Goal: Task Accomplishment & Management: Complete application form

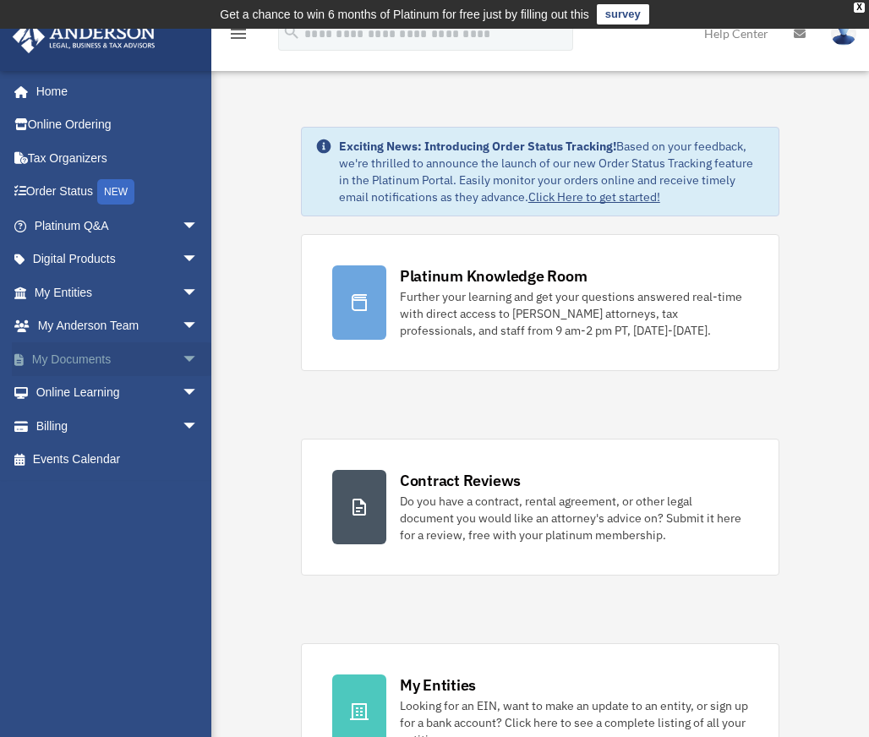
click at [87, 357] on link "My Documents arrow_drop_down" at bounding box center [118, 359] width 212 height 34
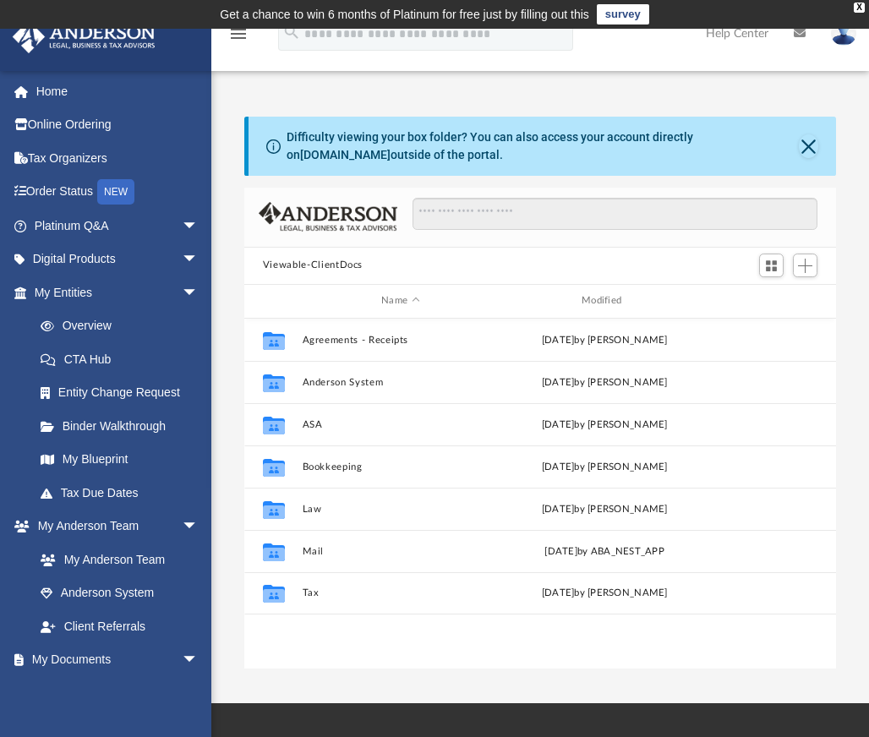
scroll to position [169, 0]
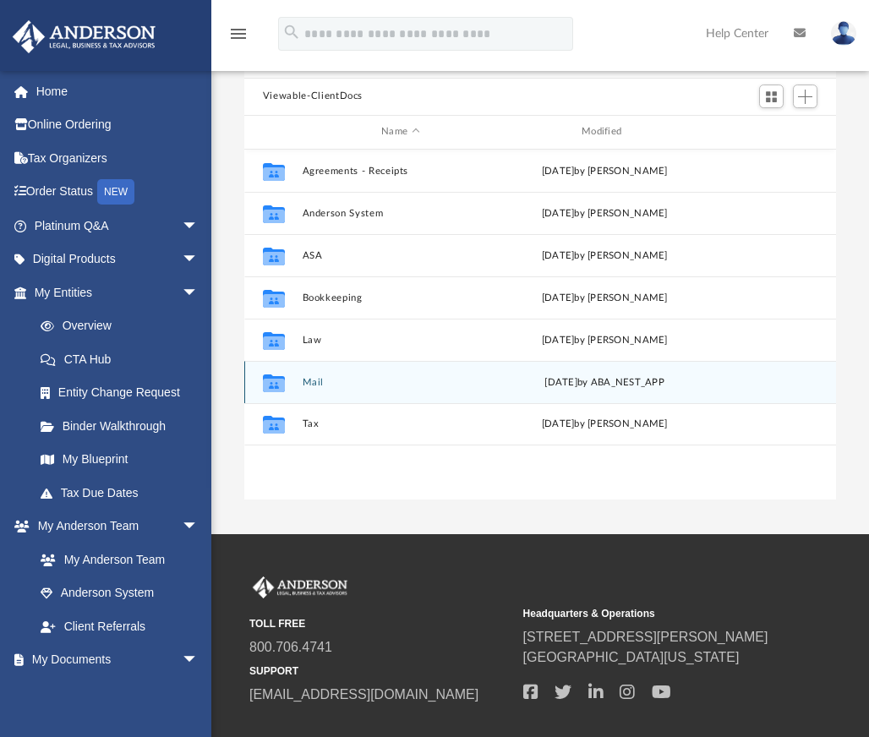
click at [304, 383] on button "Mail" at bounding box center [400, 382] width 197 height 11
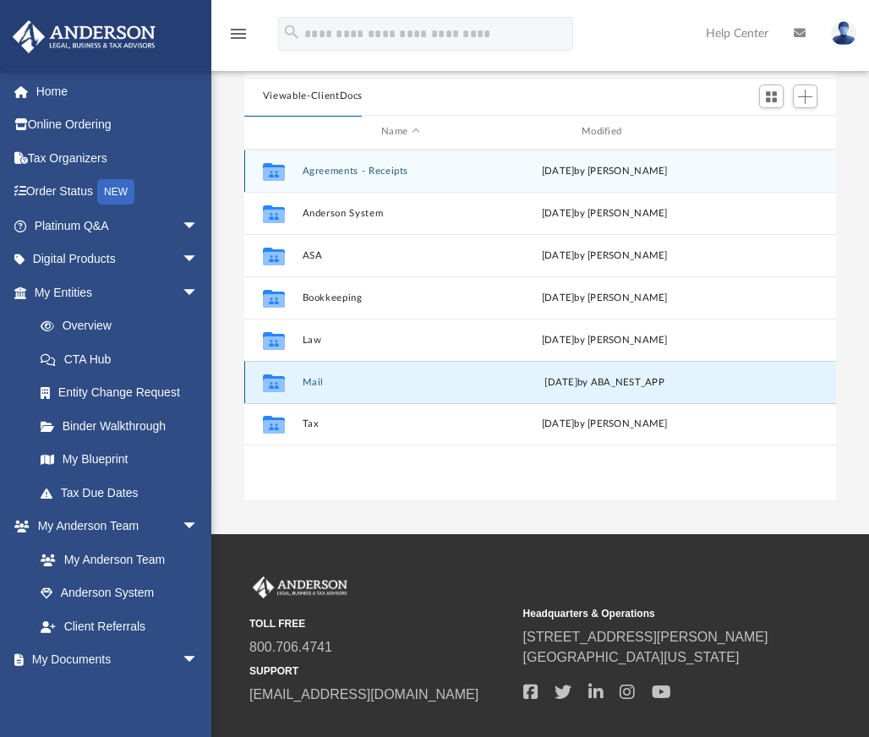
scroll to position [14, 14]
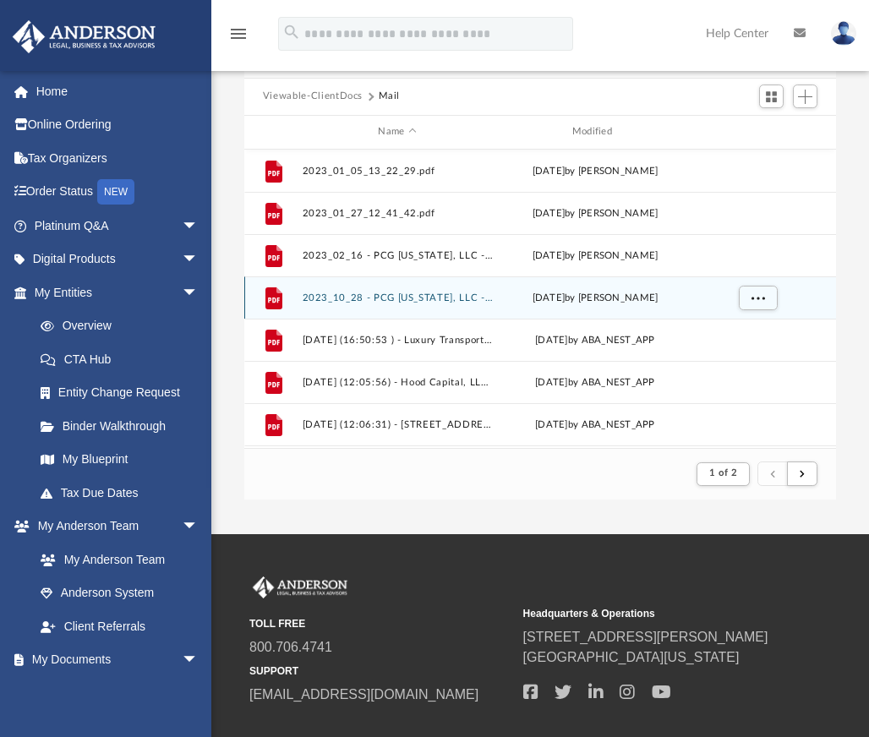
click at [400, 295] on button "2023_10_28 - PCG Nevada, LLC - IRS Mail.pdf" at bounding box center [397, 297] width 190 height 11
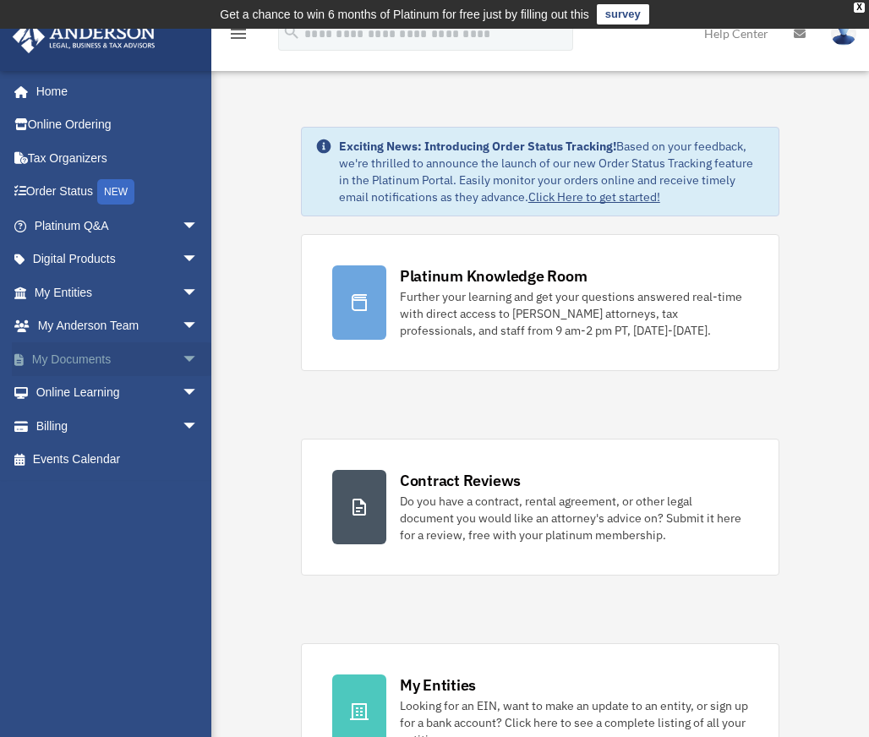
click at [182, 359] on span "arrow_drop_down" at bounding box center [199, 359] width 34 height 35
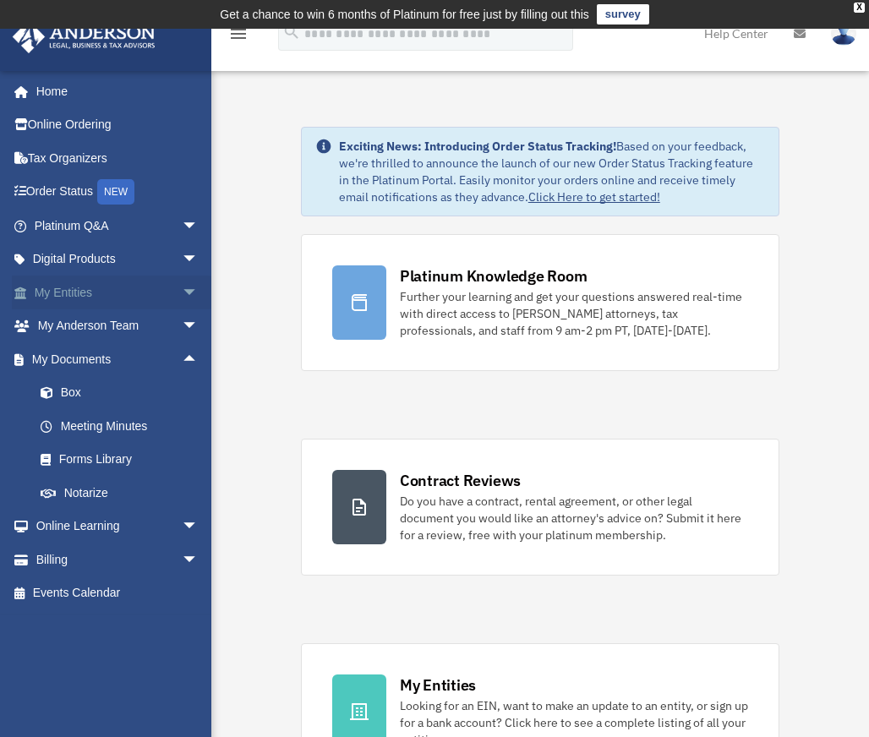
click at [182, 290] on span "arrow_drop_down" at bounding box center [199, 293] width 34 height 35
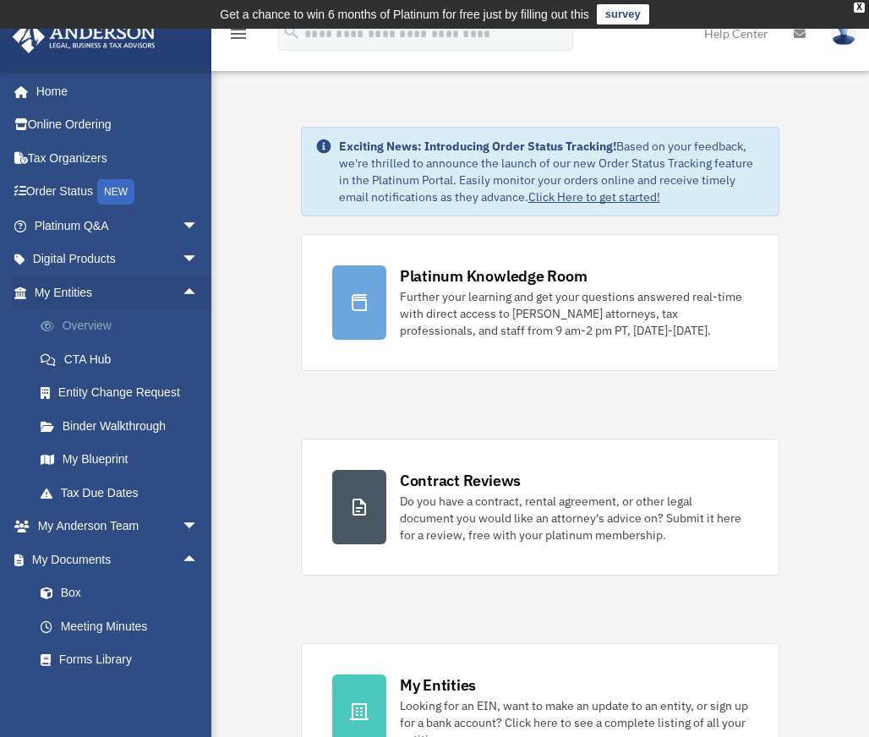
click at [97, 331] on link "Overview" at bounding box center [124, 326] width 200 height 34
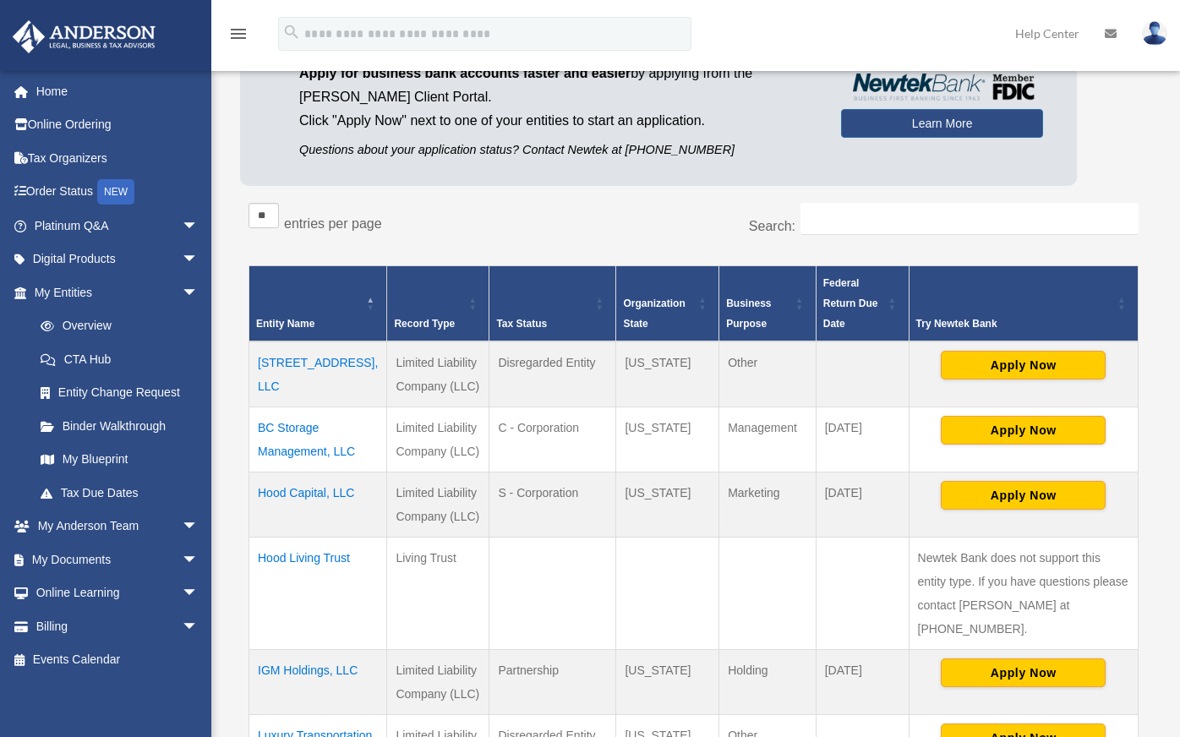
scroll to position [354, 0]
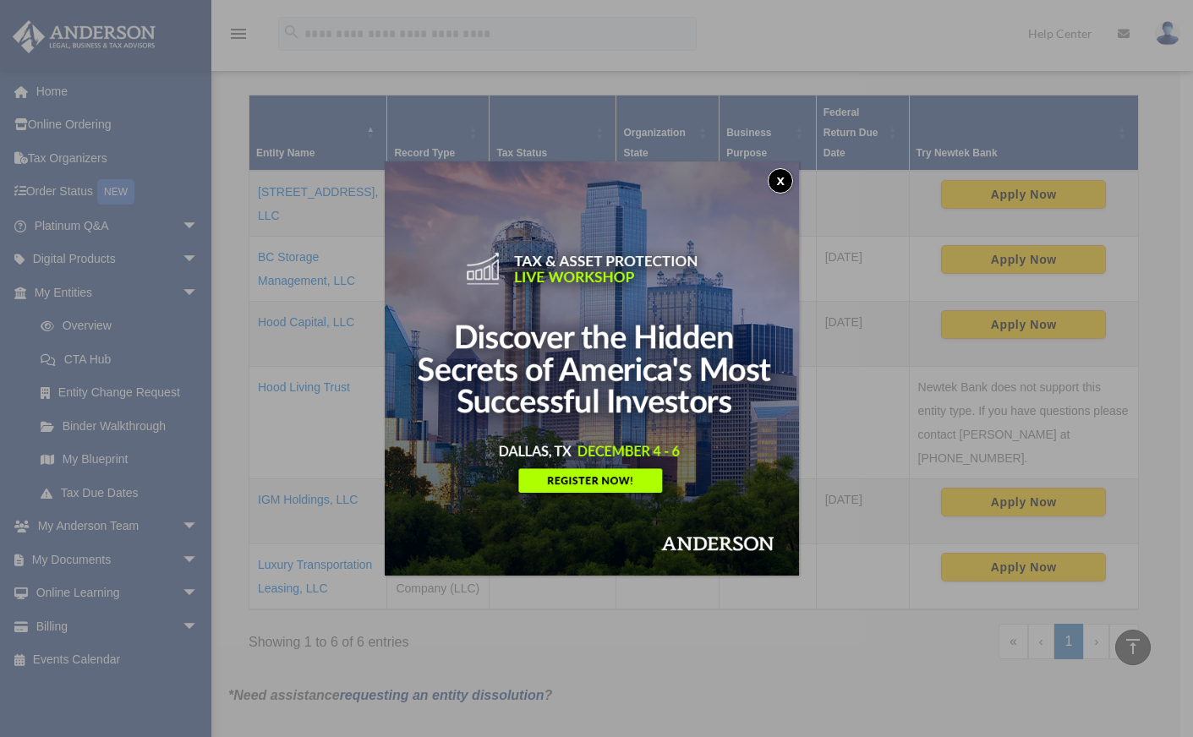
click at [779, 184] on button "x" at bounding box center [779, 180] width 25 height 25
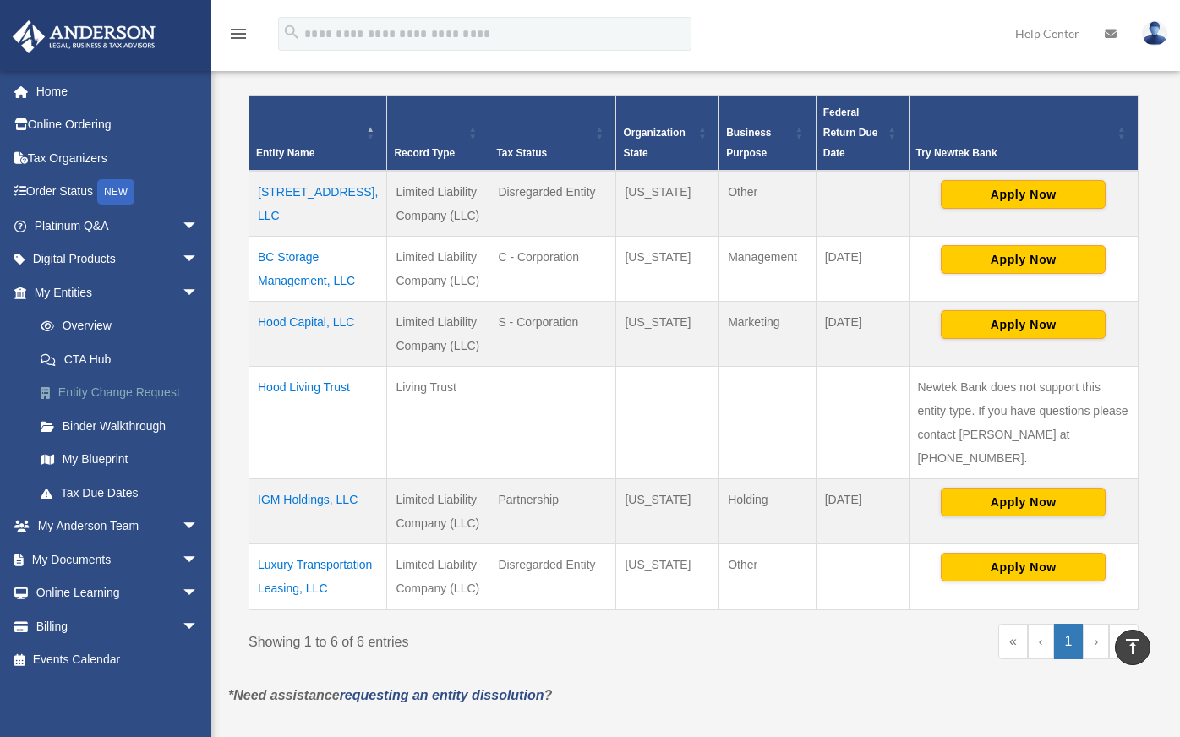
click at [102, 392] on link "Entity Change Request" at bounding box center [124, 393] width 200 height 34
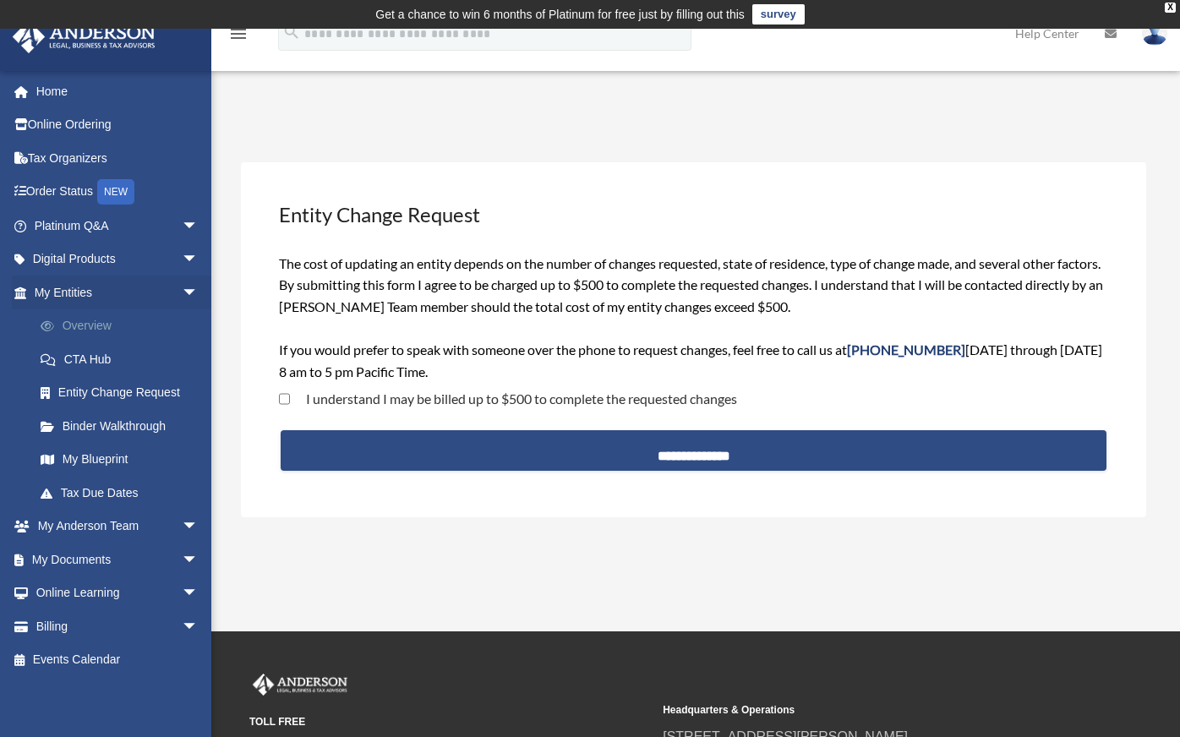
click at [88, 328] on link "Overview" at bounding box center [124, 326] width 200 height 34
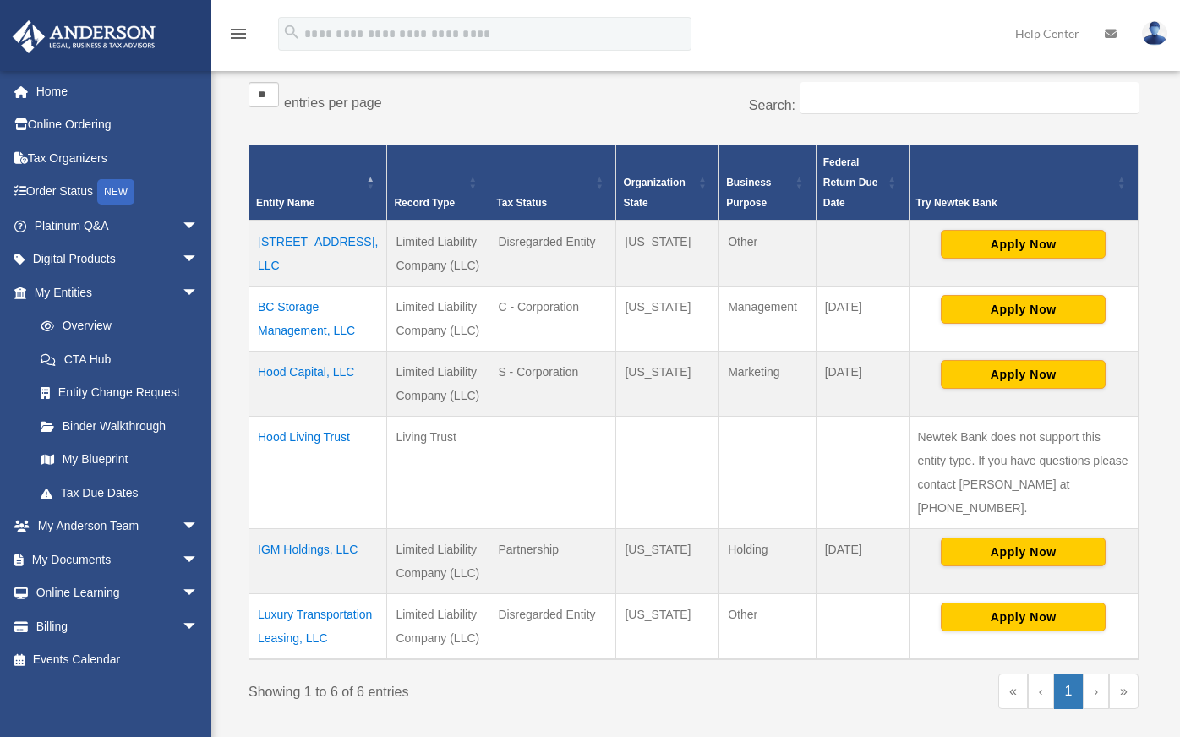
scroll to position [363, 0]
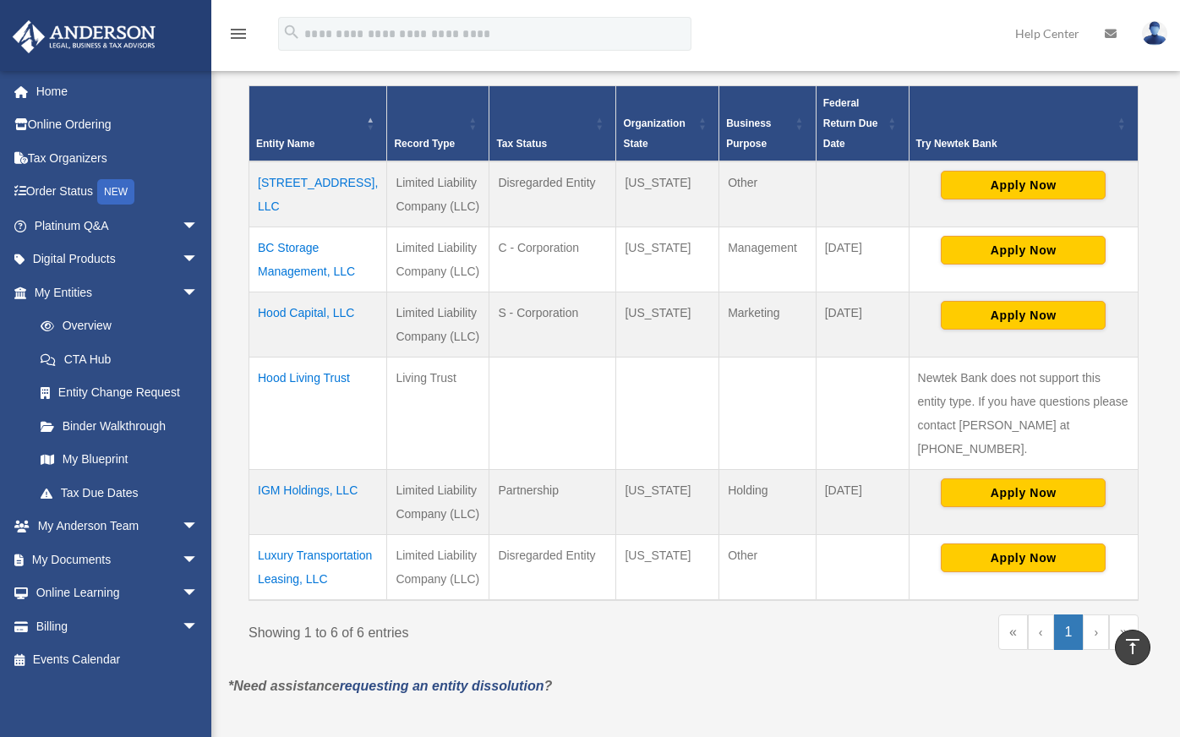
click at [315, 313] on td "Hood Capital, LLC" at bounding box center [318, 324] width 138 height 65
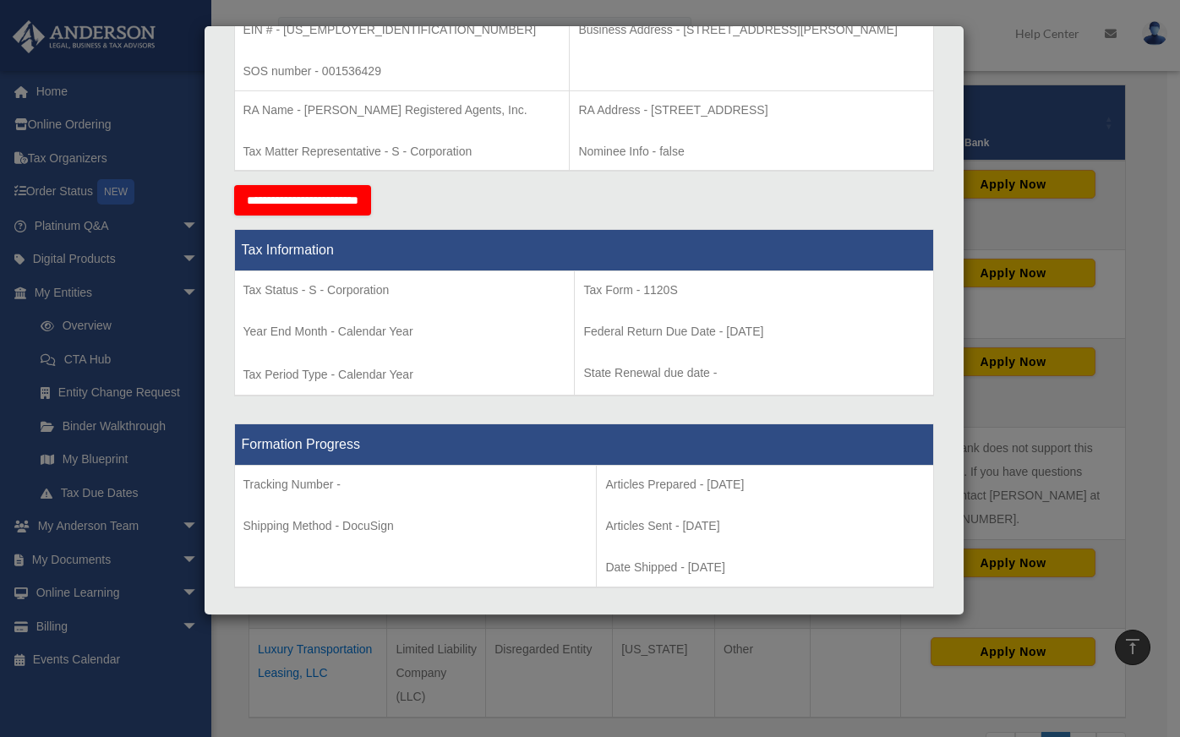
scroll to position [507, 0]
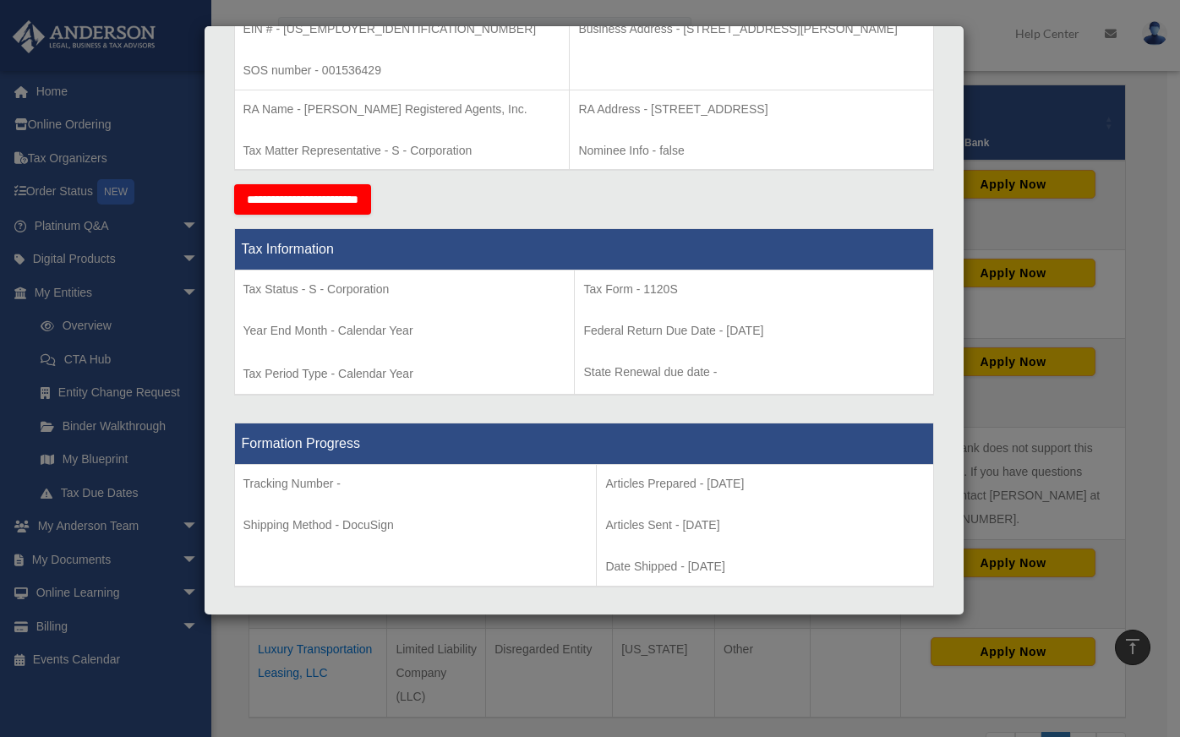
click at [368, 201] on input "**********" at bounding box center [302, 199] width 137 height 30
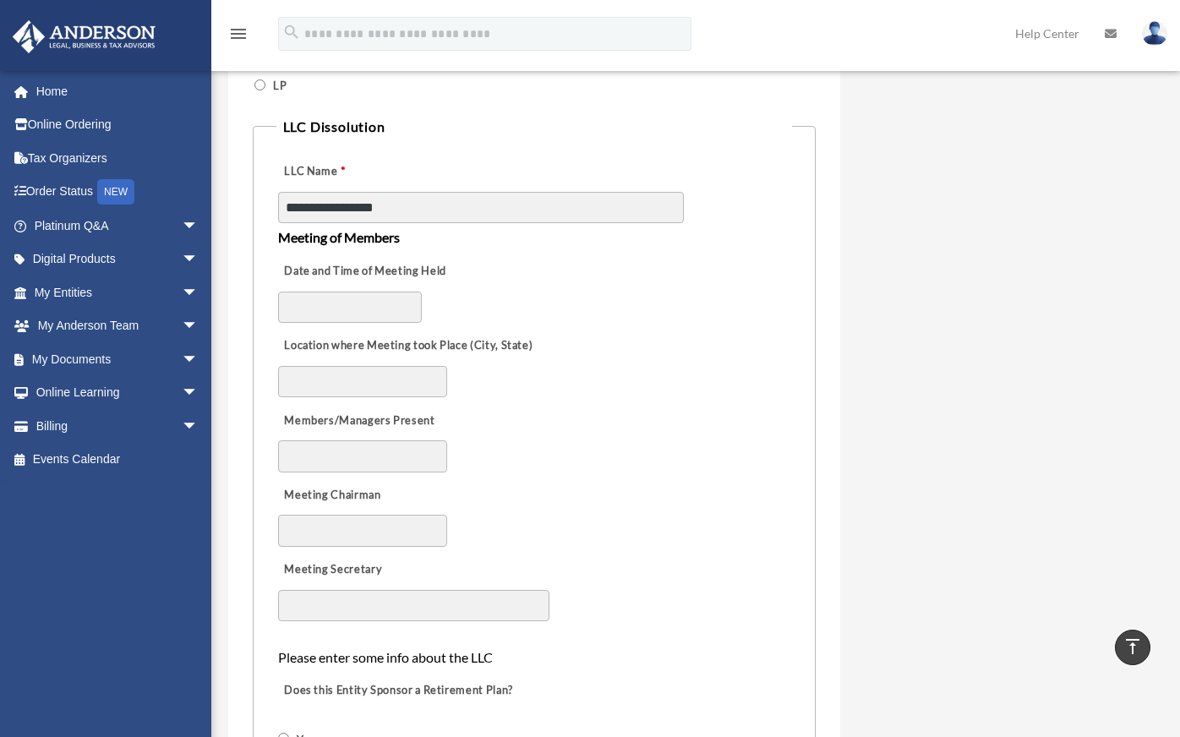
scroll to position [845, 0]
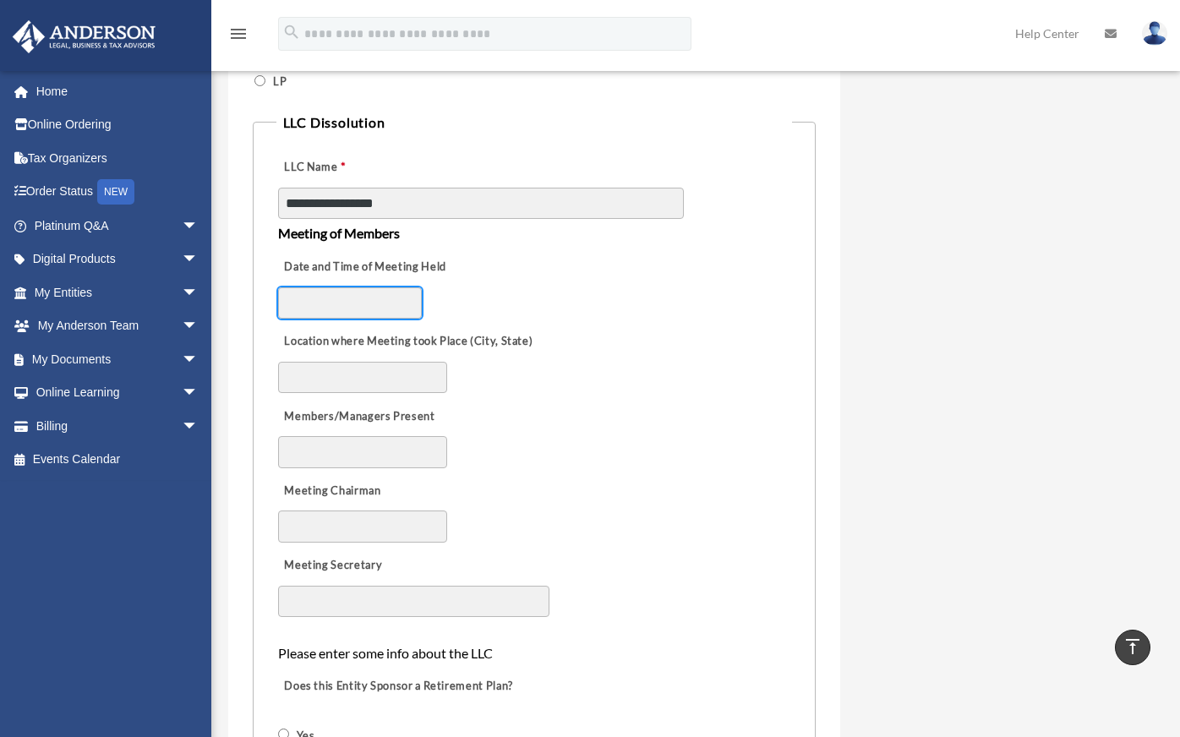
click at [309, 300] on input "Date and Time of Meeting Held" at bounding box center [350, 303] width 144 height 32
type input "**********"
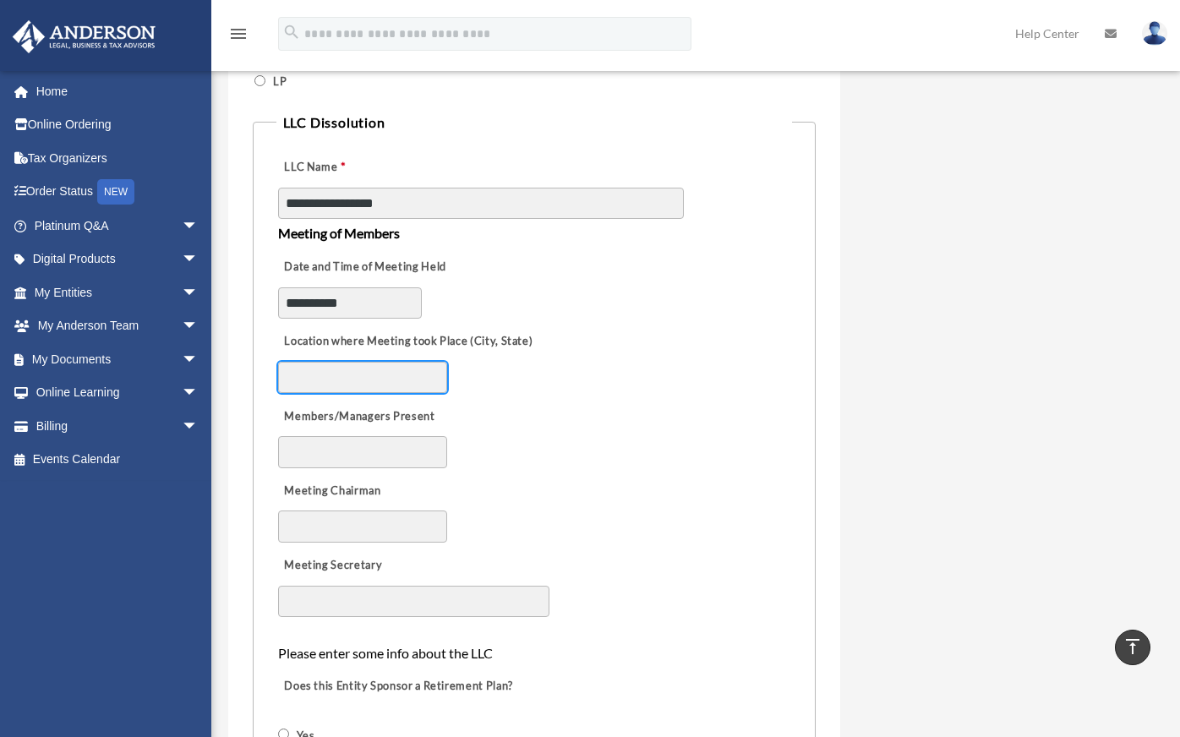
click at [335, 391] on input "Location where Meeting took Place (City, State)" at bounding box center [362, 378] width 169 height 32
type input "**********"
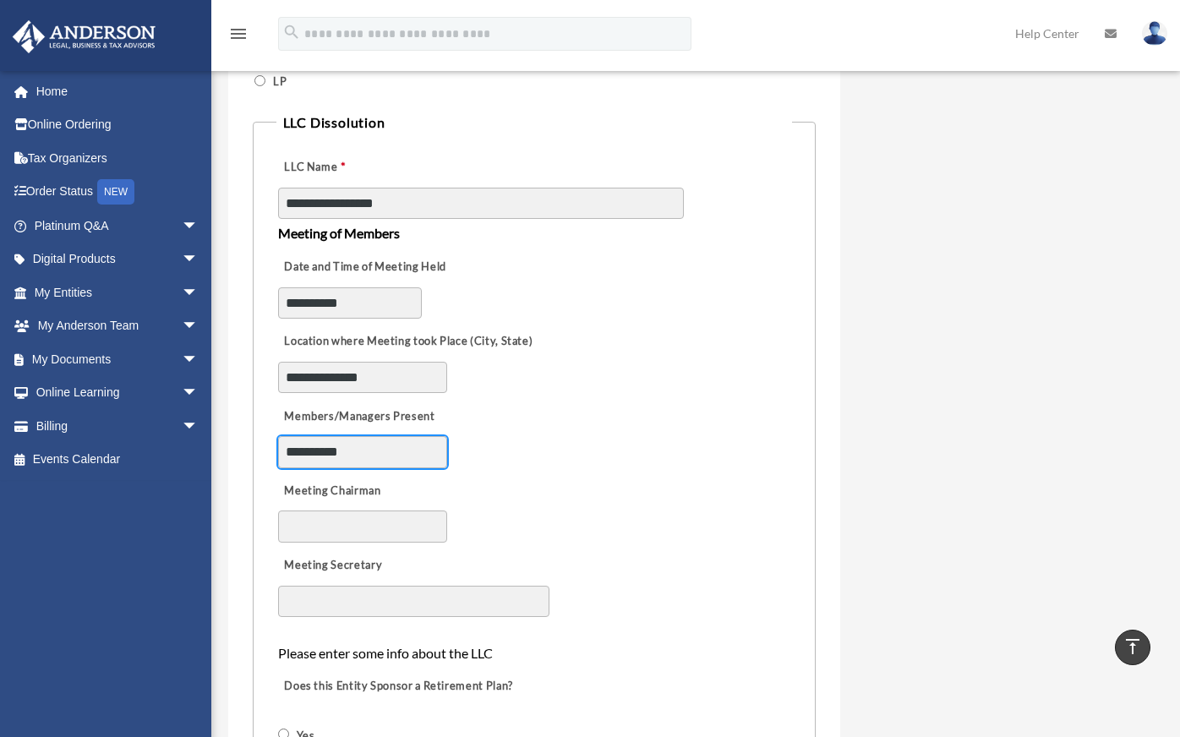
type input "**********"
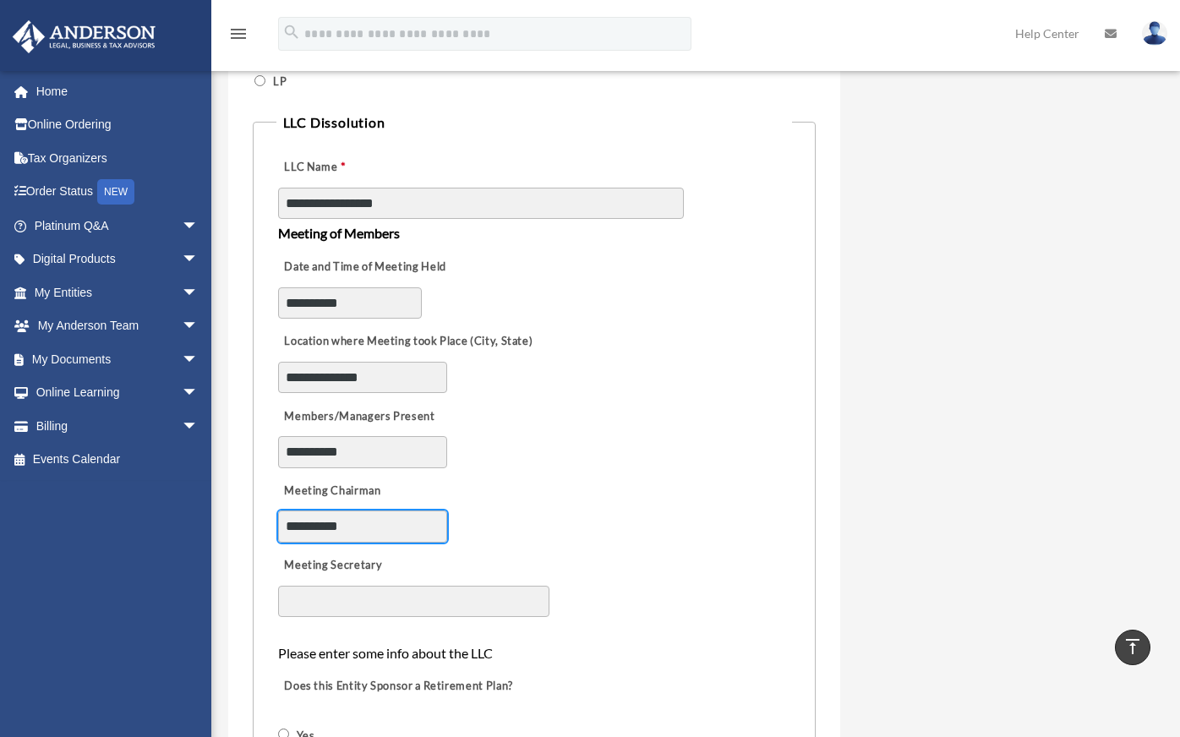
type input "**********"
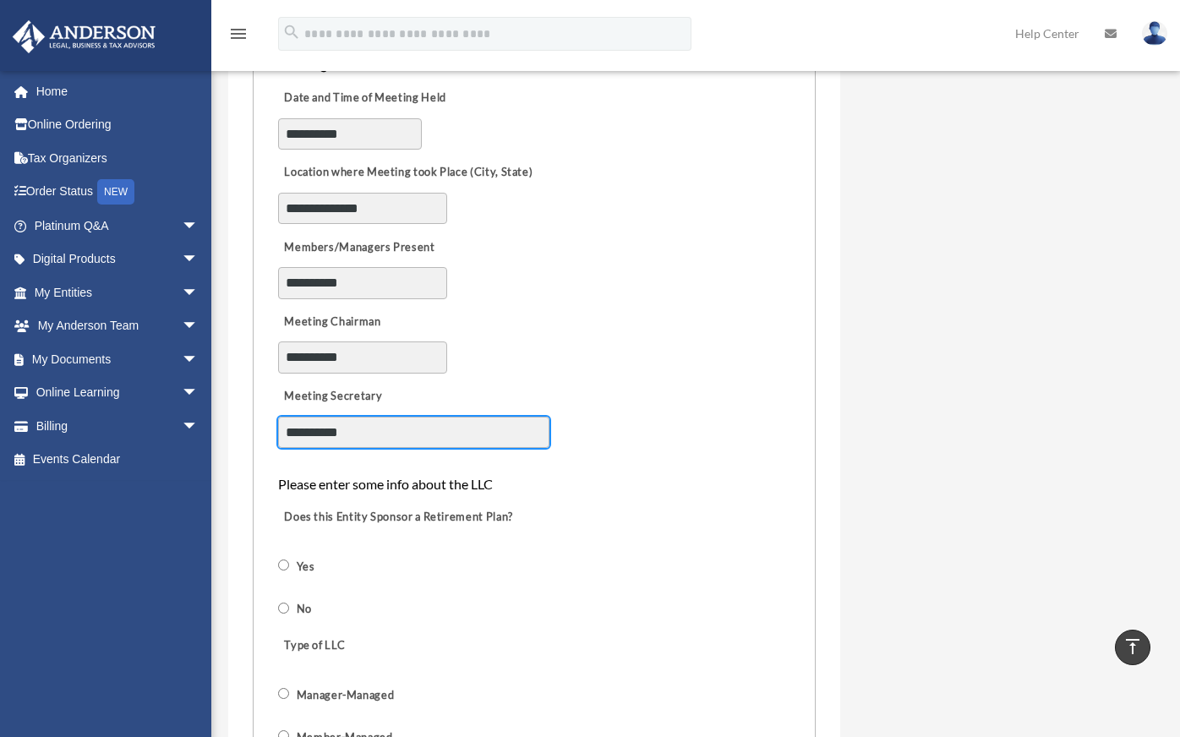
scroll to position [1183, 0]
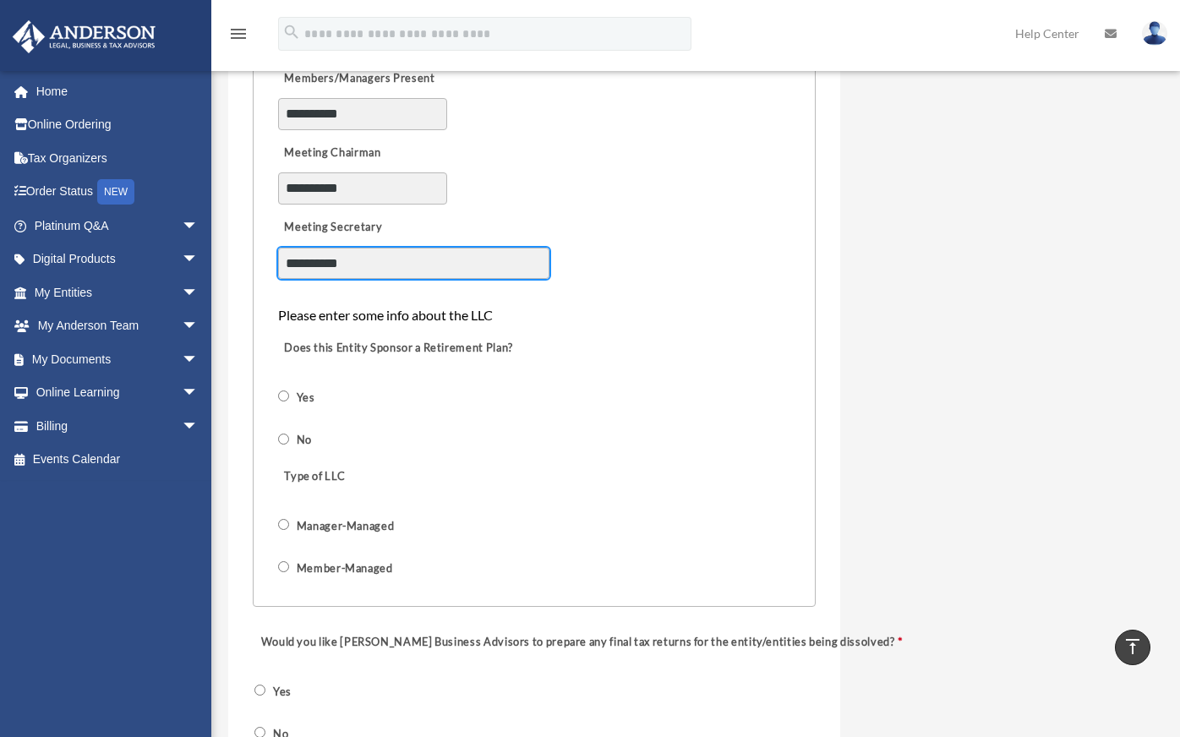
type input "**********"
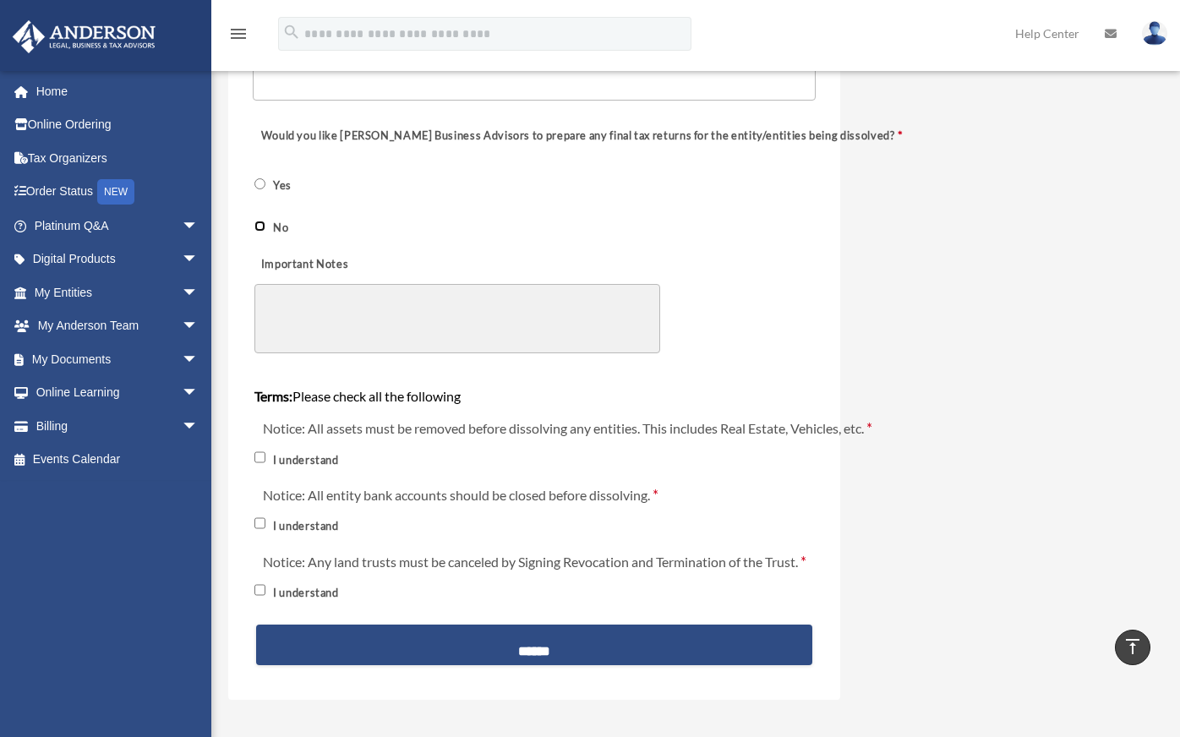
scroll to position [1690, 0]
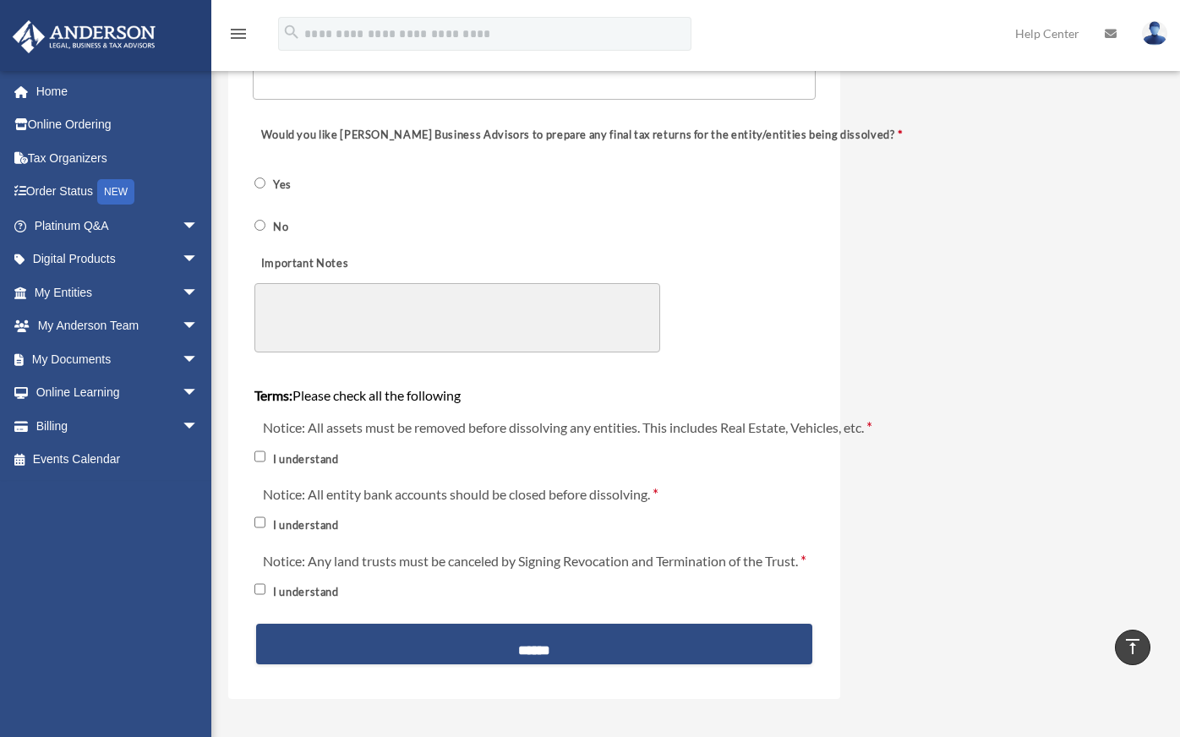
click at [356, 303] on textarea "Important Notes" at bounding box center [457, 317] width 406 height 69
type textarea "*"
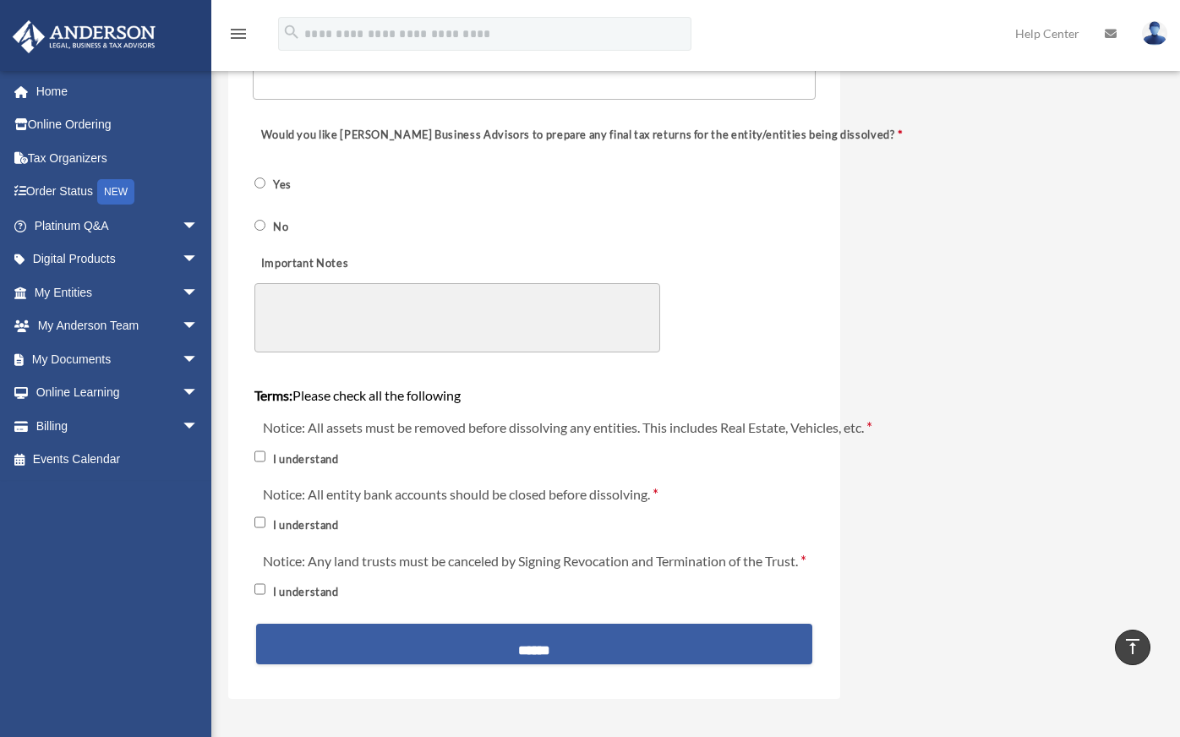
click at [545, 647] on input "******" at bounding box center [534, 644] width 556 height 41
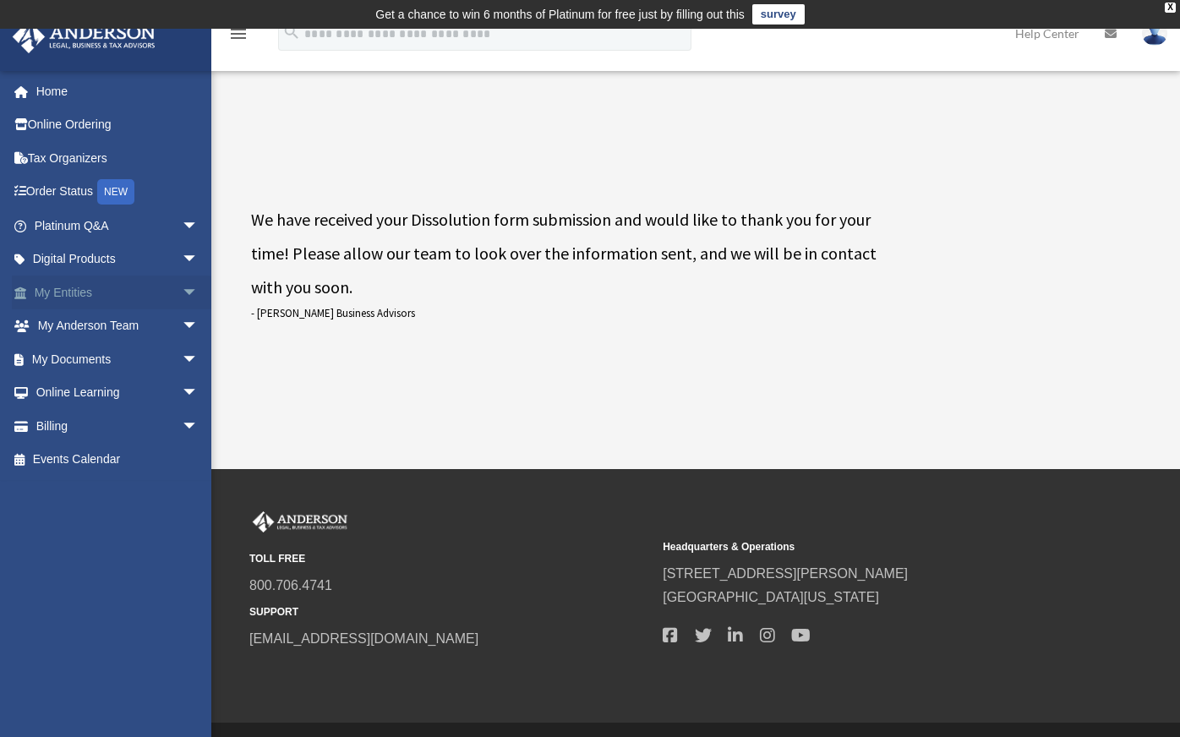
click at [88, 292] on link "My Entities arrow_drop_down" at bounding box center [118, 293] width 212 height 34
click at [182, 288] on span "arrow_drop_down" at bounding box center [199, 293] width 34 height 35
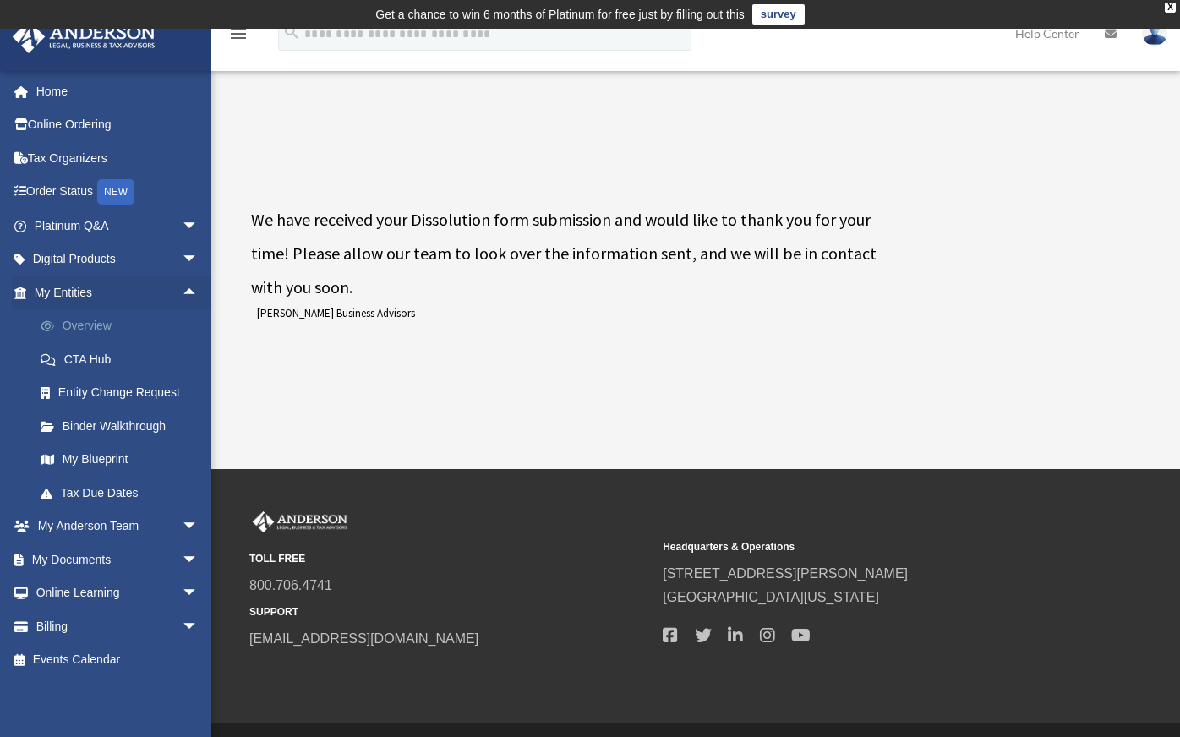
click at [93, 326] on link "Overview" at bounding box center [124, 326] width 200 height 34
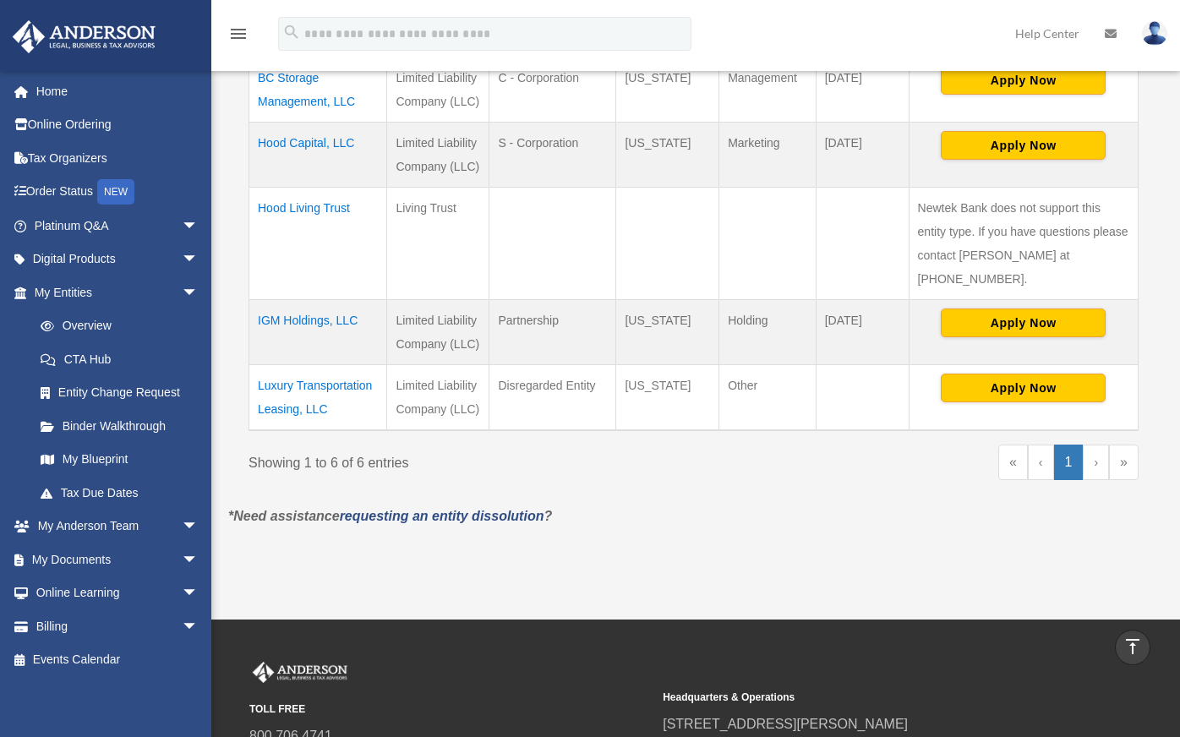
scroll to position [364, 0]
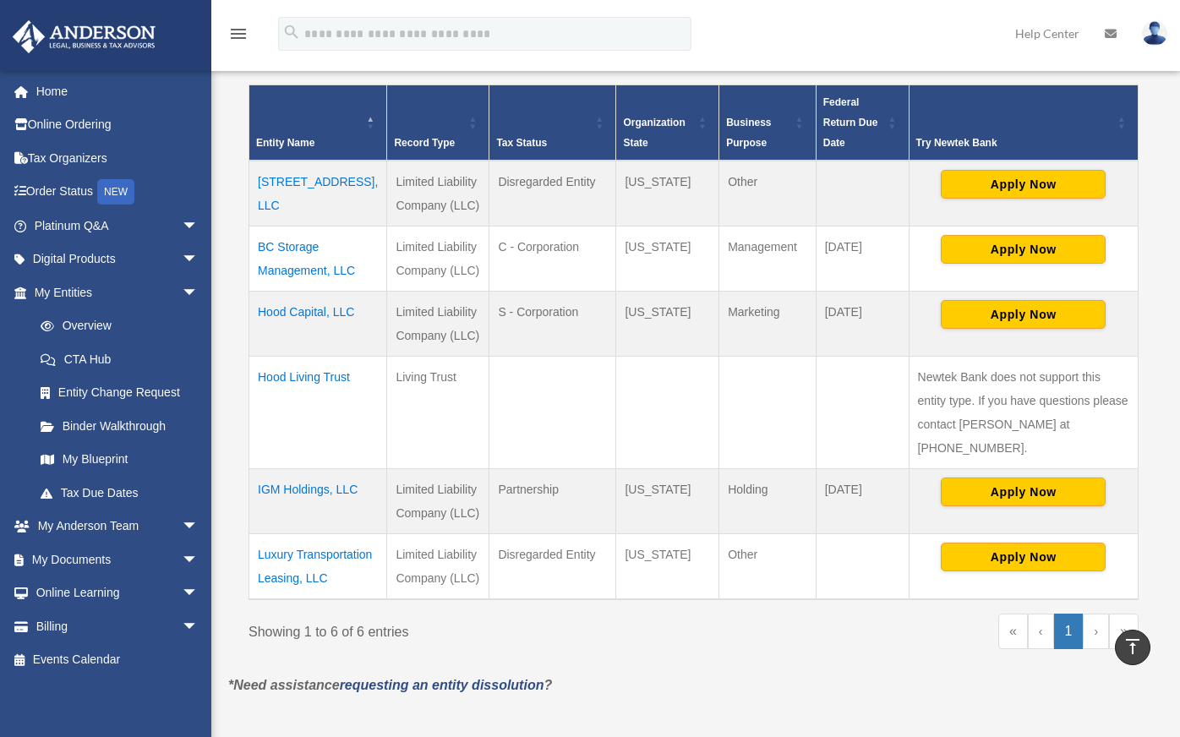
click at [304, 554] on td "Luxury Transportation Leasing, LLC" at bounding box center [318, 566] width 138 height 66
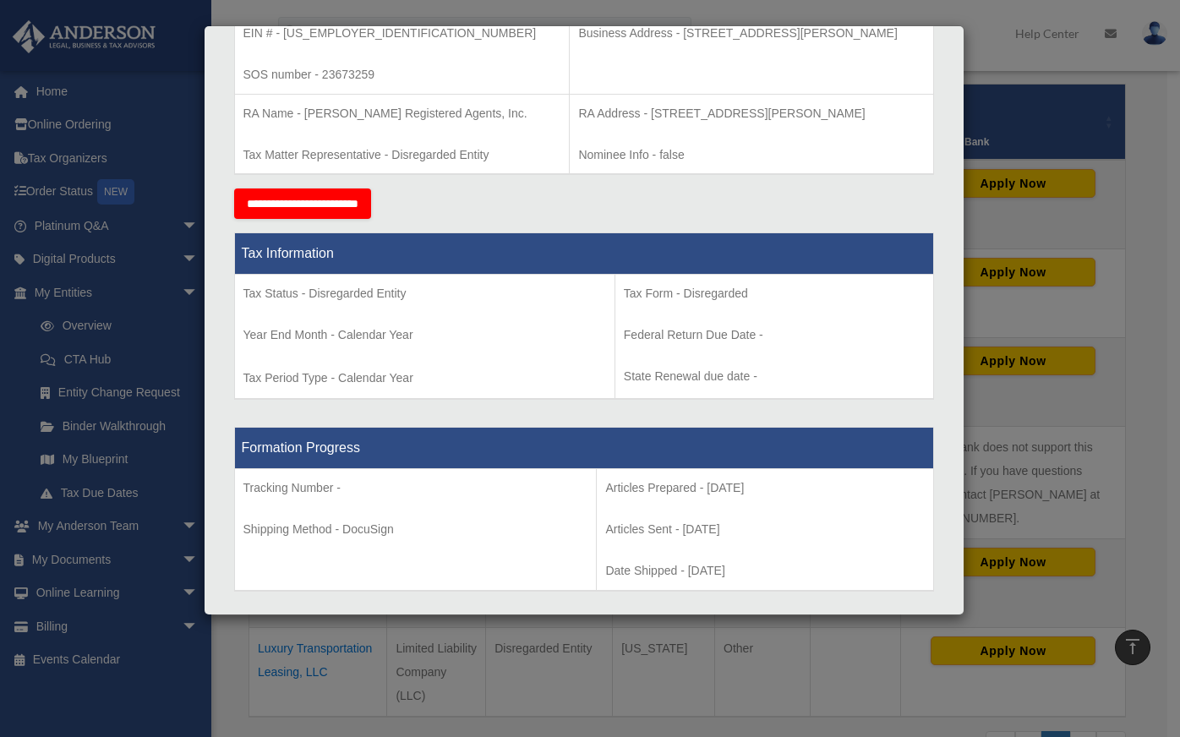
scroll to position [507, 0]
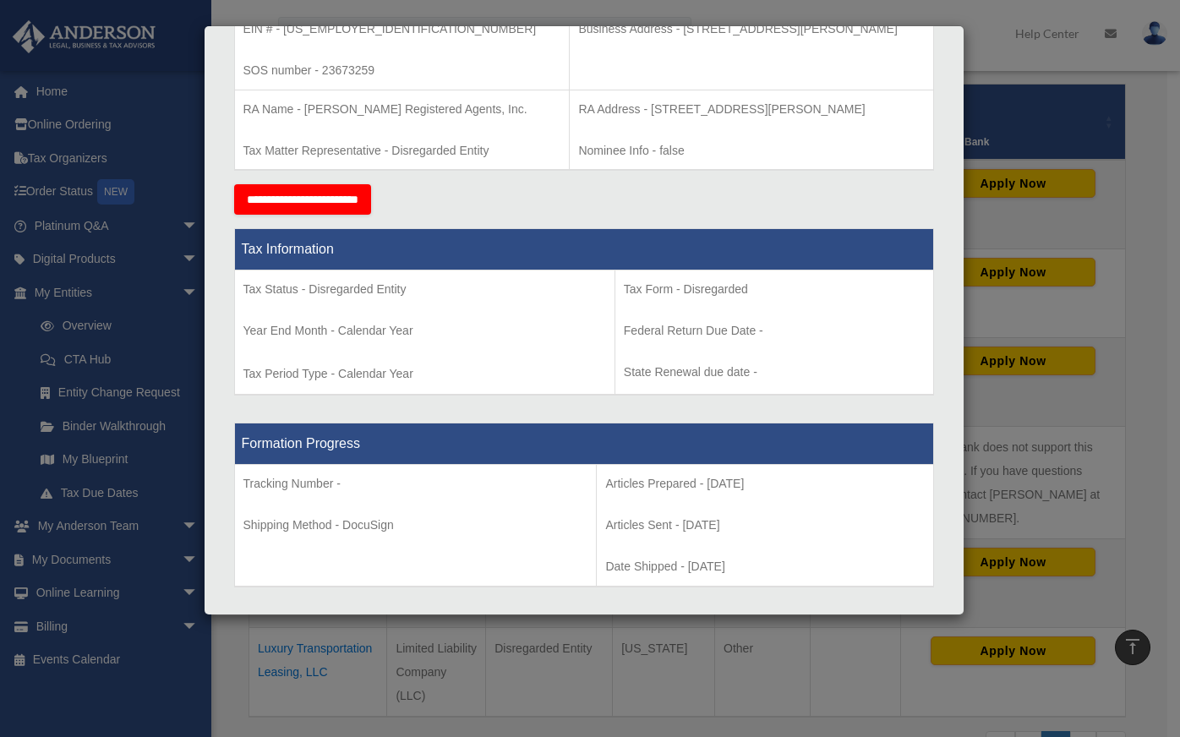
click at [362, 197] on input "**********" at bounding box center [302, 199] width 137 height 30
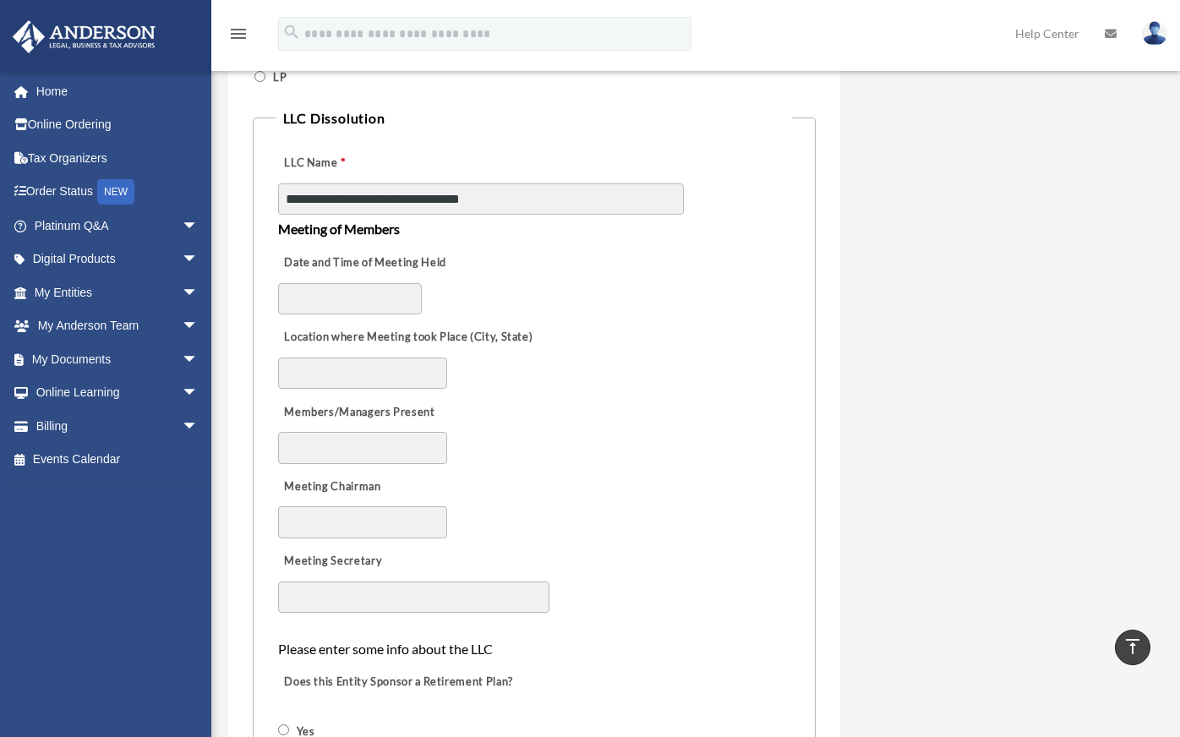
scroll to position [850, 0]
click at [368, 298] on input "Date and Time of Meeting Held" at bounding box center [350, 298] width 144 height 32
type input "*********"
type input "**********"
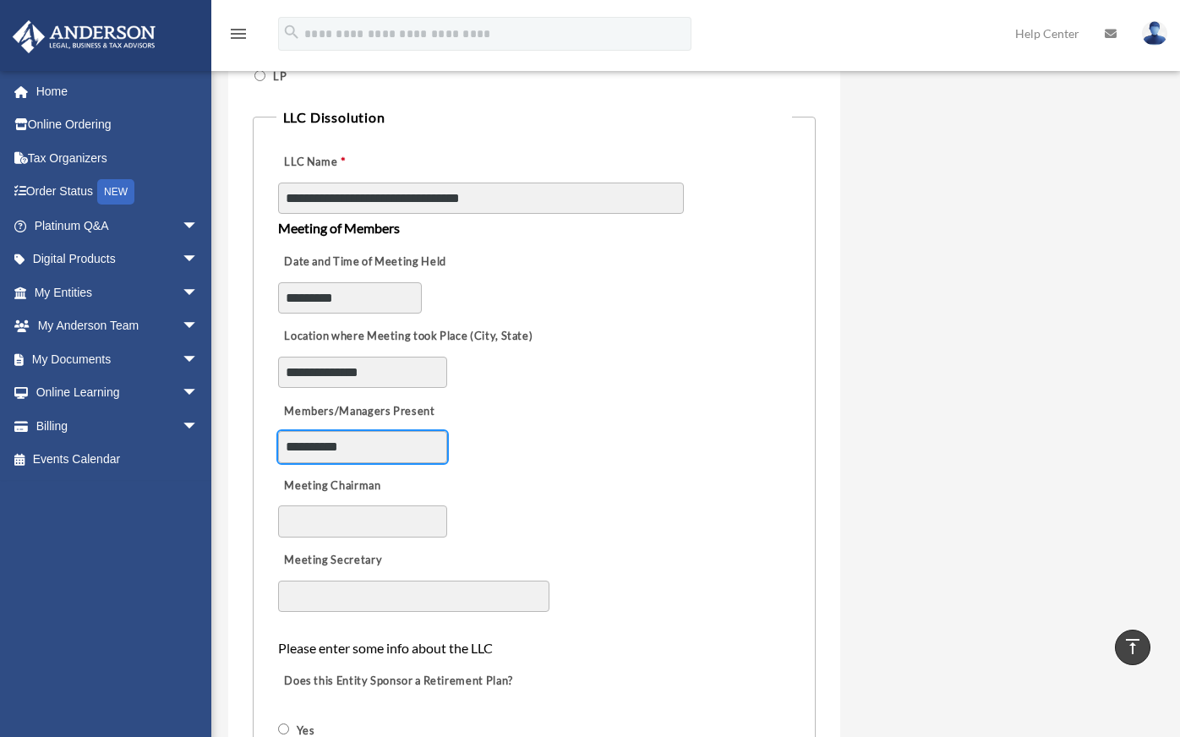
type input "**********"
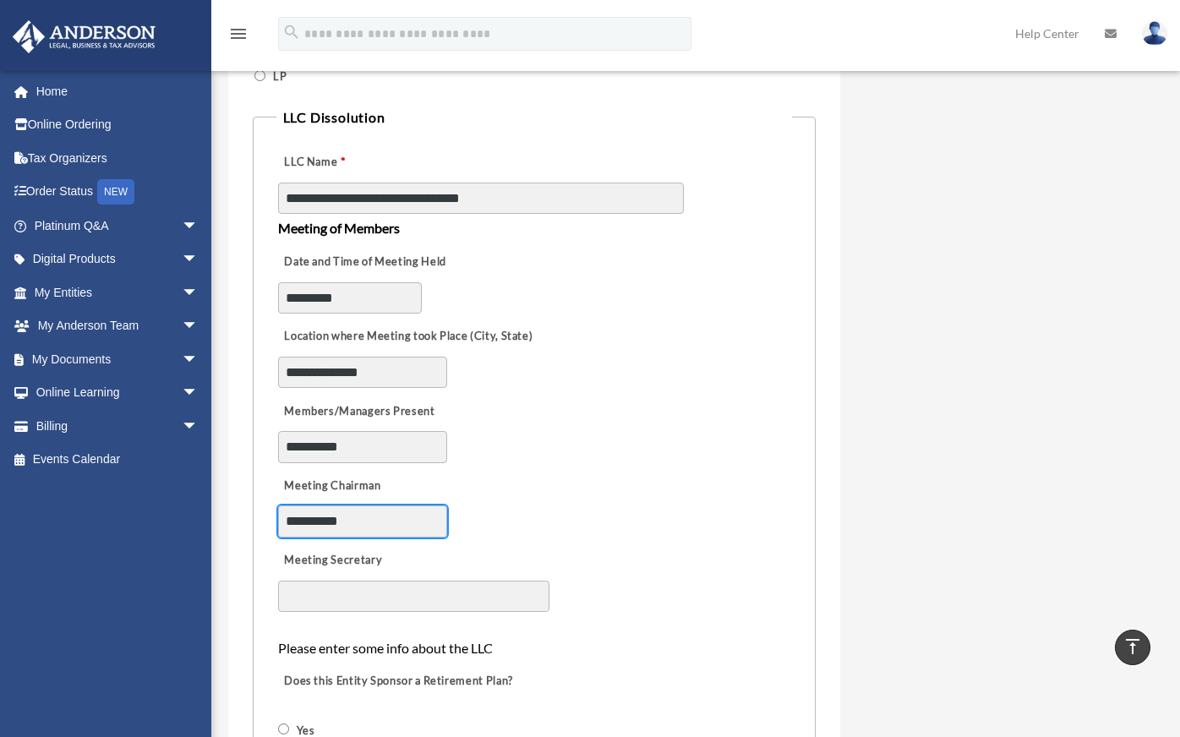
type input "**********"
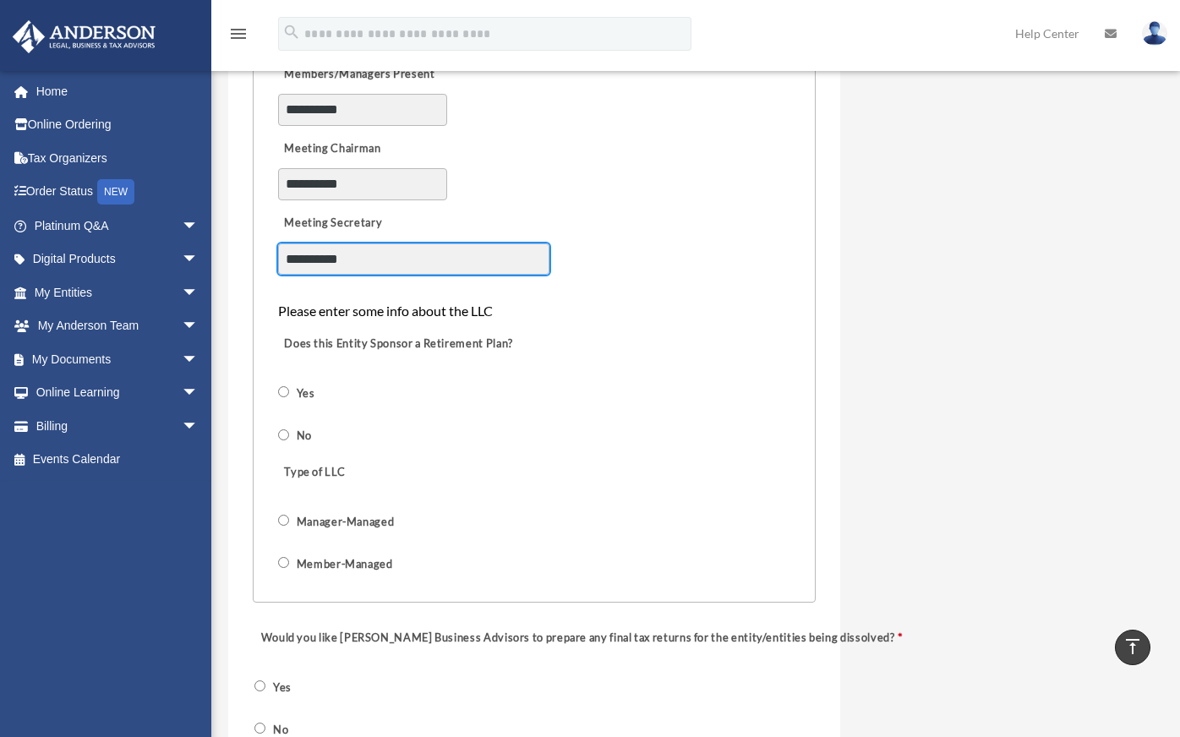
scroll to position [1188, 0]
type input "**********"
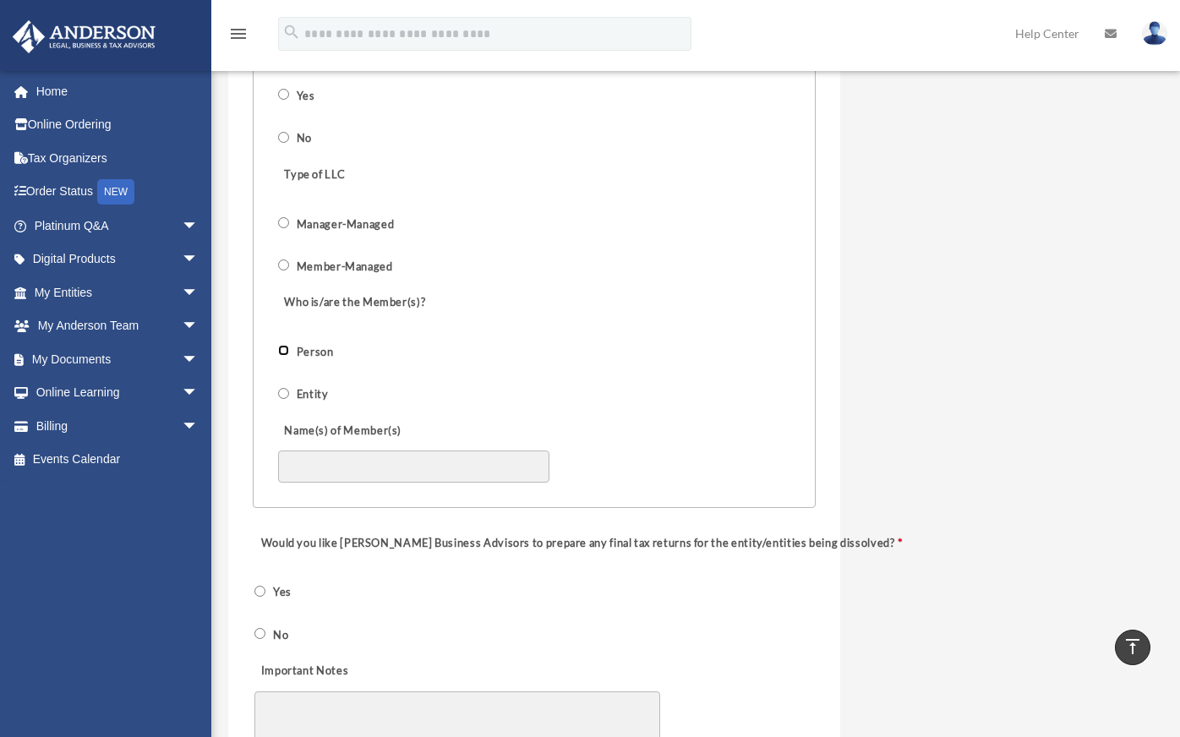
scroll to position [1560, 0]
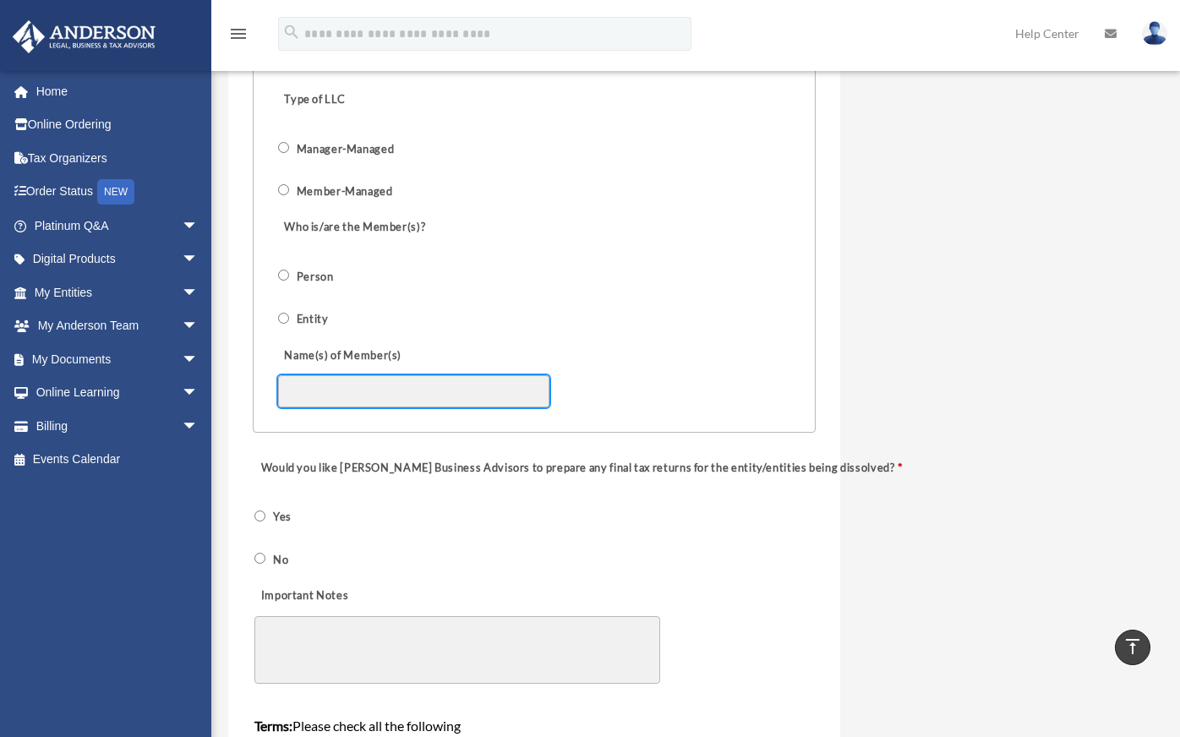
click at [389, 393] on input "Name(s) of Member(s)" at bounding box center [413, 391] width 271 height 32
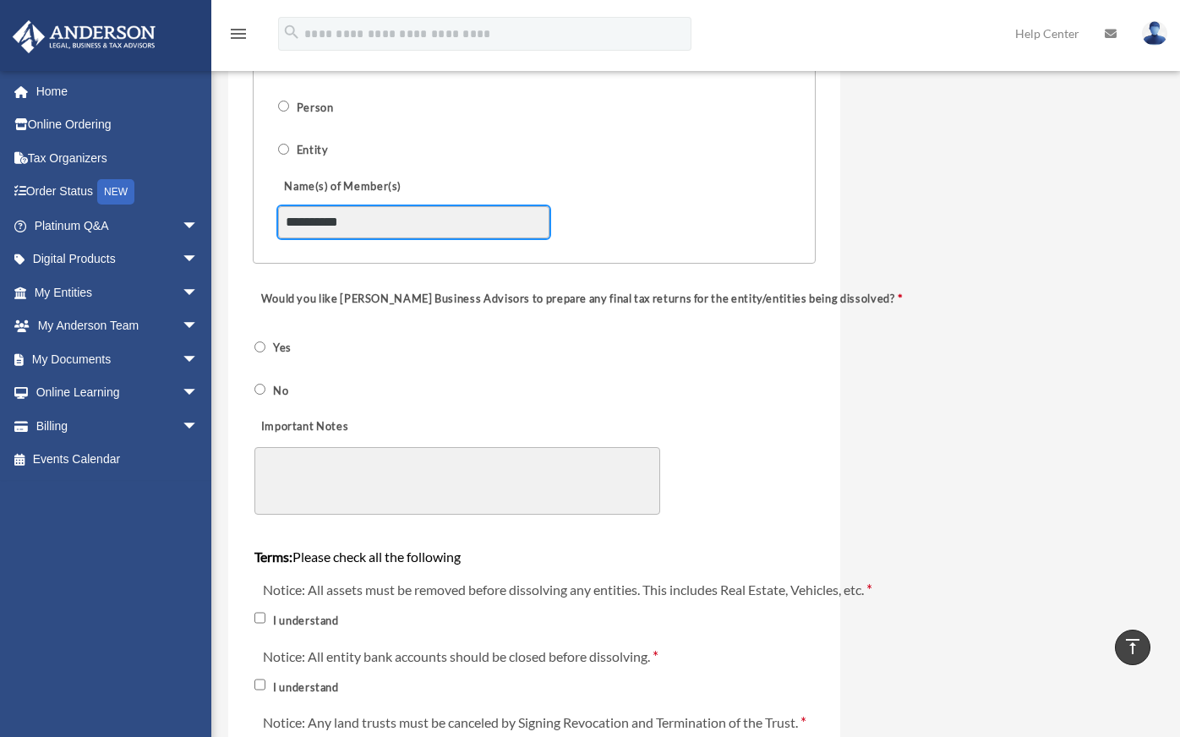
type input "**********"
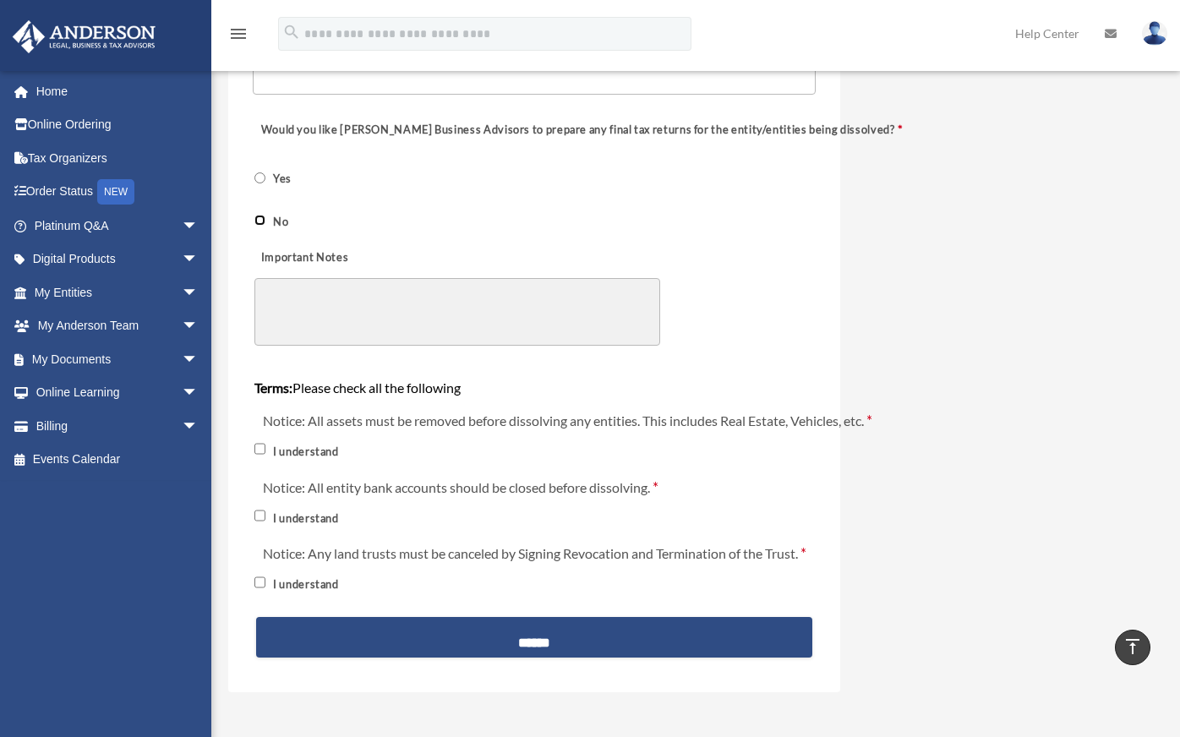
scroll to position [2067, 0]
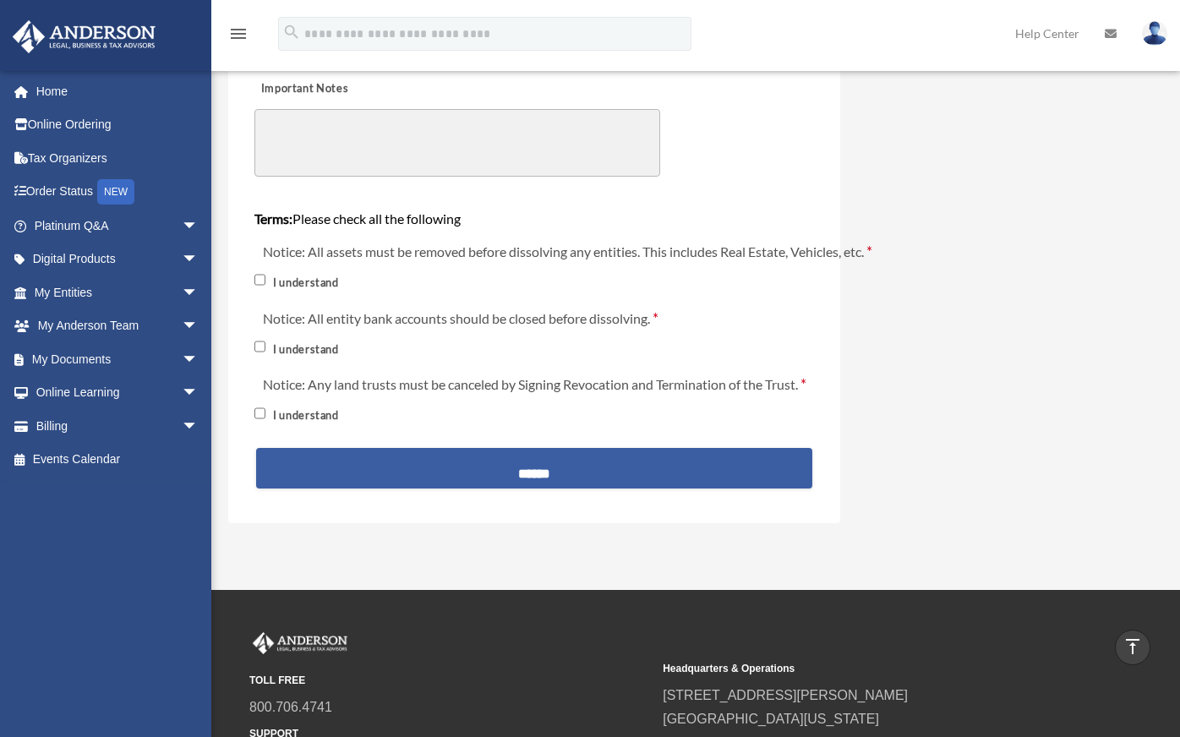
click at [477, 483] on input "******" at bounding box center [534, 468] width 556 height 41
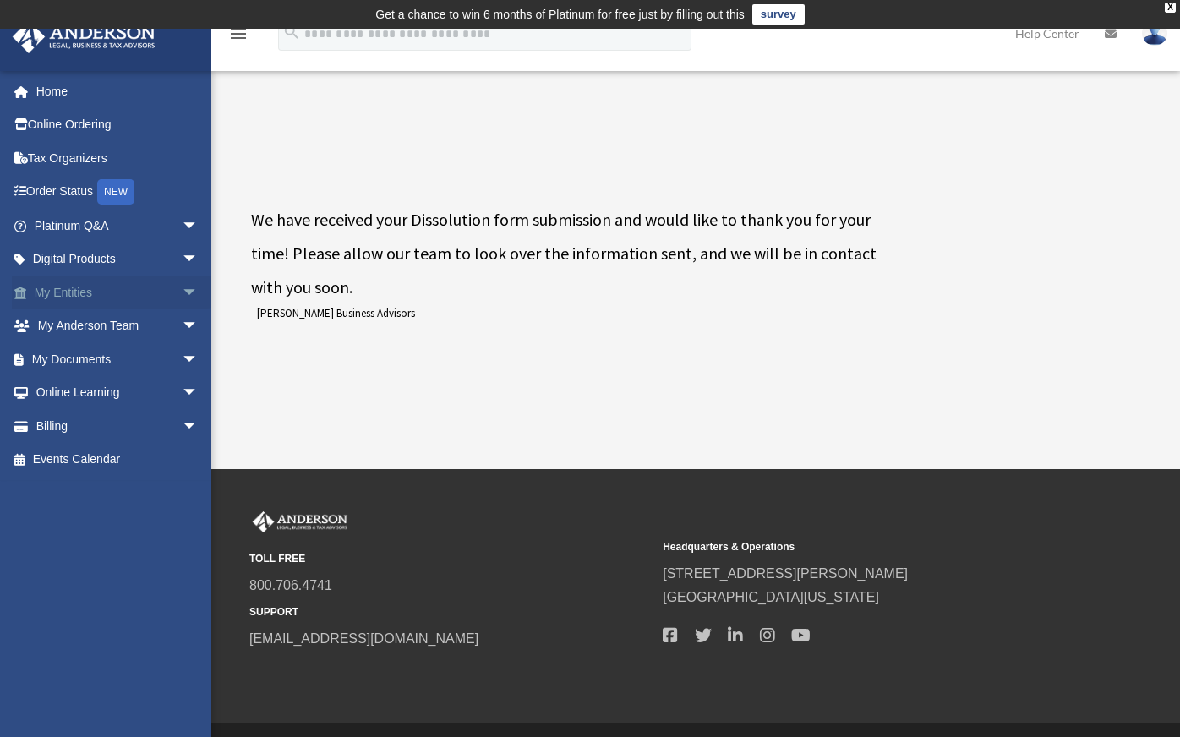
click at [182, 292] on span "arrow_drop_down" at bounding box center [199, 293] width 34 height 35
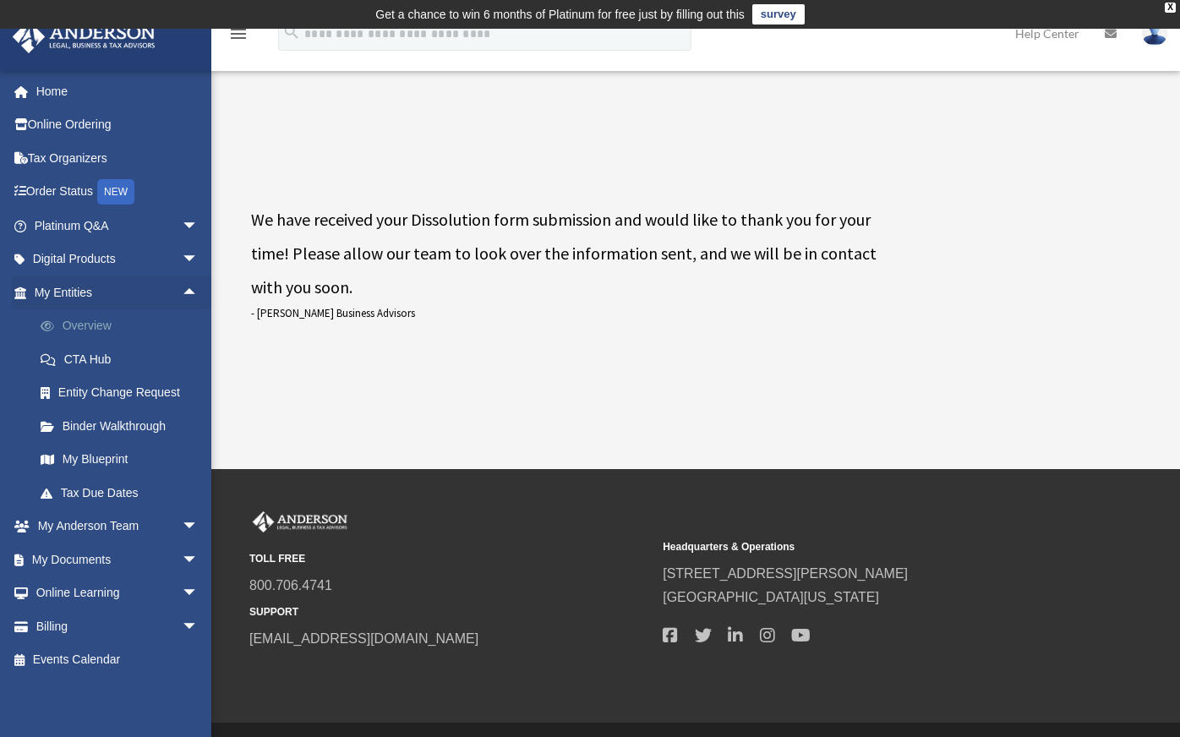
click at [93, 326] on link "Overview" at bounding box center [124, 326] width 200 height 34
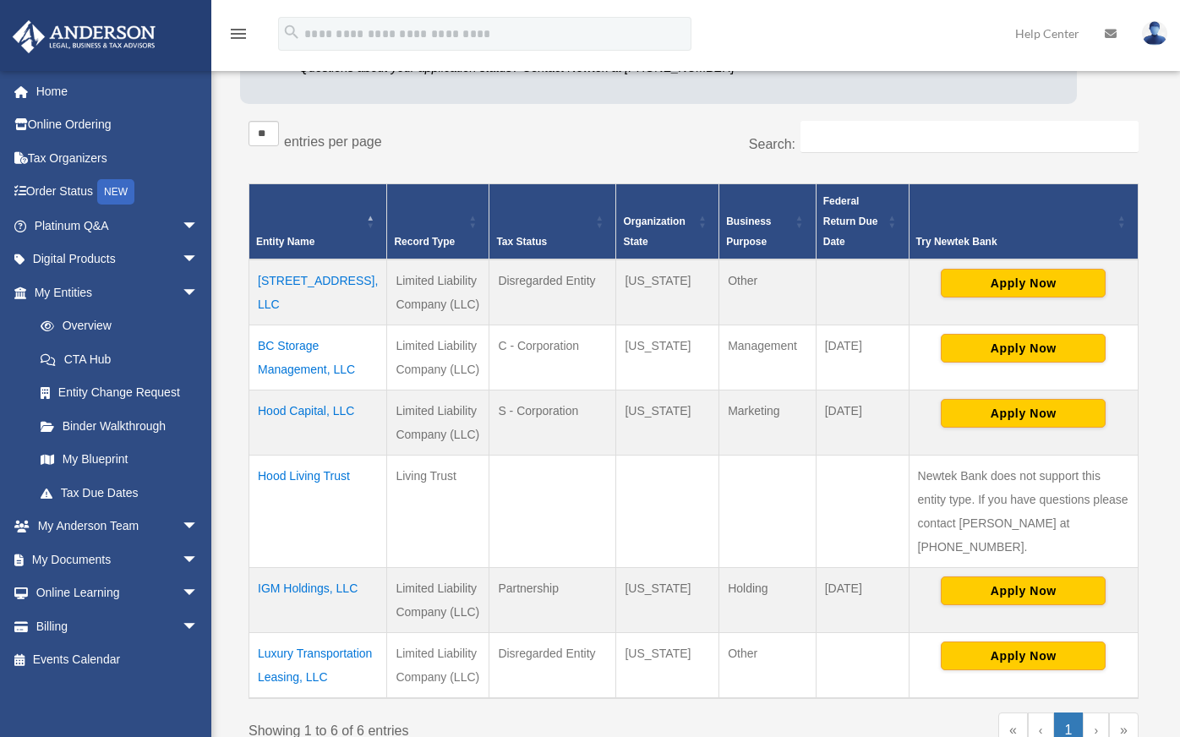
scroll to position [367, 0]
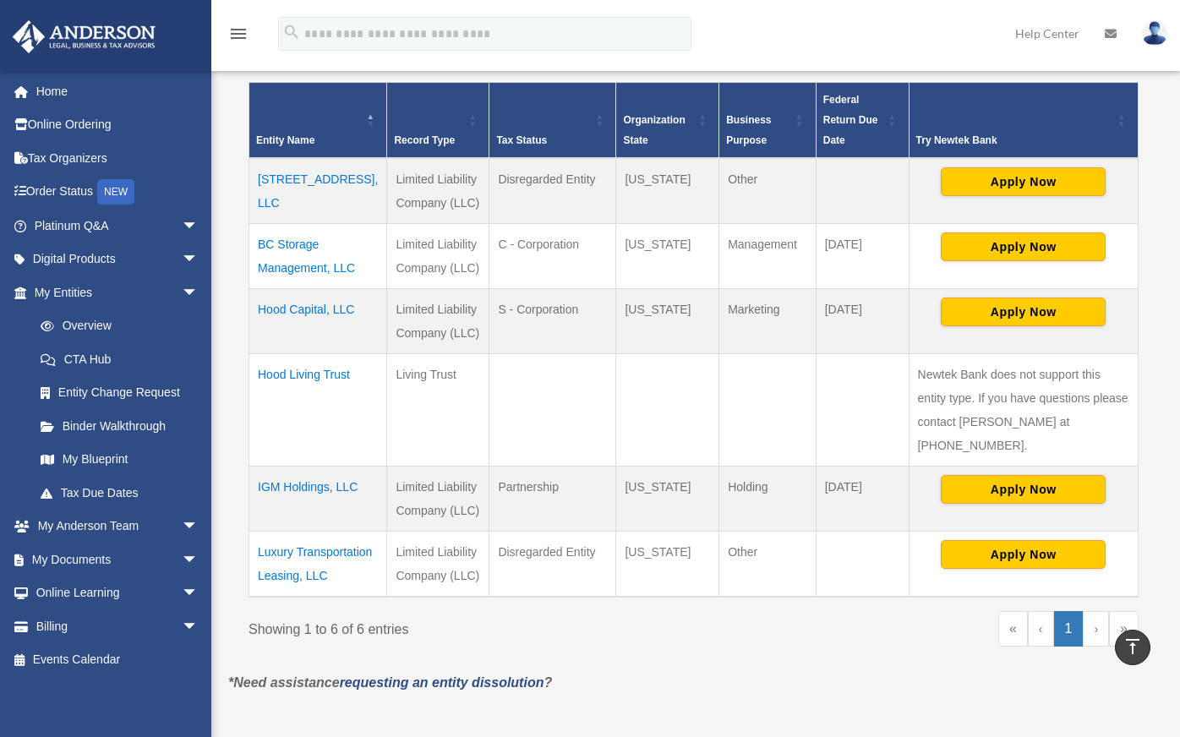
click at [336, 311] on td "Hood Capital, LLC" at bounding box center [318, 320] width 138 height 65
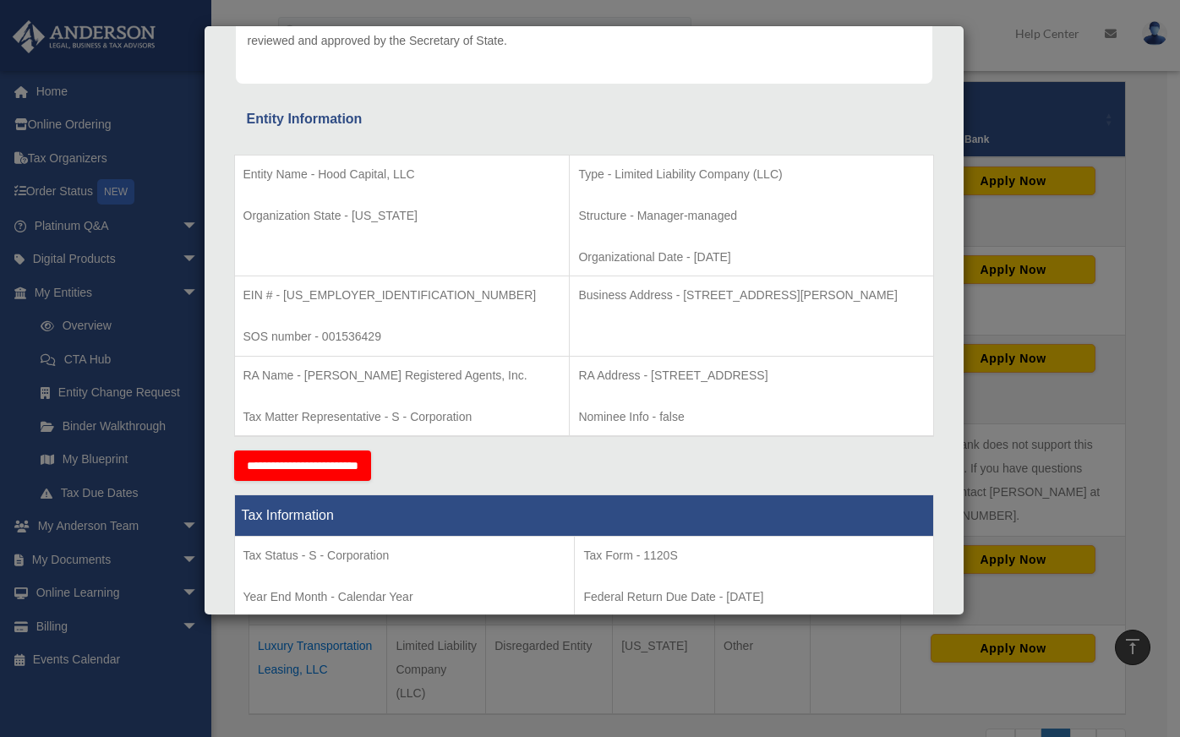
scroll to position [0, 0]
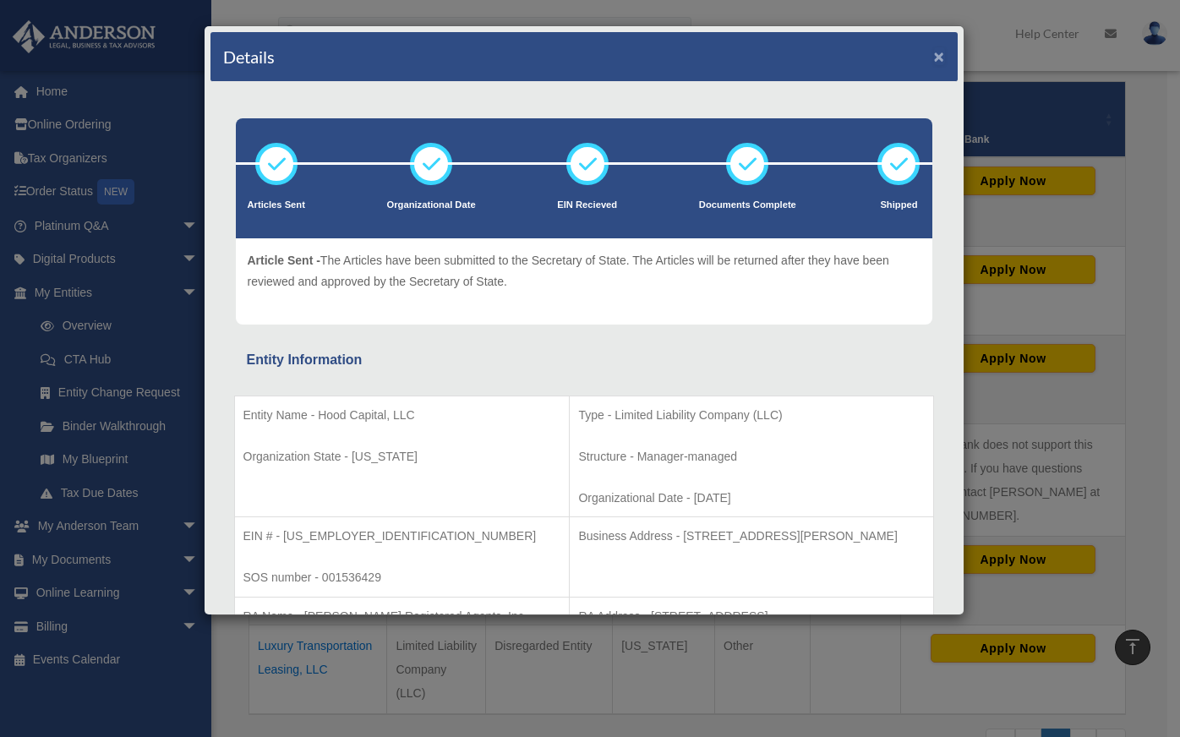
click at [934, 55] on button "×" at bounding box center [939, 56] width 11 height 18
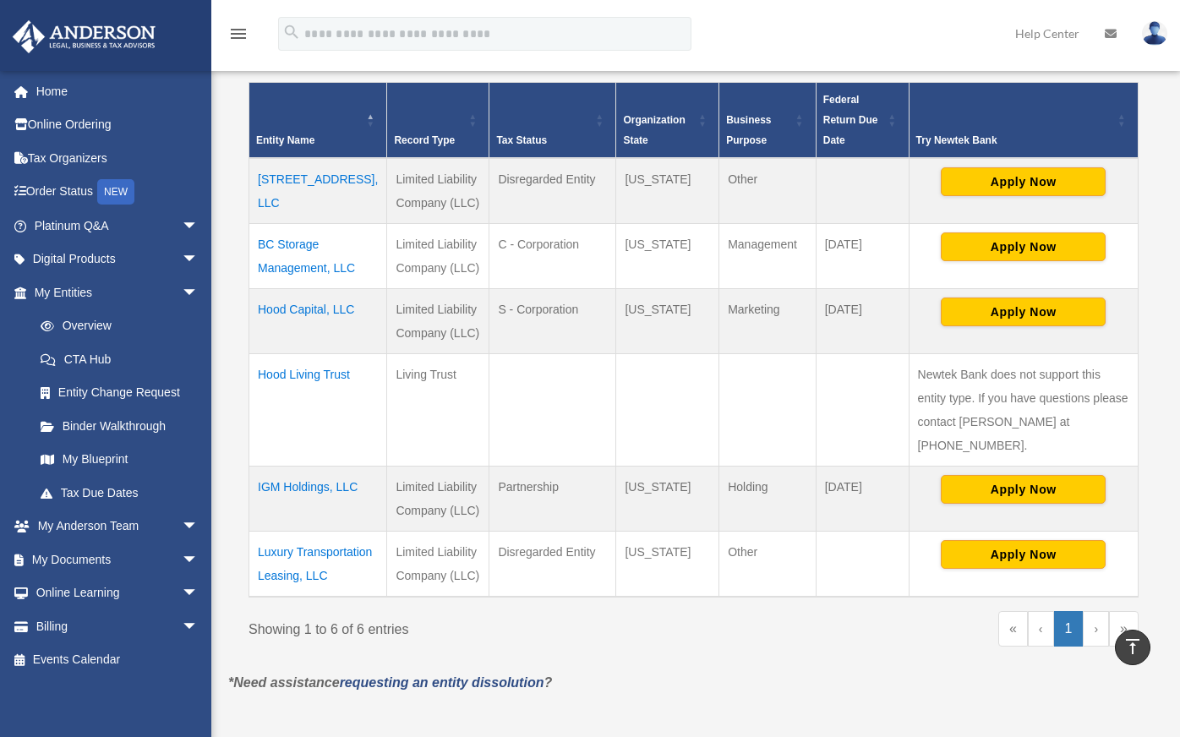
click at [306, 552] on td "Luxury Transportation Leasing, LLC" at bounding box center [318, 564] width 138 height 66
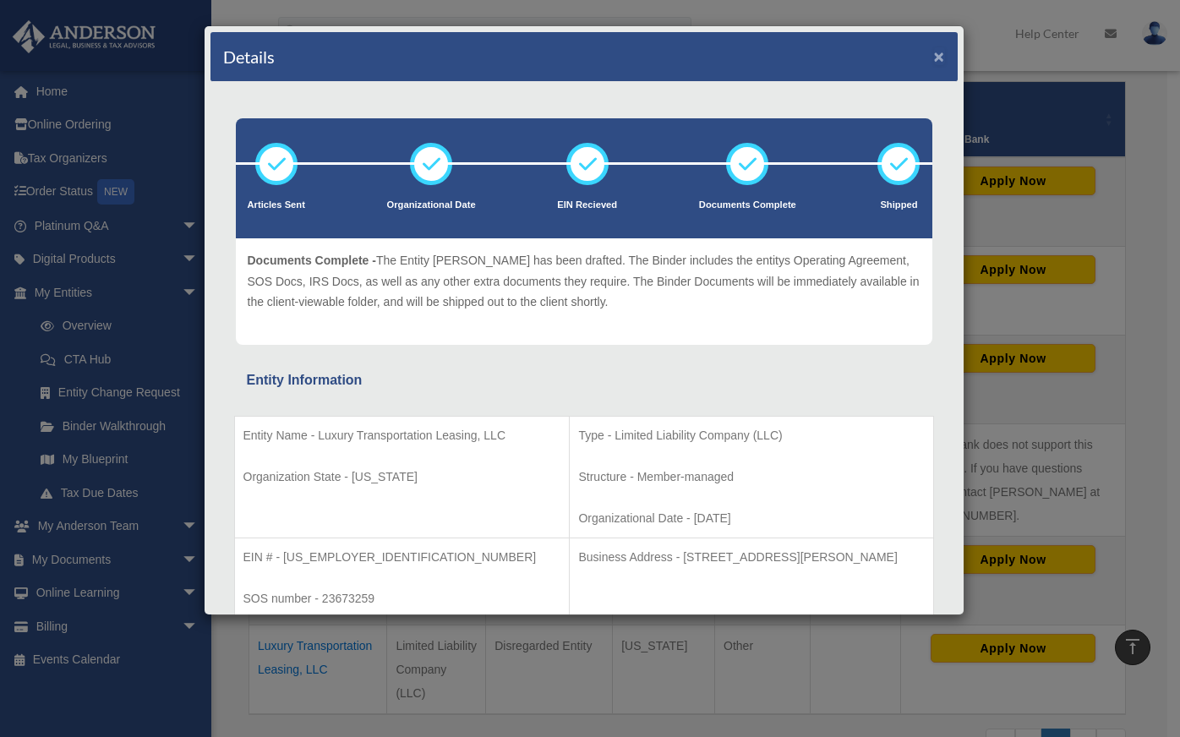
click at [934, 50] on button "×" at bounding box center [939, 56] width 11 height 18
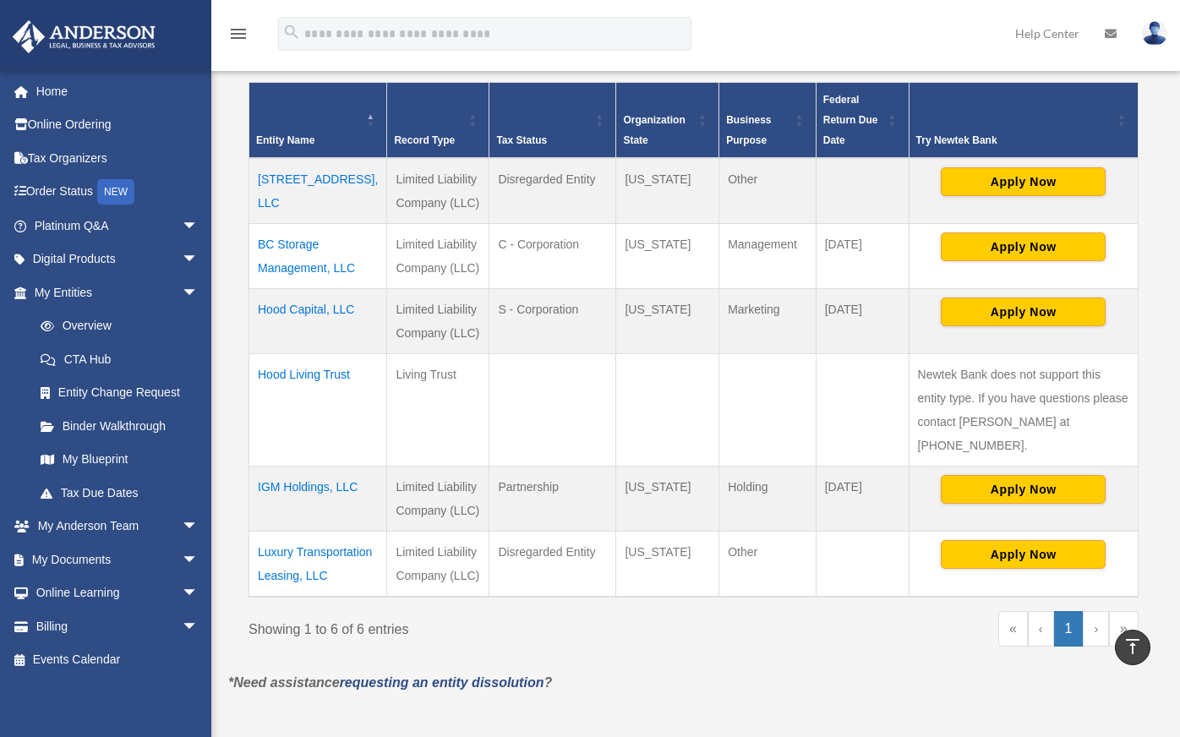
click at [342, 307] on td "Hood Capital, LLC" at bounding box center [318, 320] width 138 height 65
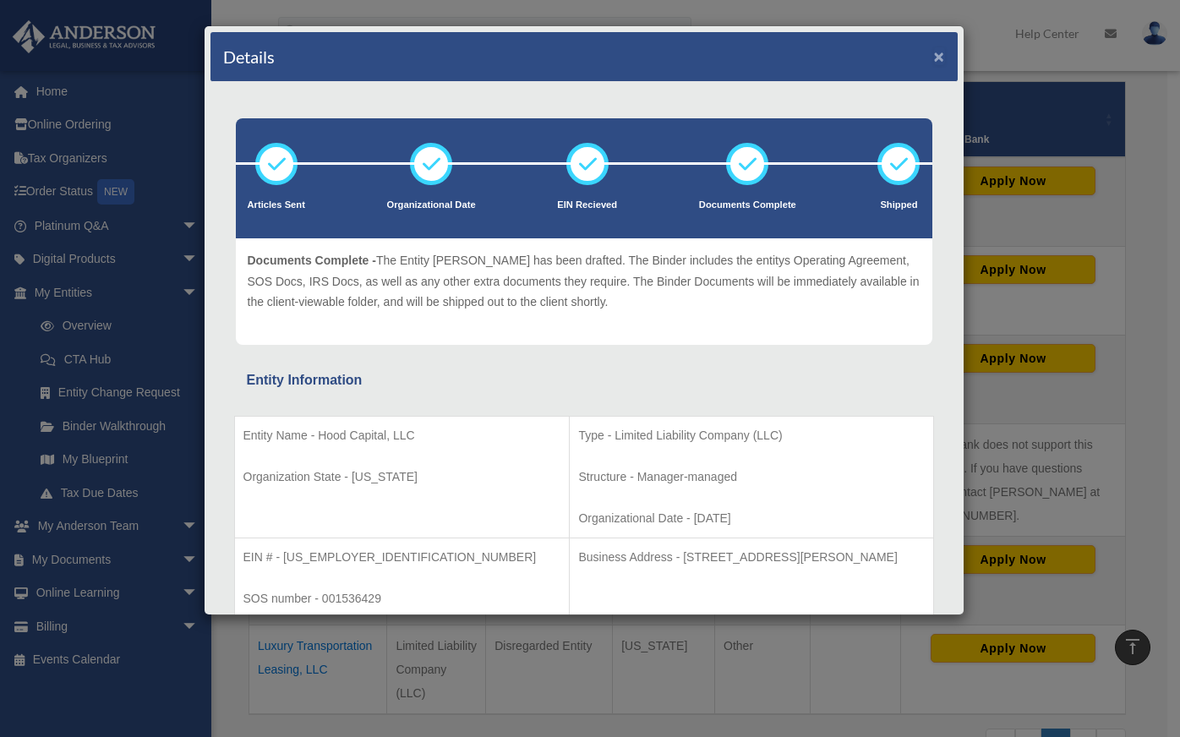
click at [934, 57] on button "×" at bounding box center [939, 56] width 11 height 18
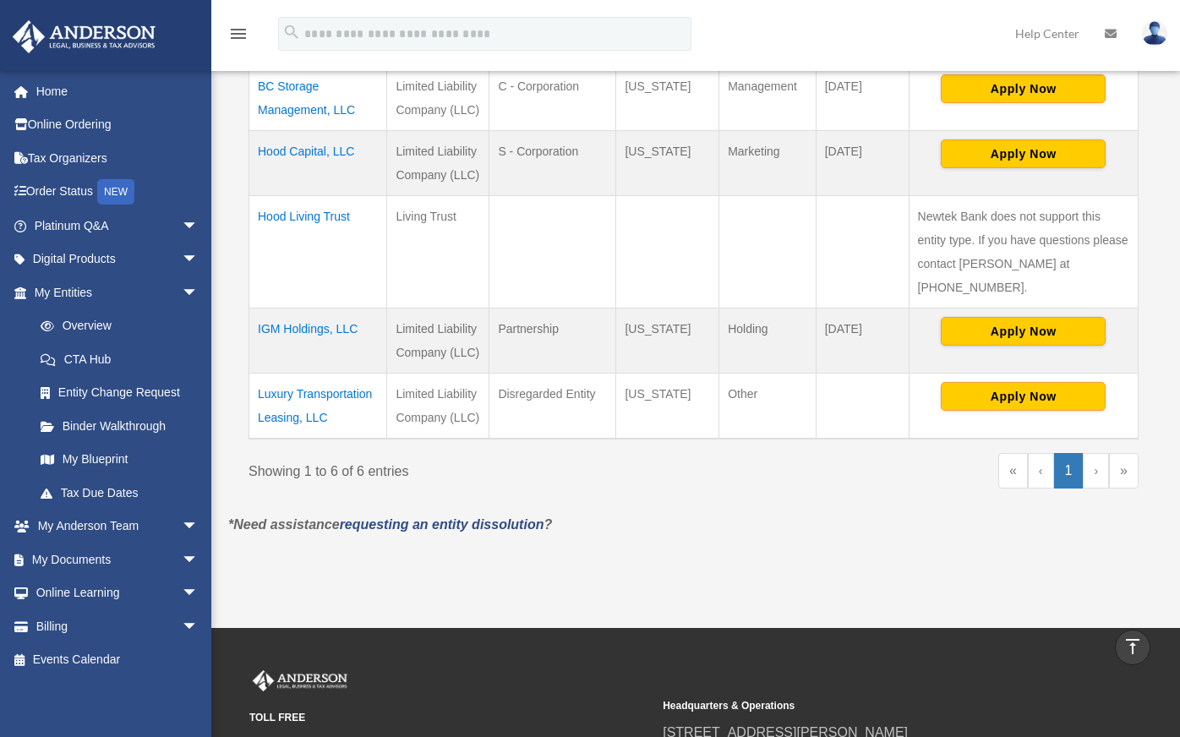
scroll to position [536, 0]
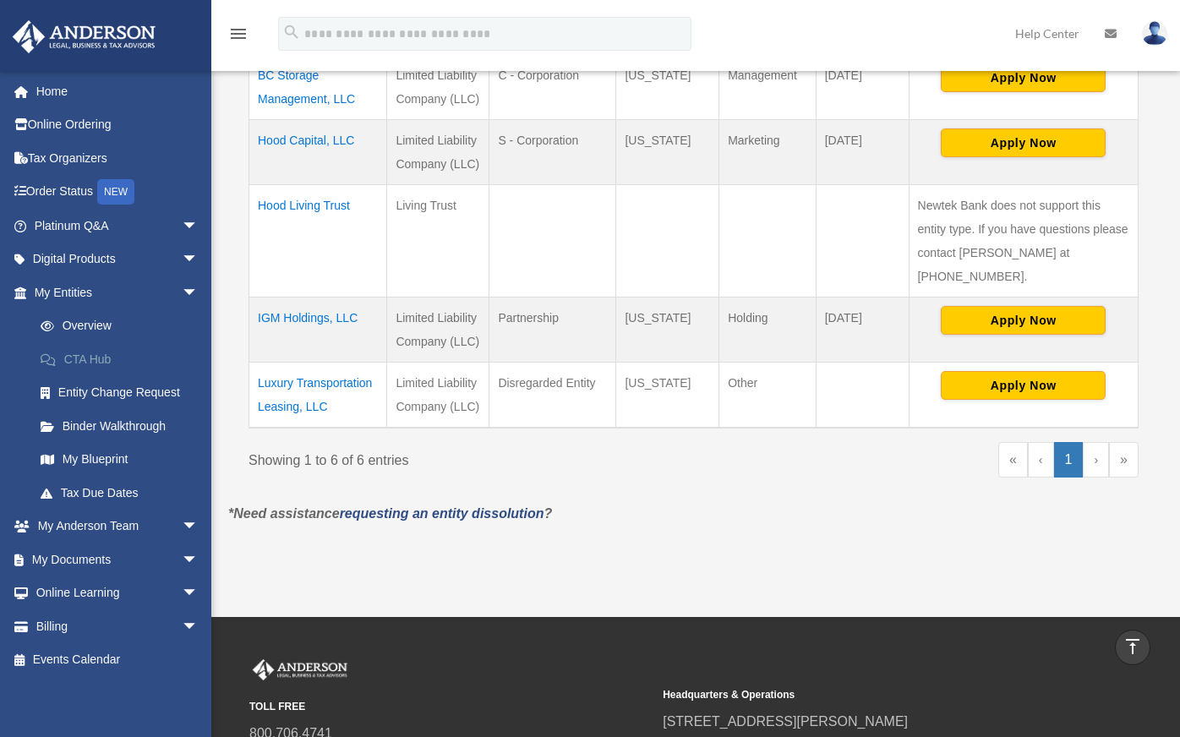
click at [102, 359] on link "CTA Hub" at bounding box center [124, 359] width 200 height 34
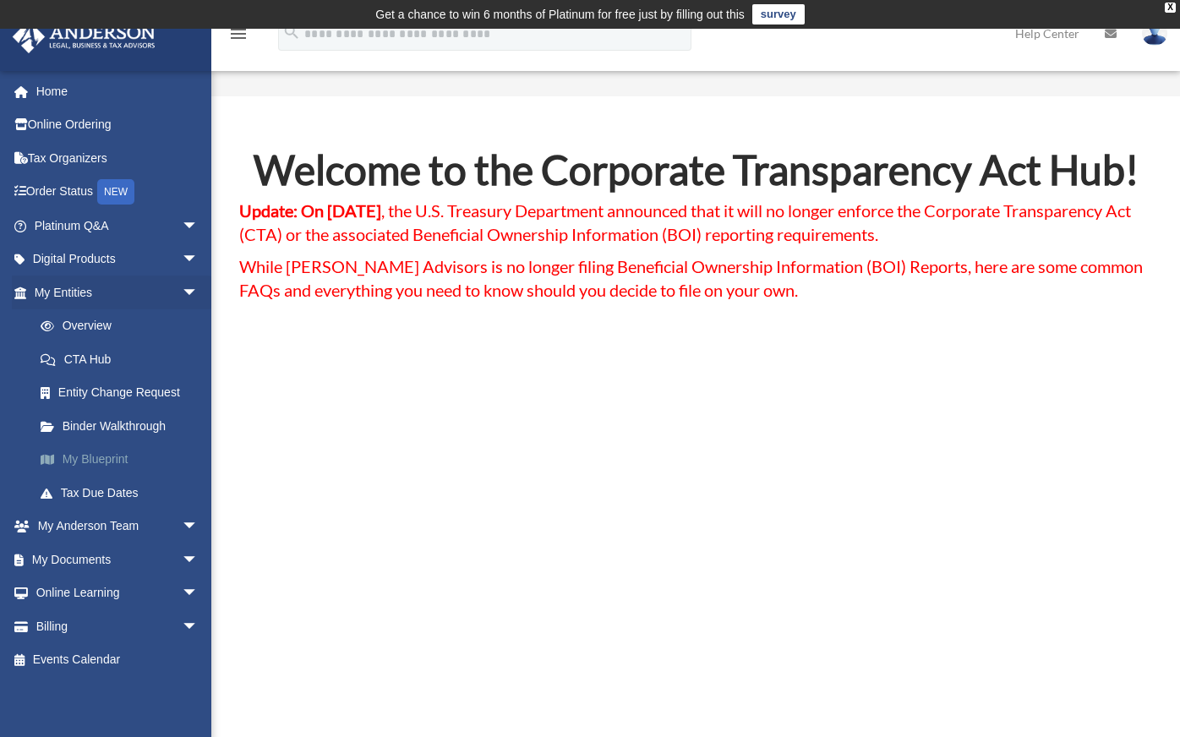
scroll to position [169, 0]
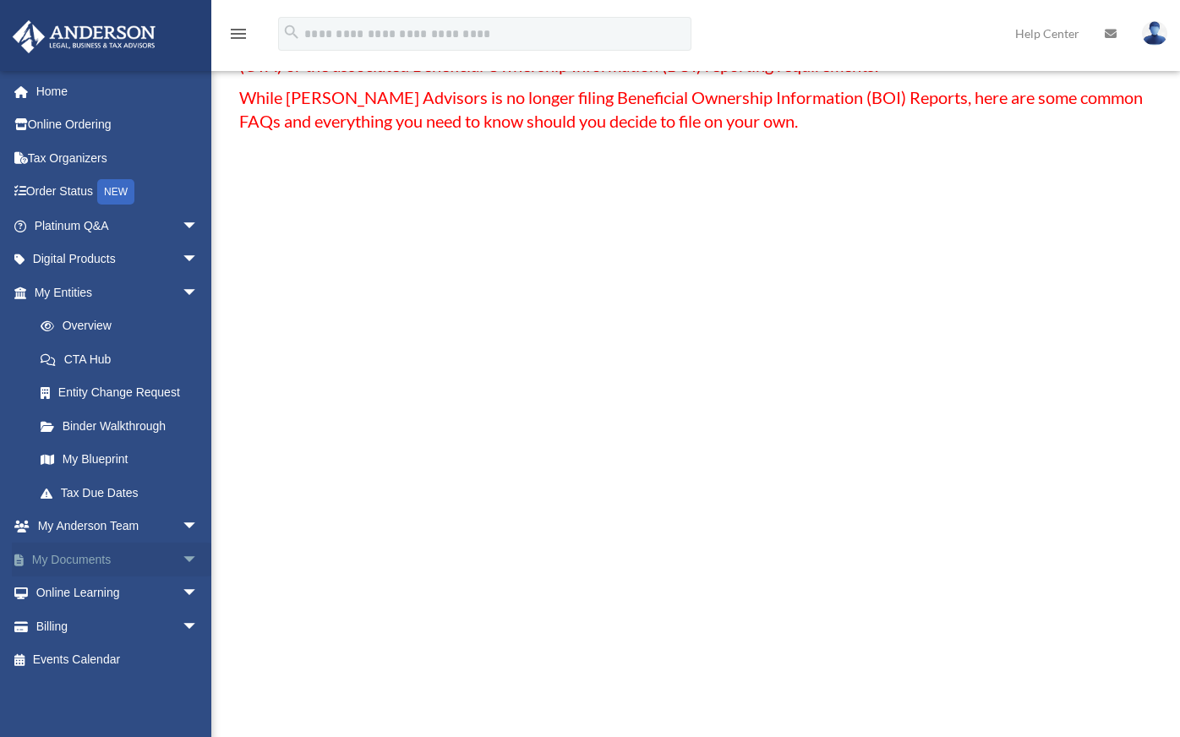
click at [182, 556] on span "arrow_drop_down" at bounding box center [199, 560] width 34 height 35
click at [72, 593] on link "Box" at bounding box center [124, 593] width 200 height 34
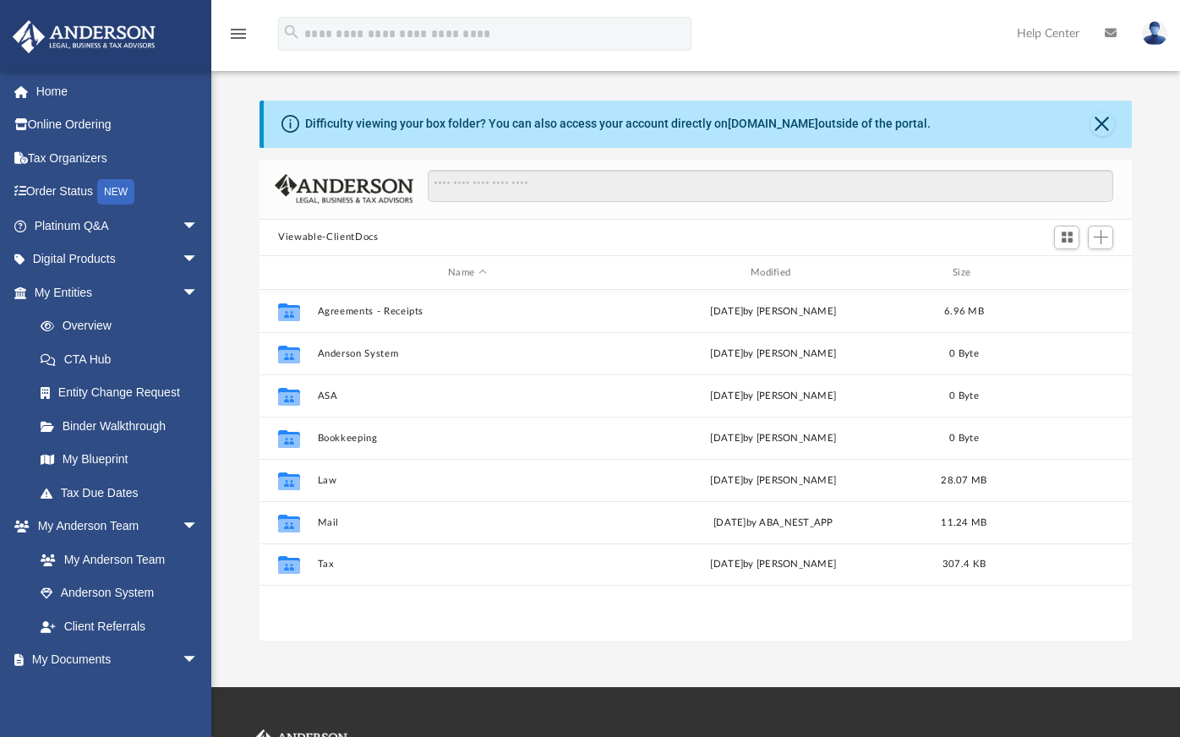
scroll to position [371, 859]
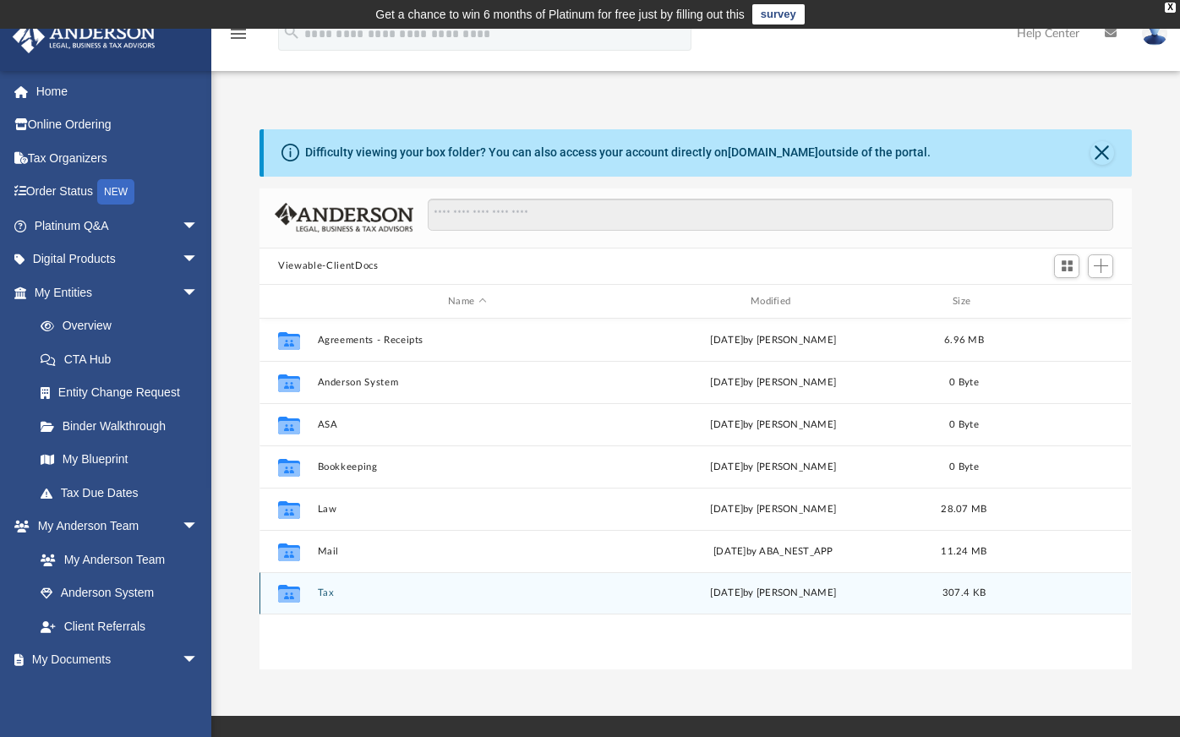
click at [325, 594] on button "Tax" at bounding box center [467, 593] width 299 height 11
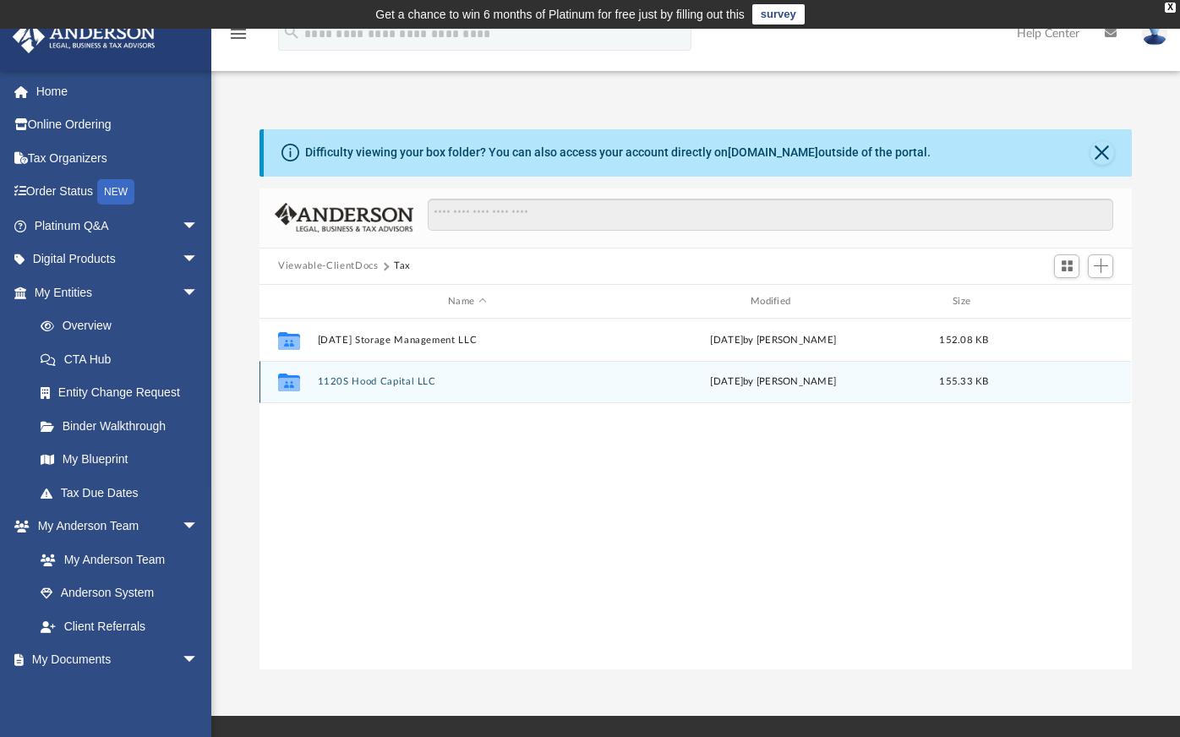
click at [379, 385] on button "1120S Hood Capital LLC" at bounding box center [467, 382] width 299 height 11
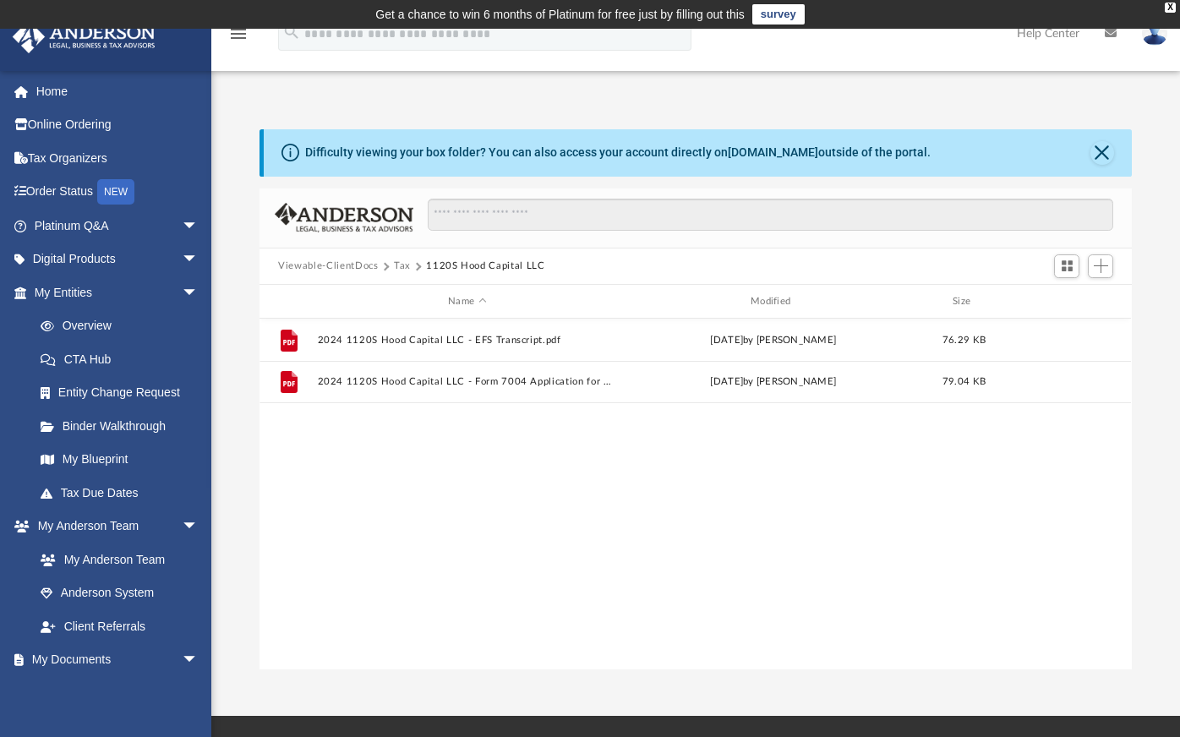
click at [346, 264] on button "Viewable-ClientDocs" at bounding box center [328, 266] width 100 height 15
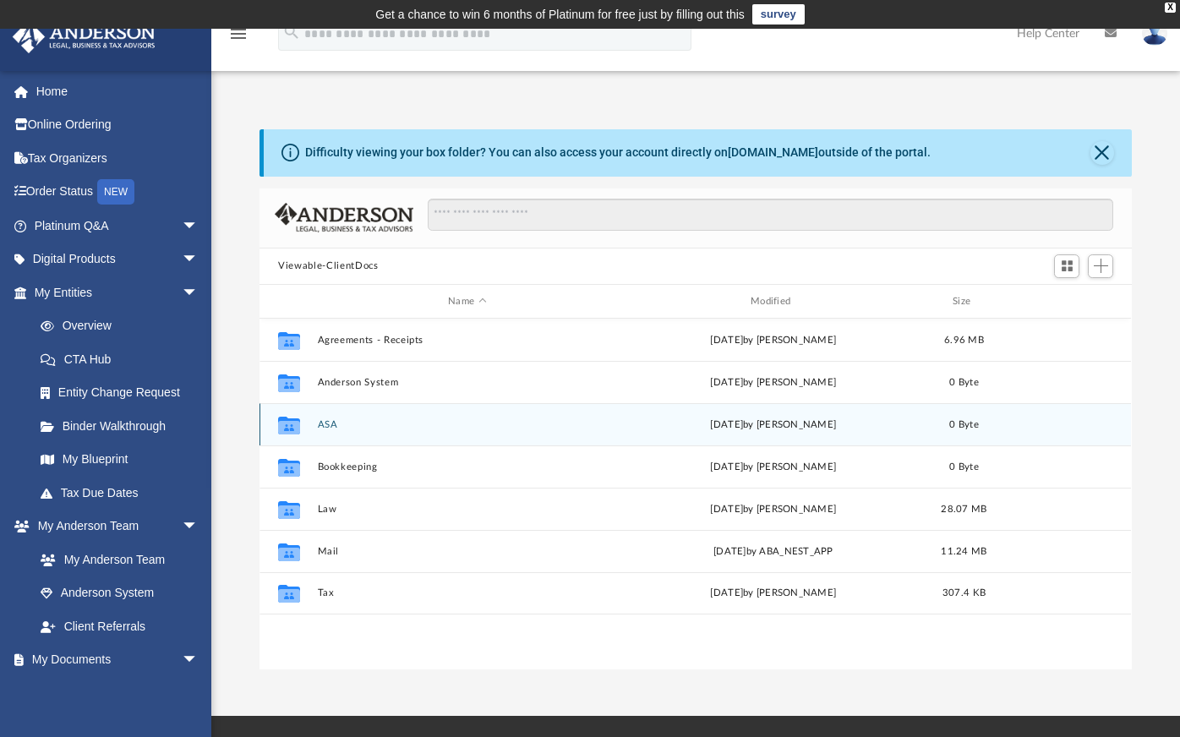
click at [331, 423] on button "ASA" at bounding box center [467, 424] width 299 height 11
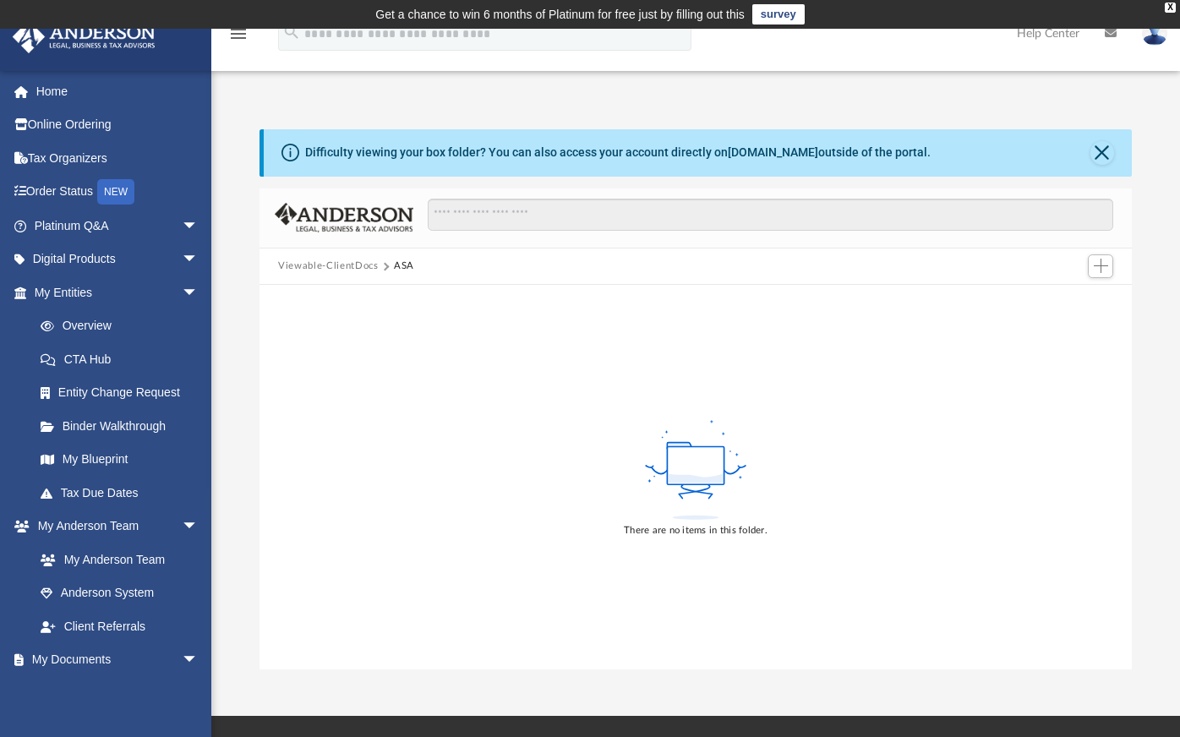
click at [353, 265] on button "Viewable-ClientDocs" at bounding box center [328, 266] width 100 height 15
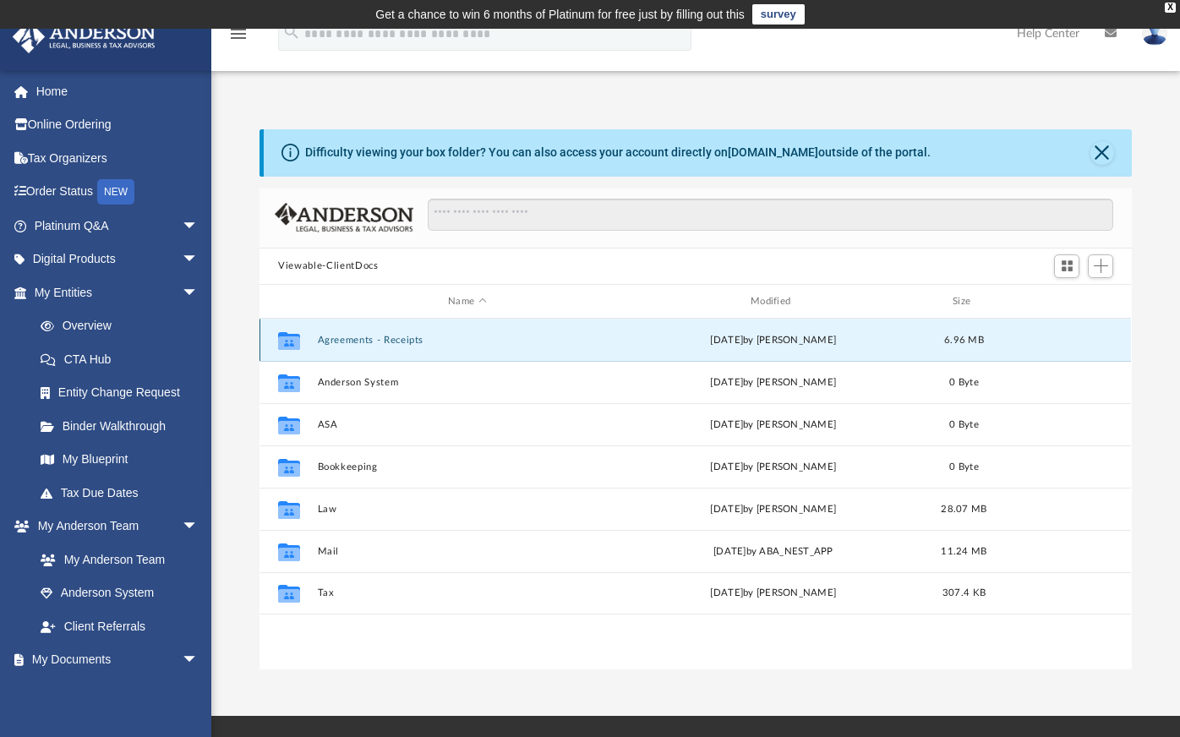
click at [359, 339] on button "Agreements - Receipts" at bounding box center [467, 340] width 299 height 11
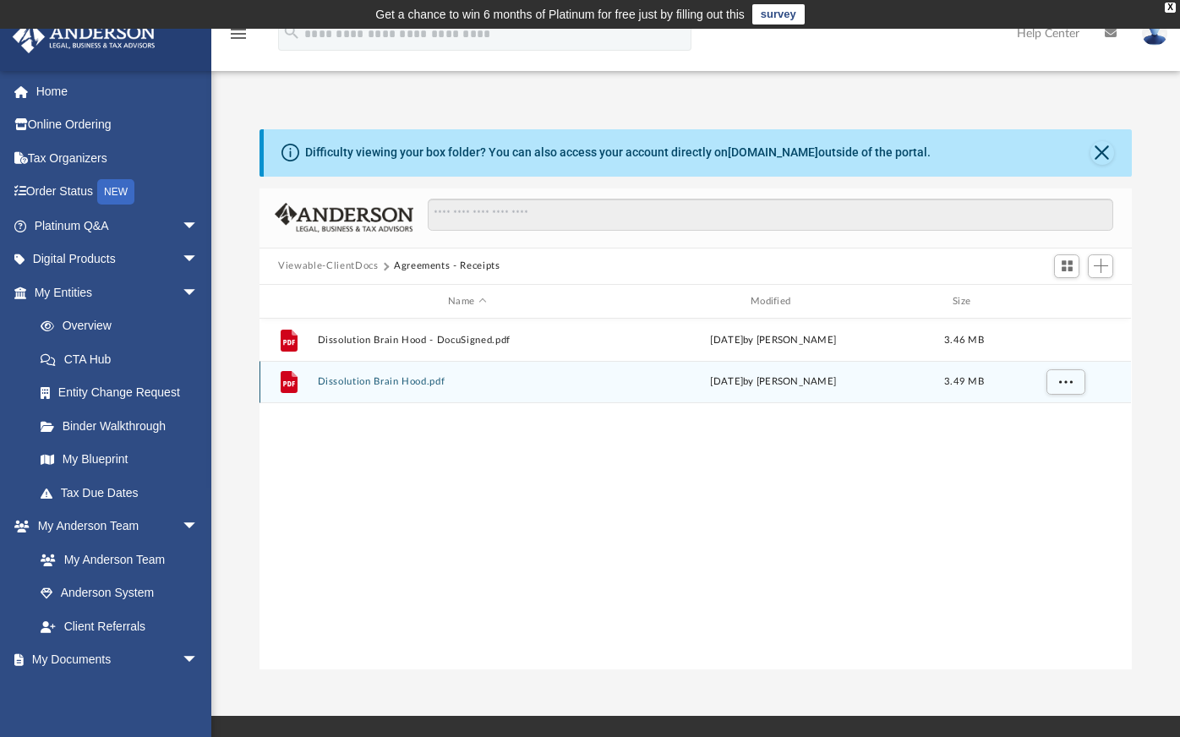
click at [366, 381] on button "Dissolution Brain Hood.pdf" at bounding box center [467, 382] width 299 height 11
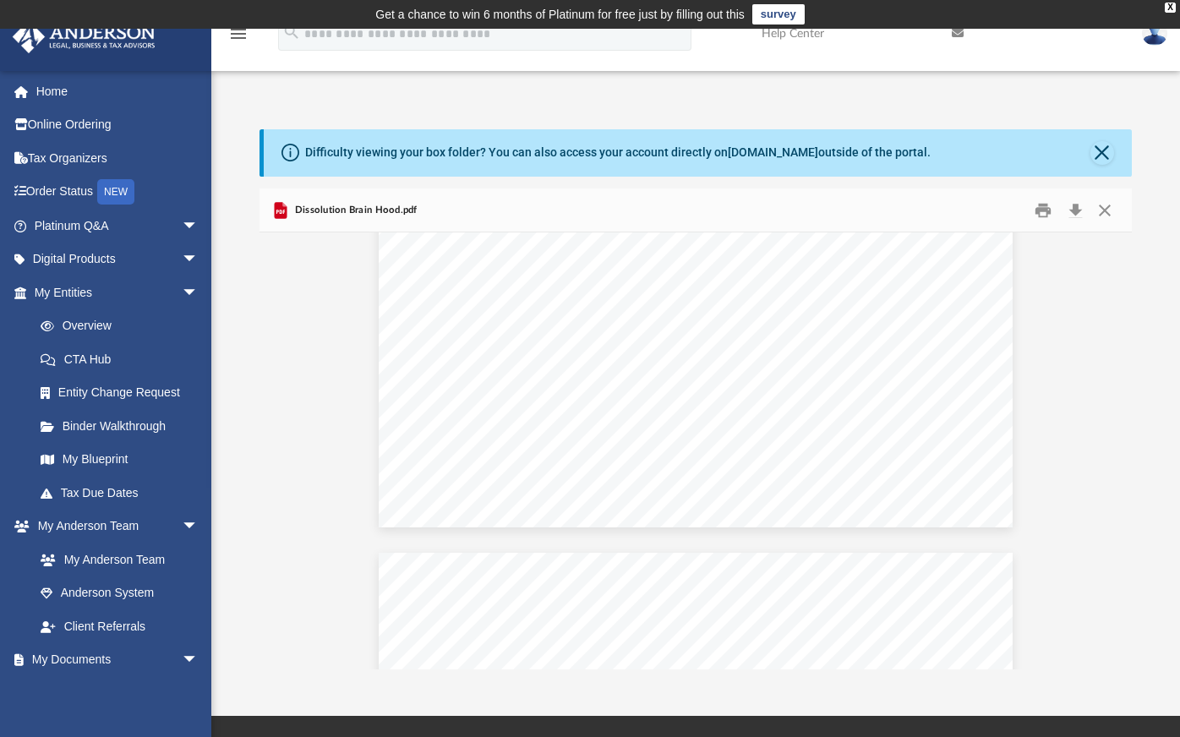
scroll to position [1352, 0]
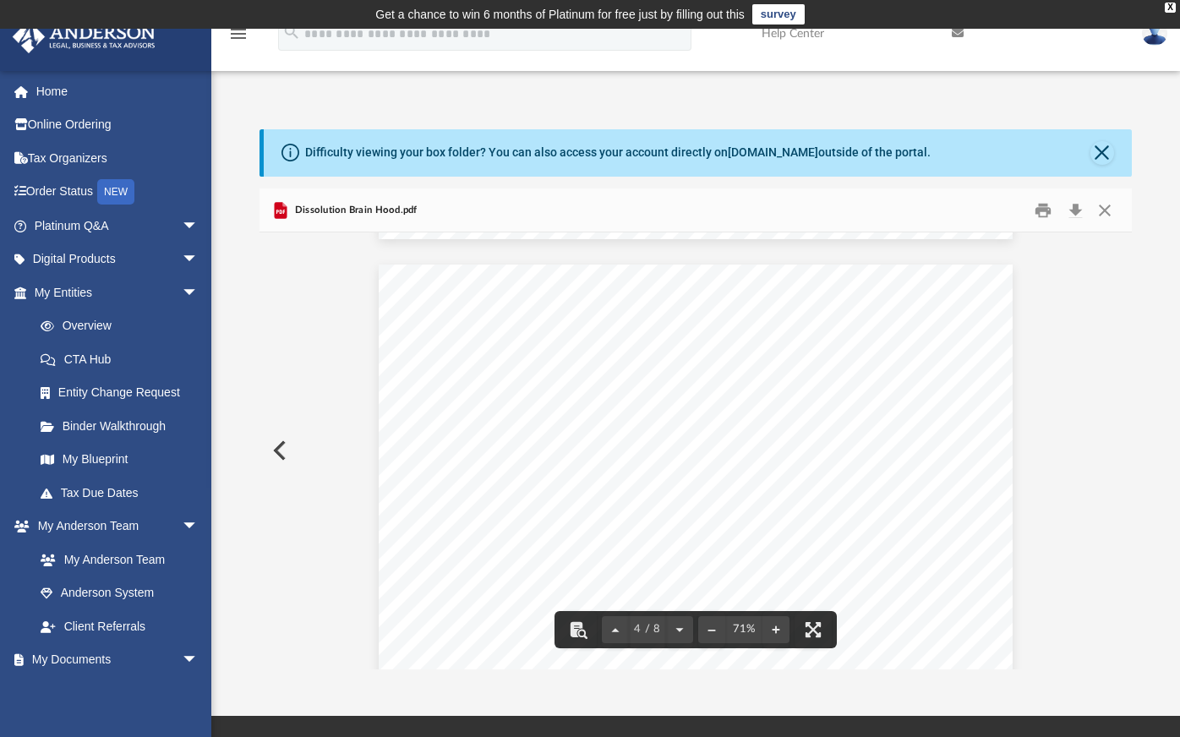
click at [238, 406] on div "Difficulty viewing your box folder? You can also access your account directly o…" at bounding box center [695, 399] width 969 height 540
click at [1106, 153] on button "Close" at bounding box center [1102, 153] width 24 height 24
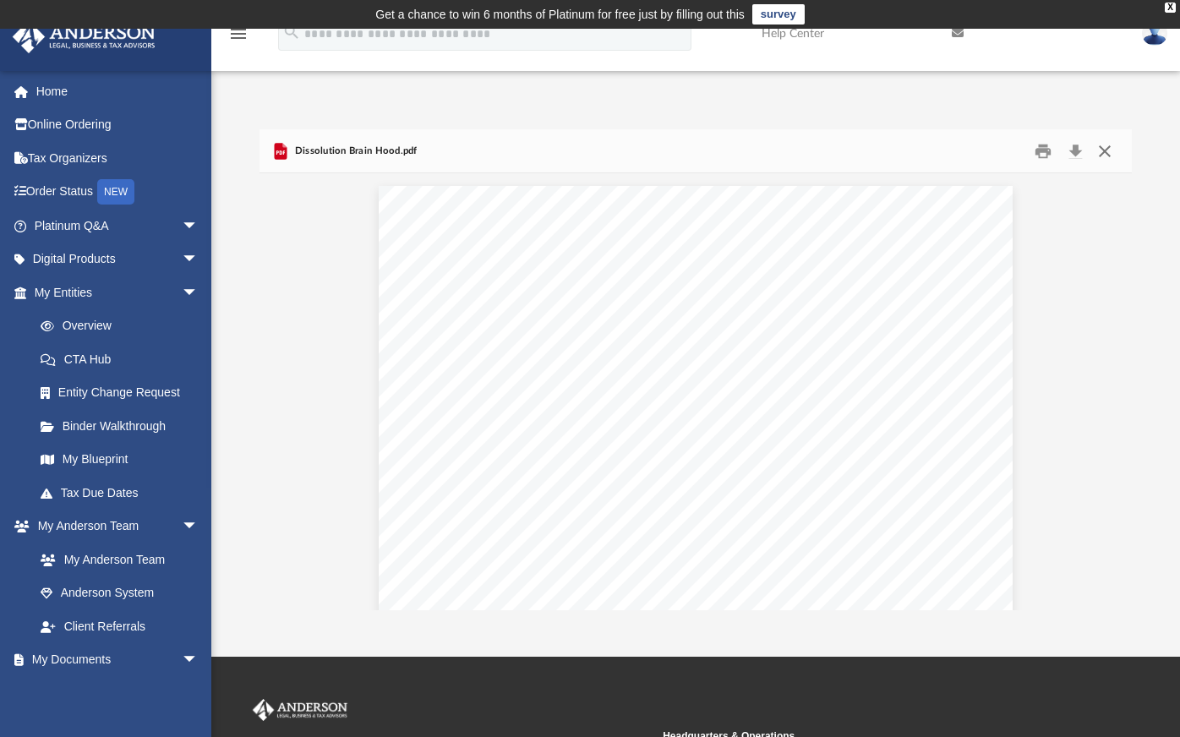
click at [1103, 154] on button "Close" at bounding box center [1105, 151] width 30 height 26
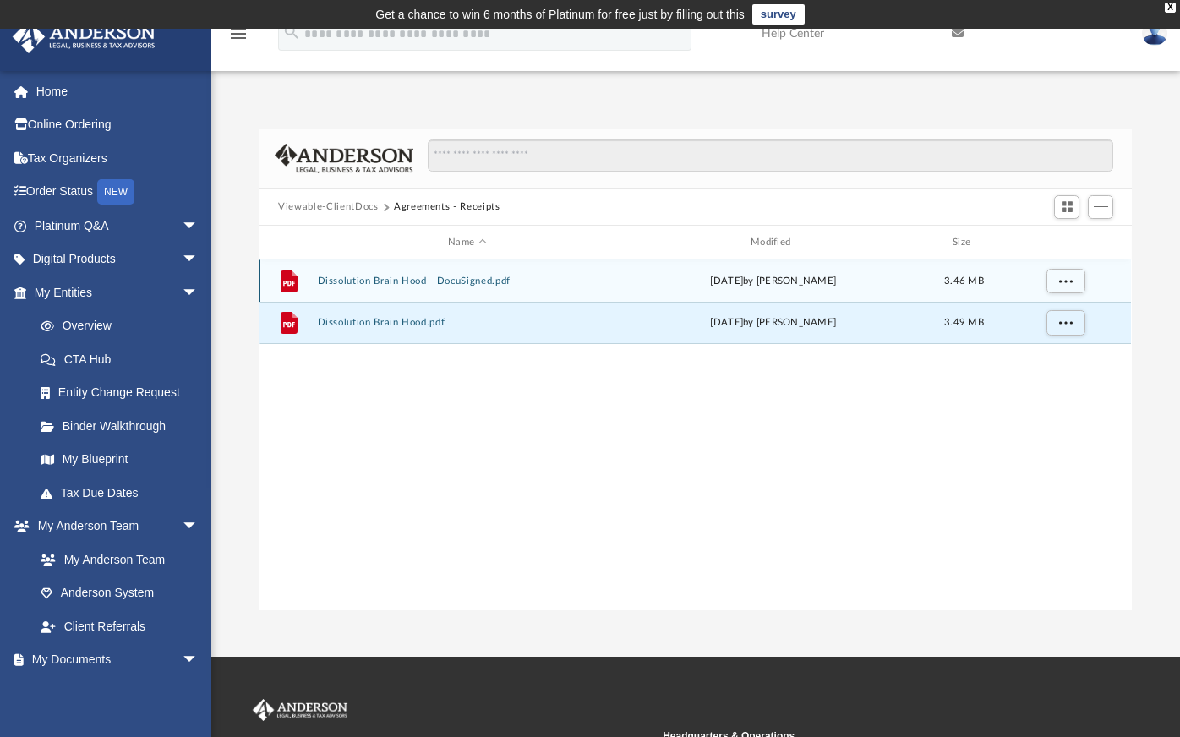
click at [418, 284] on button "Dissolution Brain Hood - DocuSigned.pdf" at bounding box center [467, 281] width 299 height 11
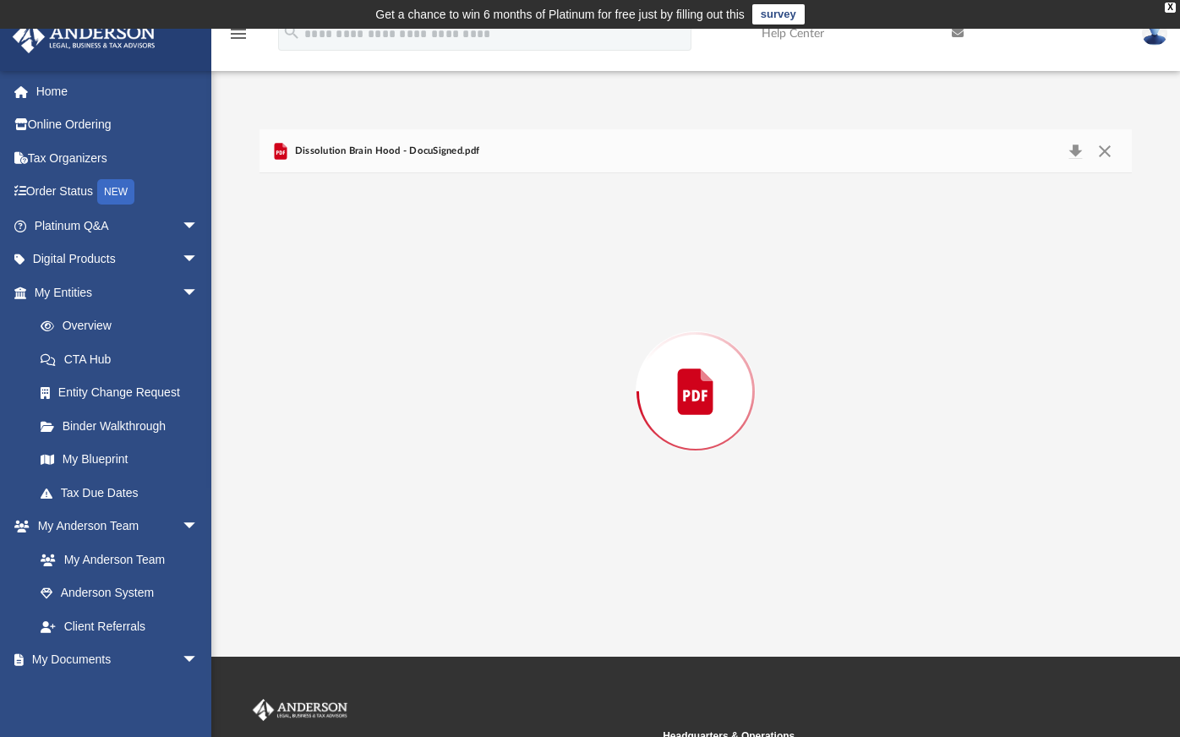
click at [418, 284] on div "Preview" at bounding box center [694, 391] width 871 height 436
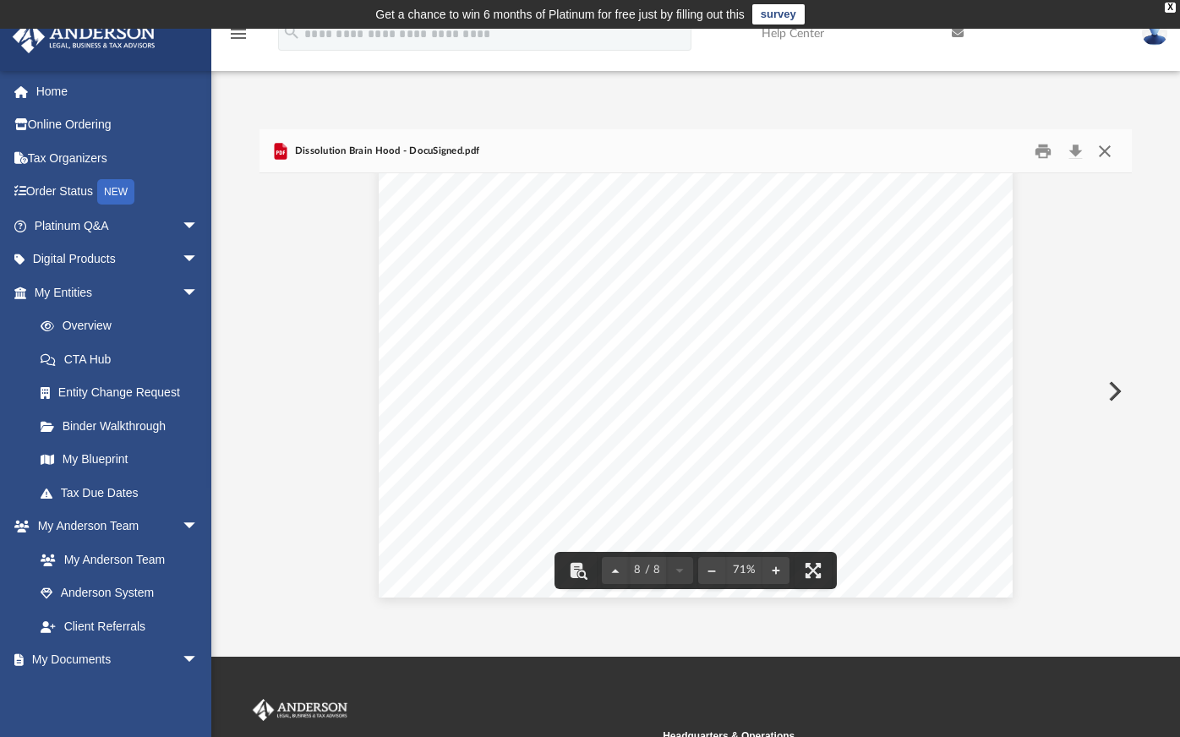
click at [1106, 150] on button "Close" at bounding box center [1105, 151] width 30 height 26
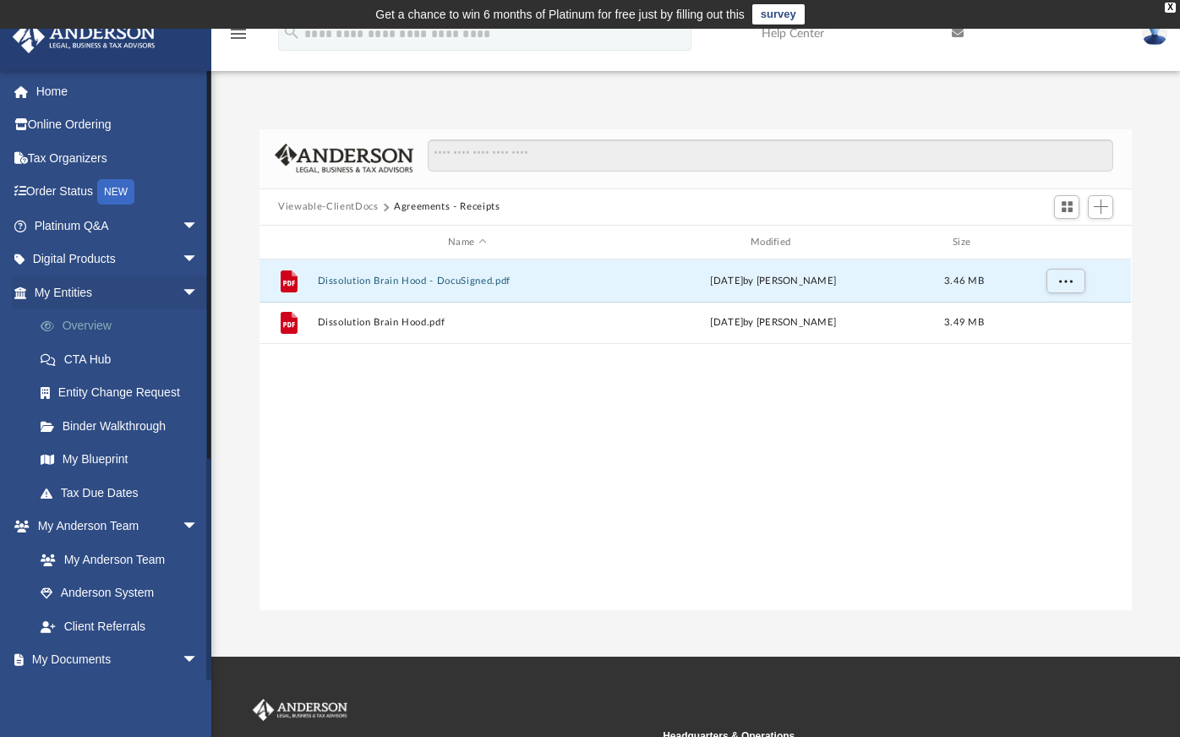
click at [104, 325] on link "Overview" at bounding box center [124, 326] width 200 height 34
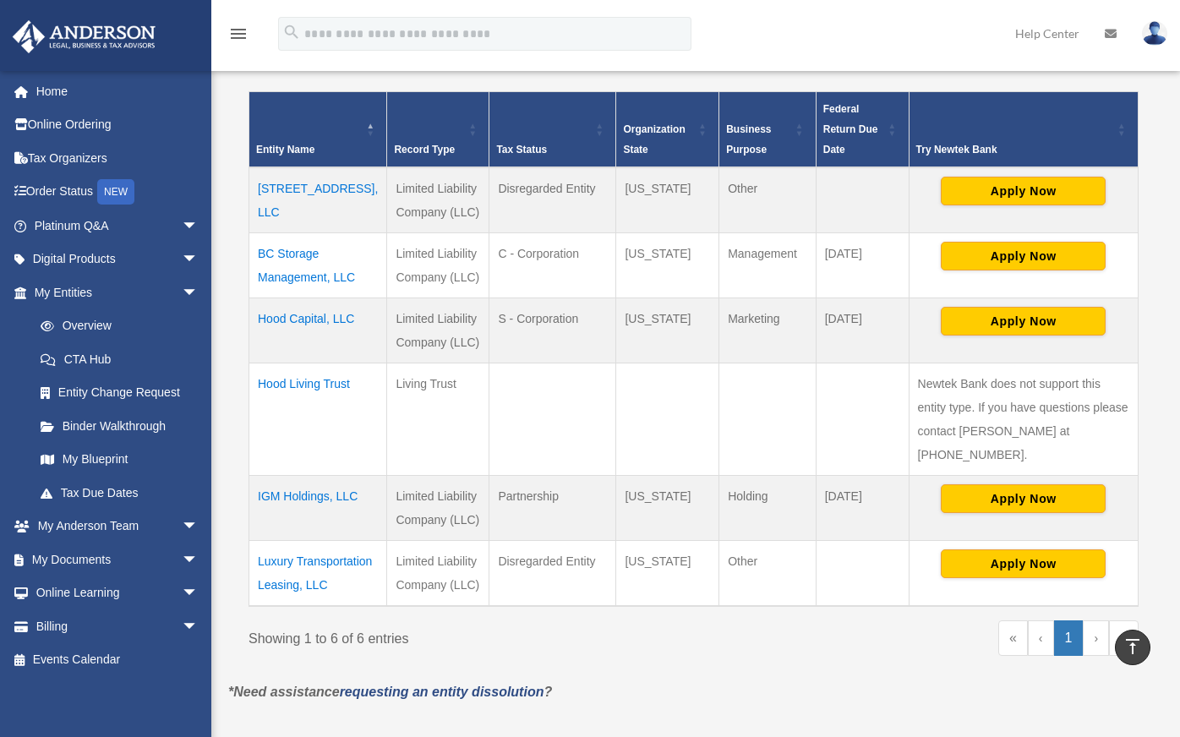
scroll to position [352, 0]
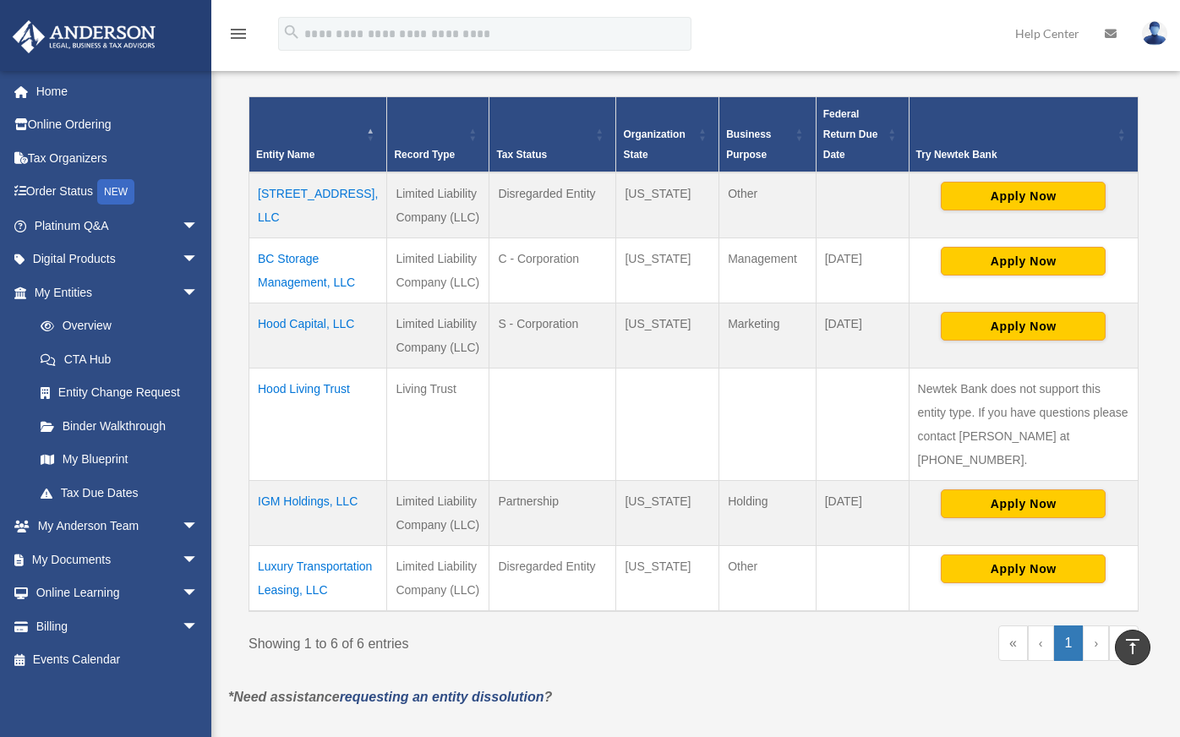
click at [347, 321] on td "Hood Capital, LLC" at bounding box center [318, 335] width 138 height 65
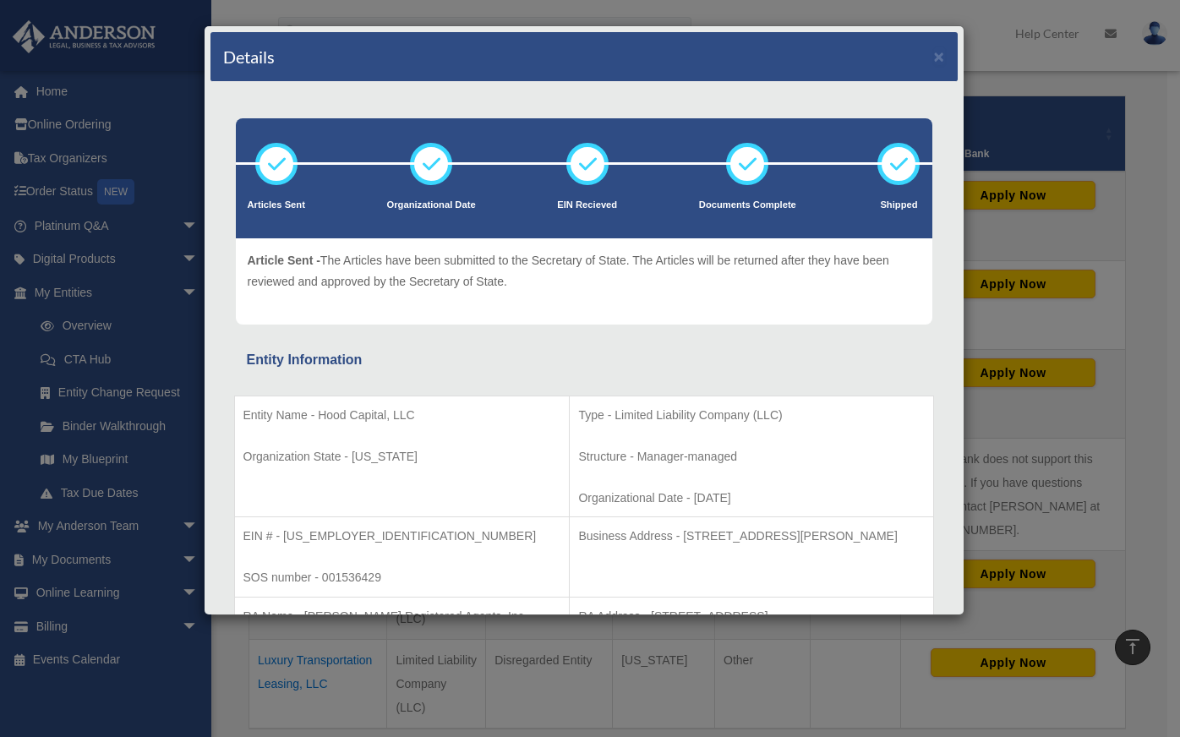
scroll to position [169, 0]
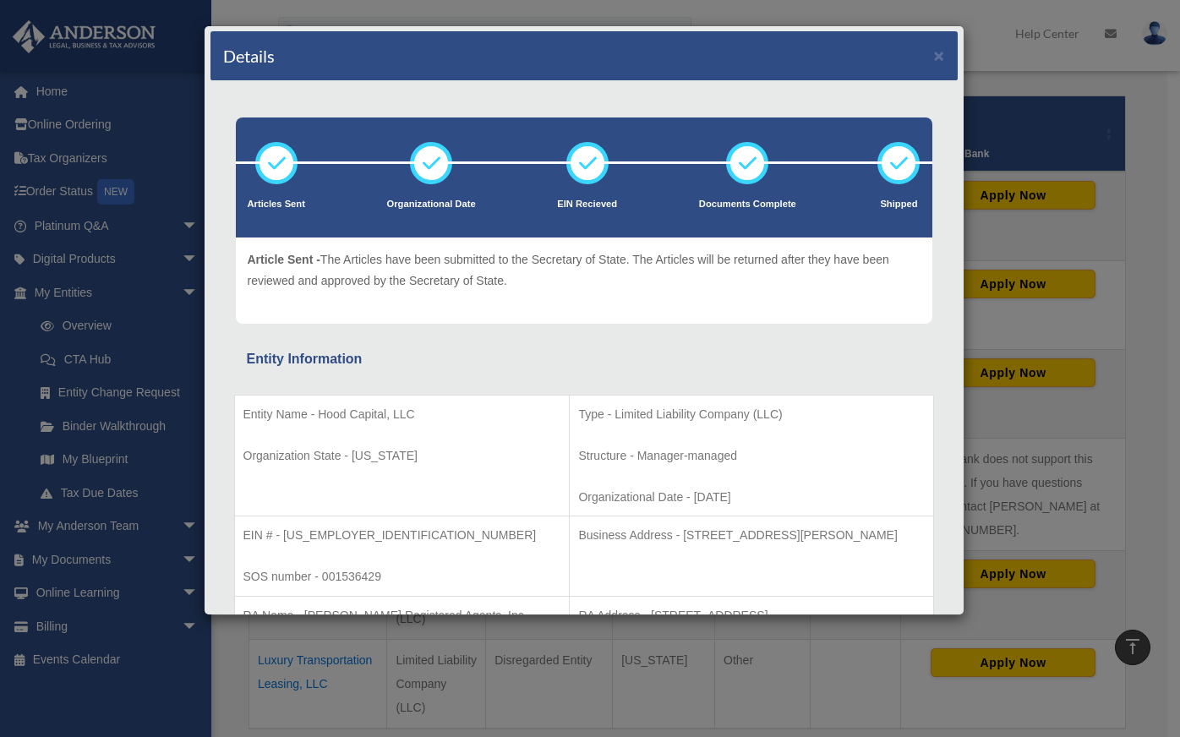
scroll to position [0, 0]
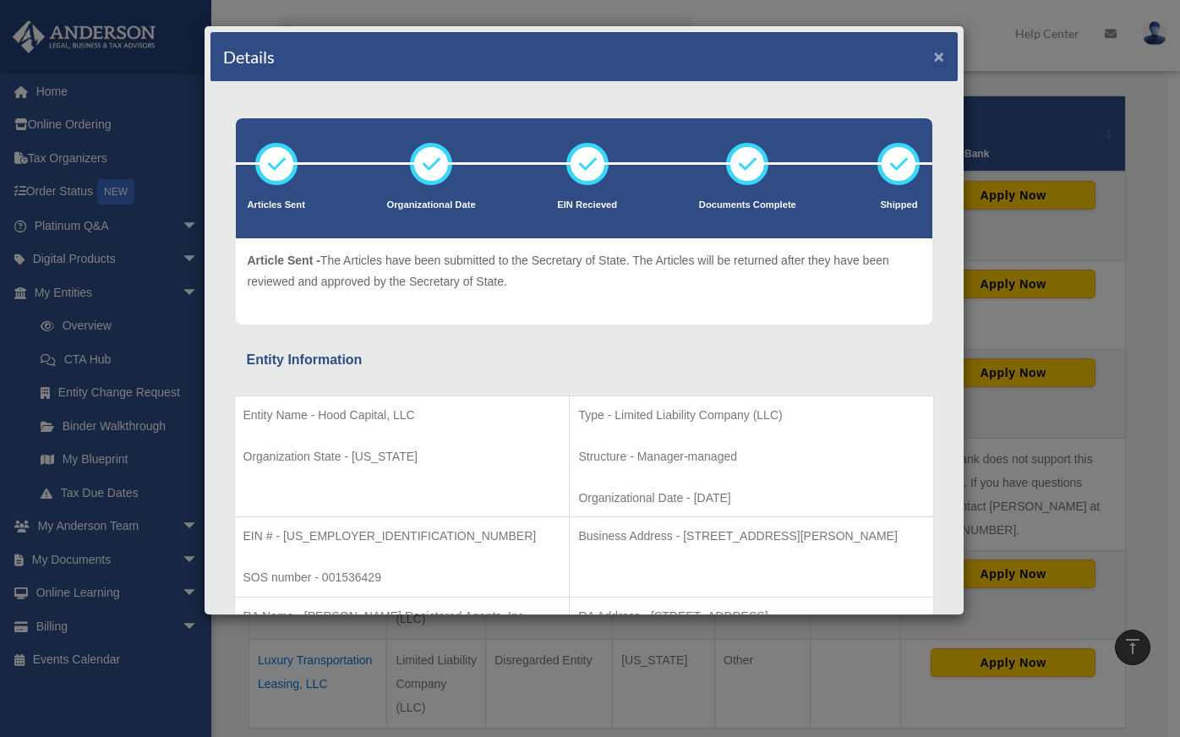
click at [934, 57] on button "×" at bounding box center [939, 56] width 11 height 18
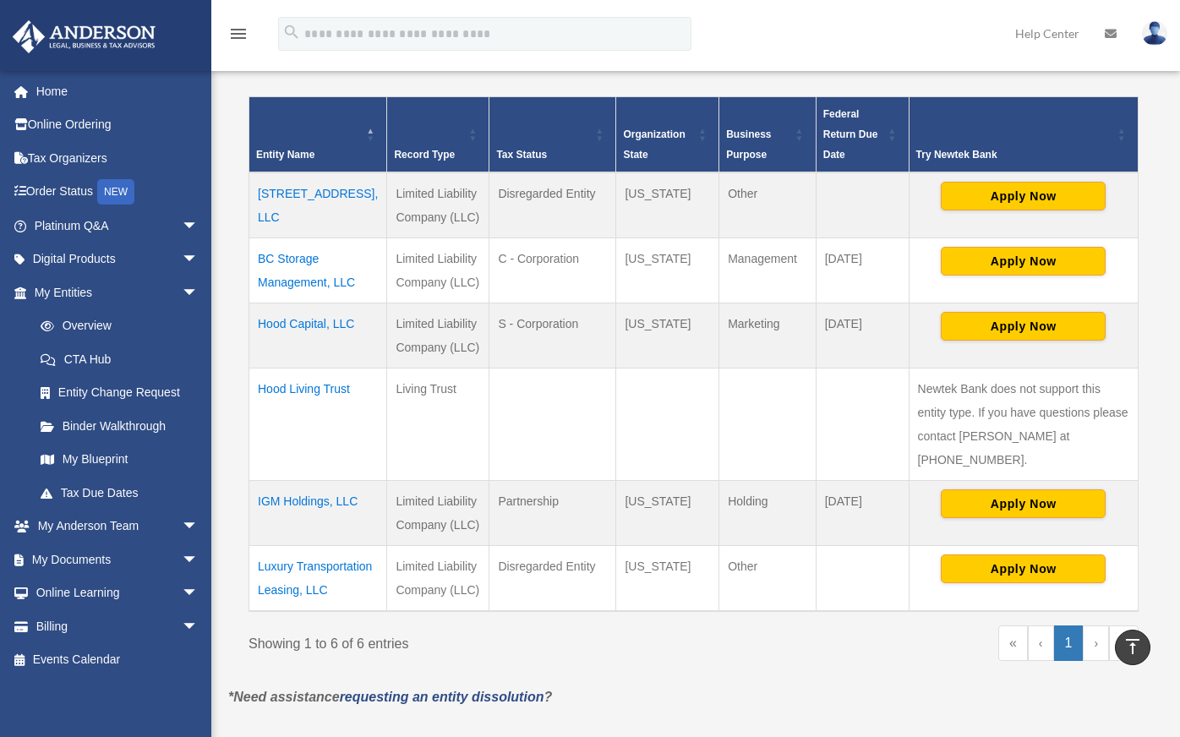
click at [296, 563] on td "Luxury Transportation Leasing, LLC" at bounding box center [318, 578] width 138 height 66
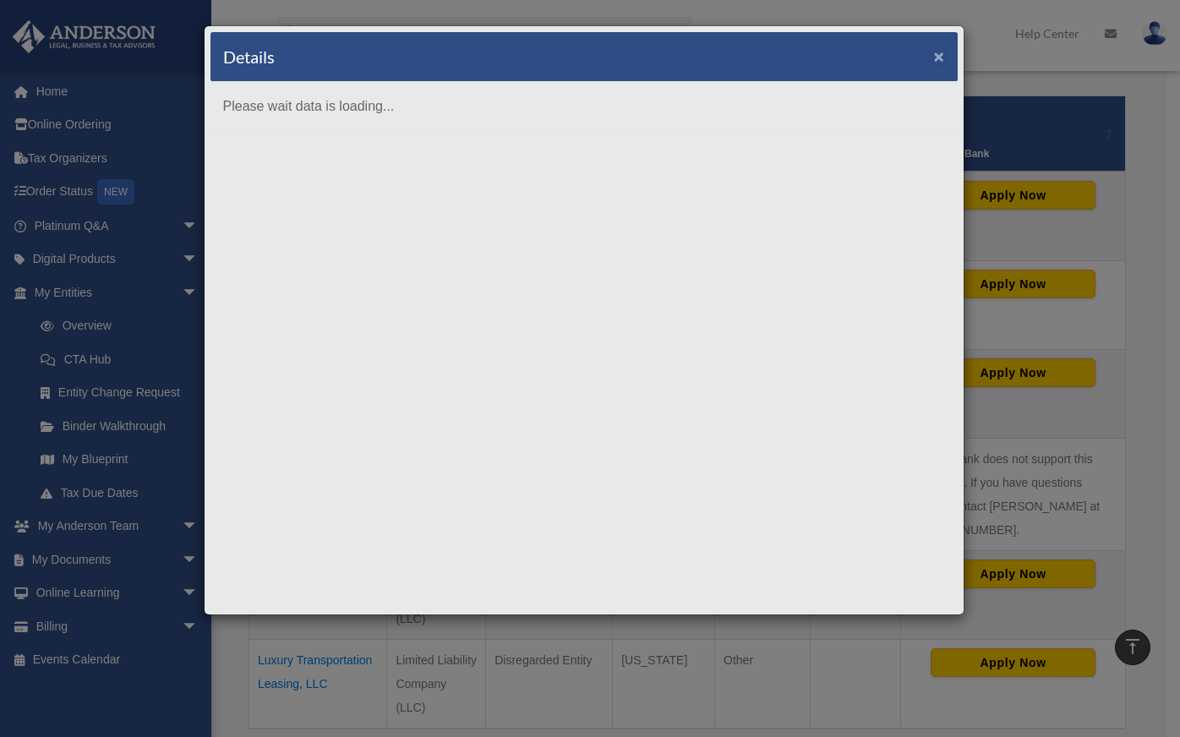
click at [937, 56] on button "×" at bounding box center [939, 56] width 11 height 18
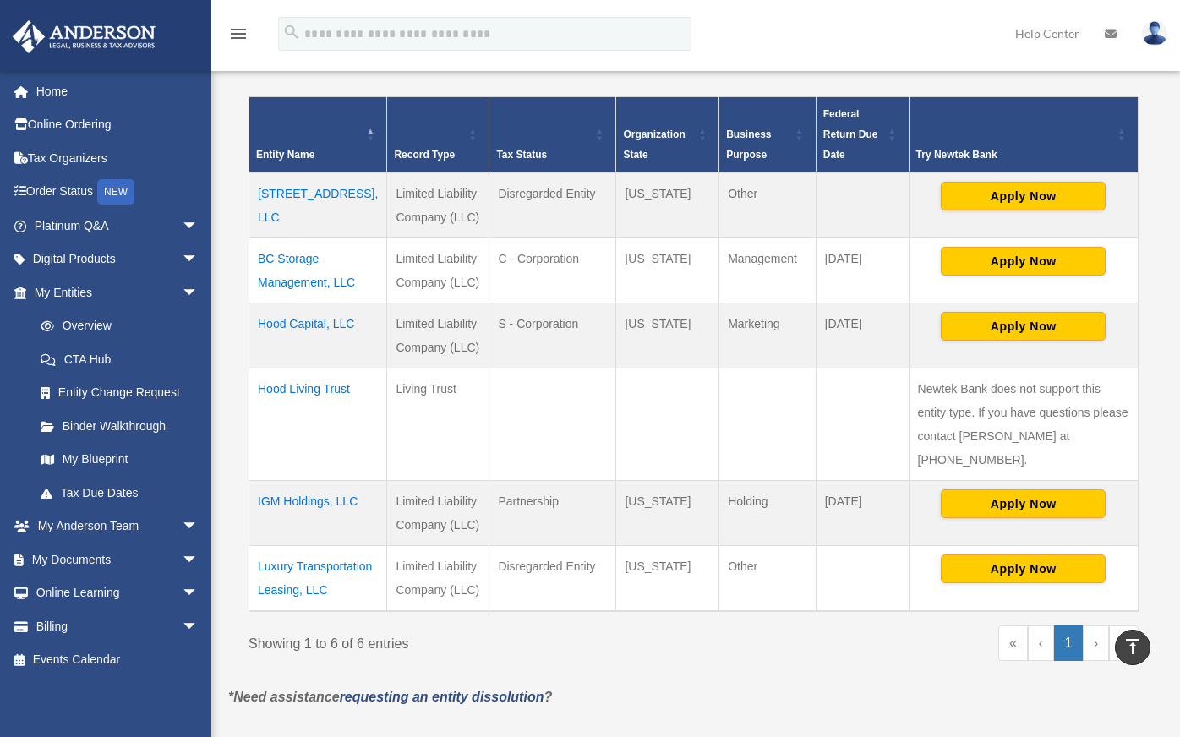
click at [295, 566] on td "Luxury Transportation Leasing, LLC" at bounding box center [318, 578] width 138 height 66
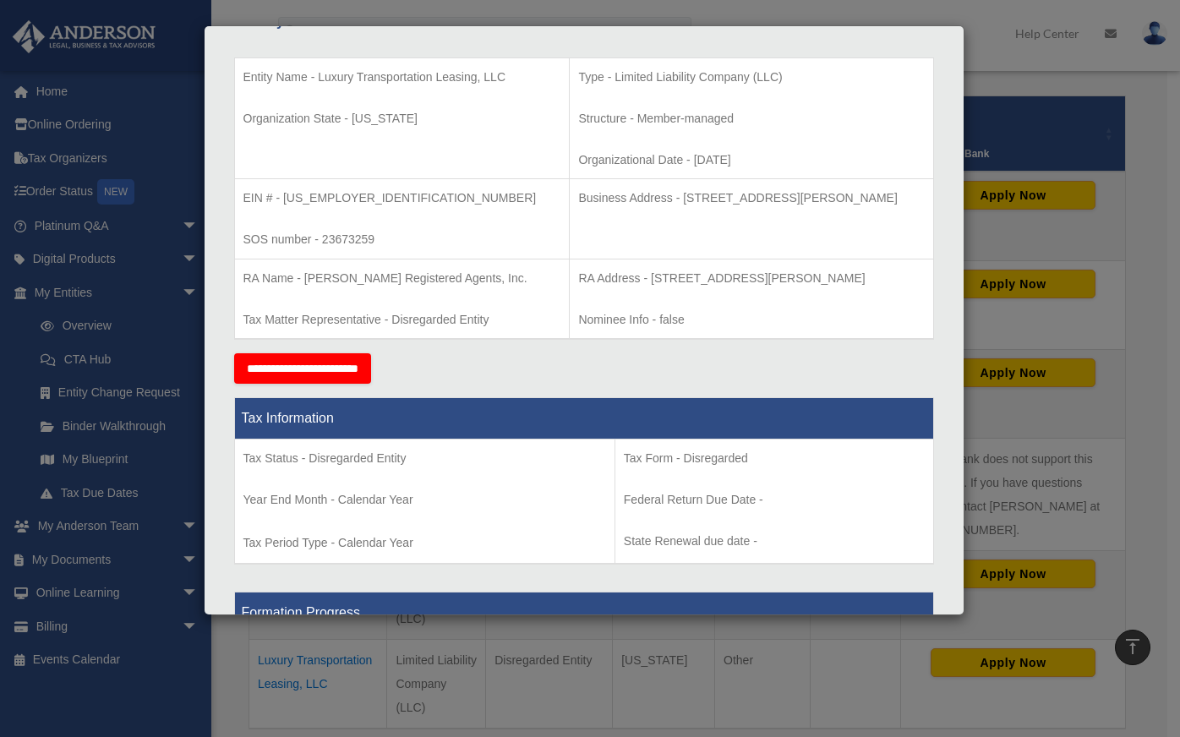
scroll to position [169, 0]
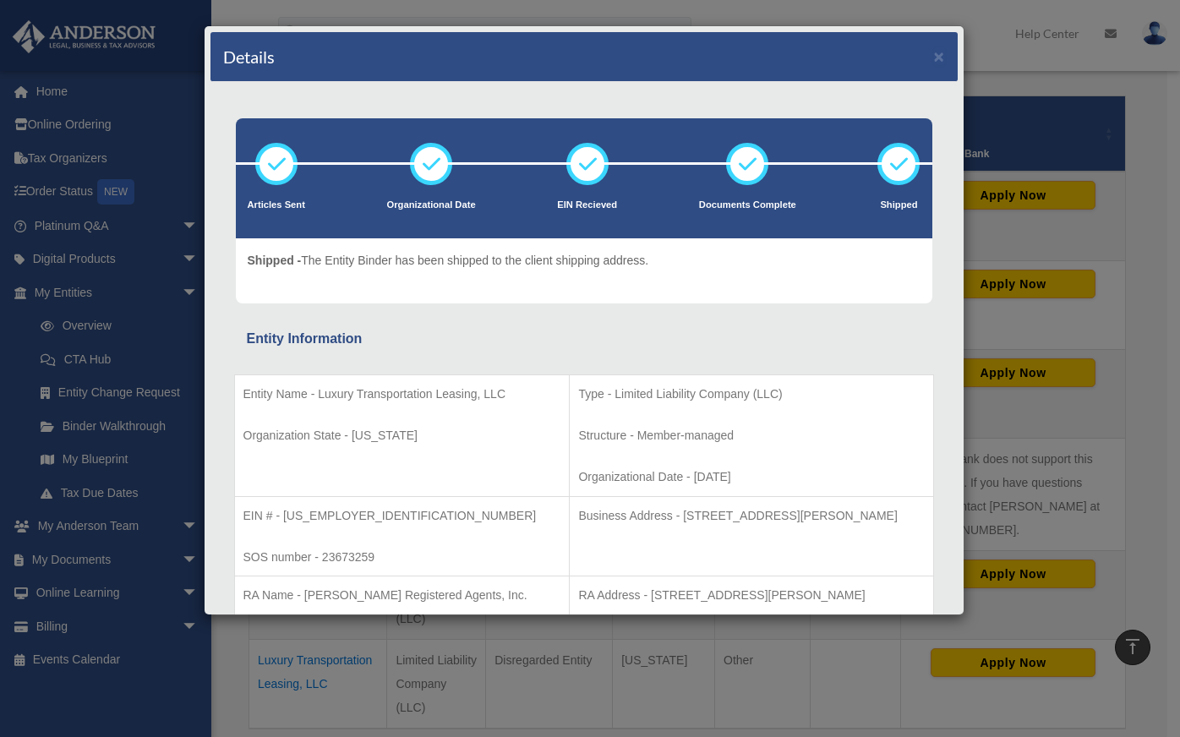
scroll to position [0, 0]
click at [934, 56] on button "×" at bounding box center [939, 56] width 11 height 18
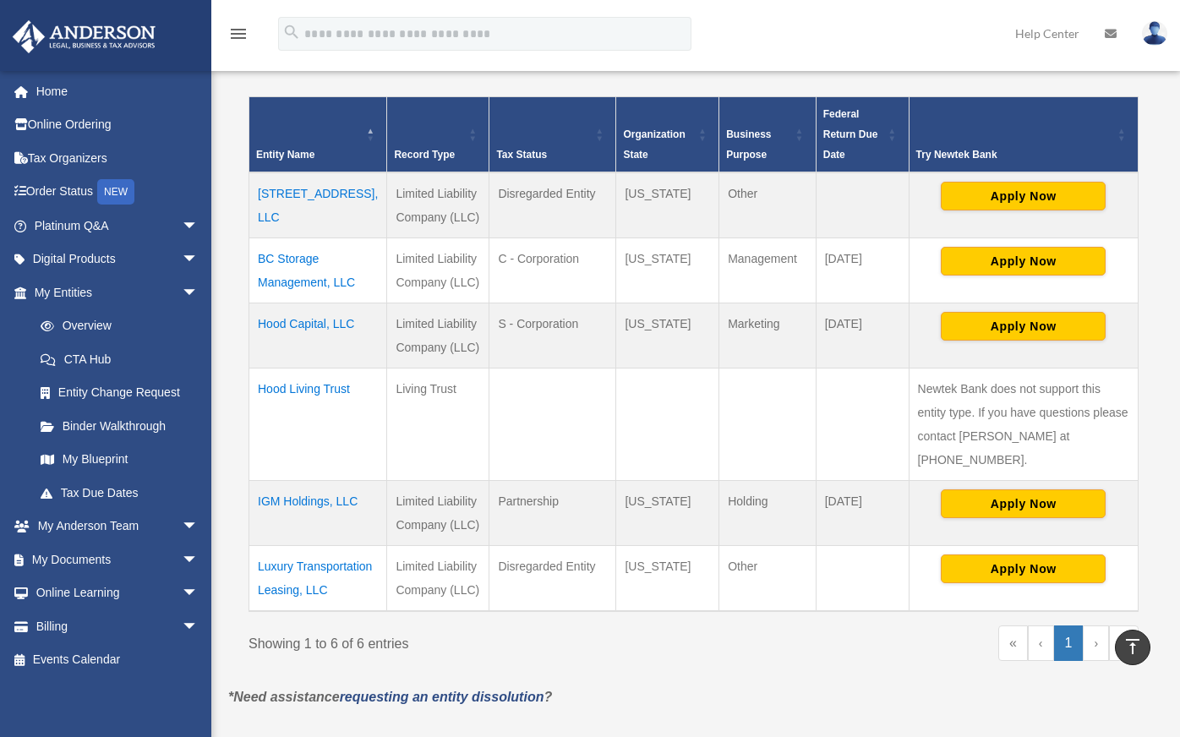
click at [315, 480] on td "IGM Holdings, LLC" at bounding box center [318, 512] width 138 height 65
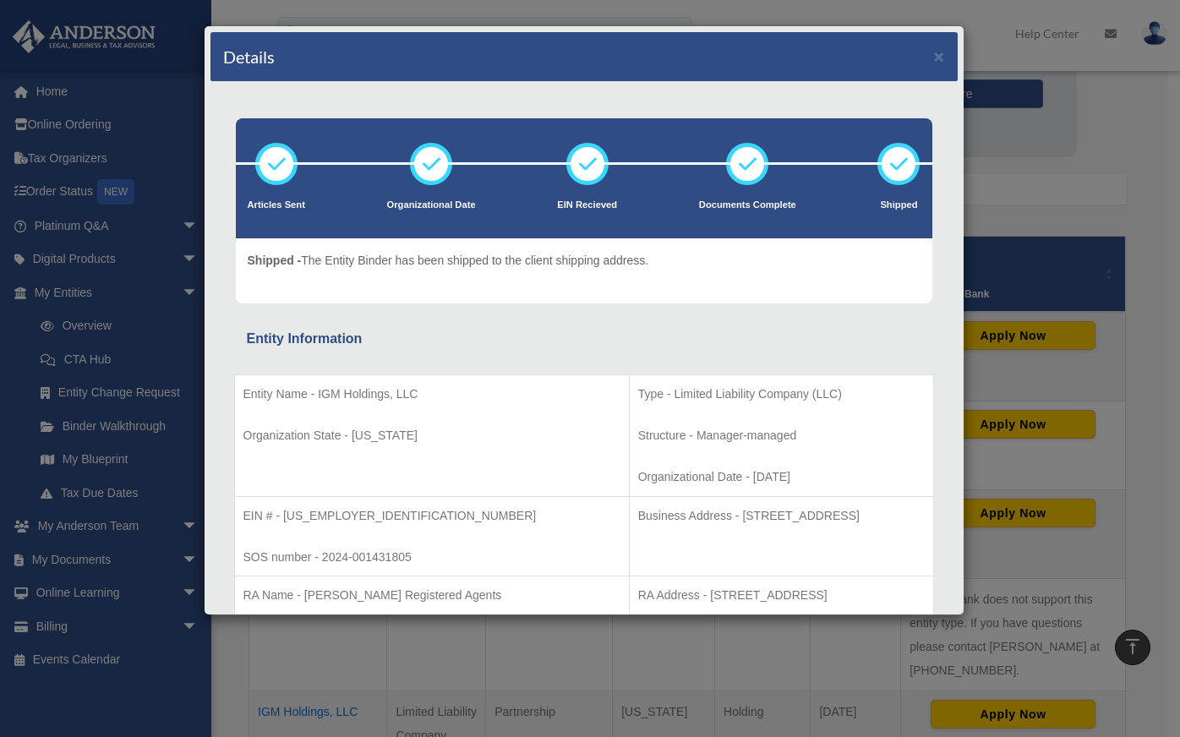
scroll to position [183, 0]
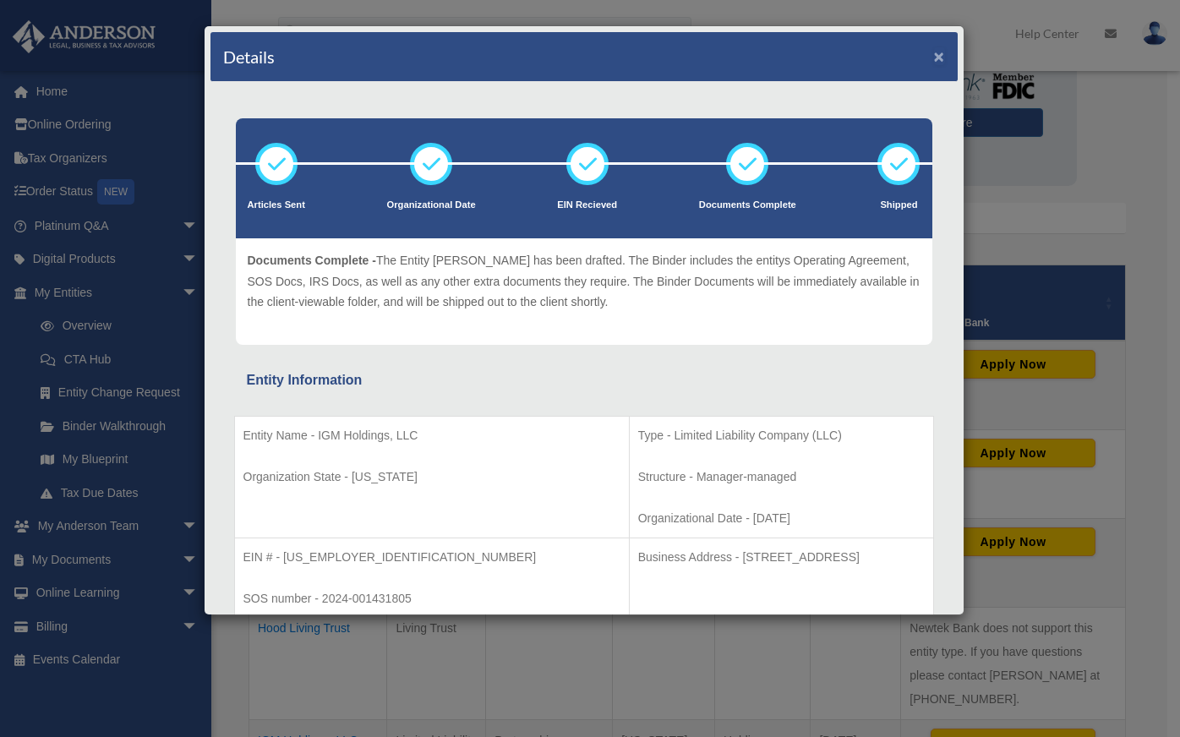
click at [934, 57] on button "×" at bounding box center [939, 56] width 11 height 18
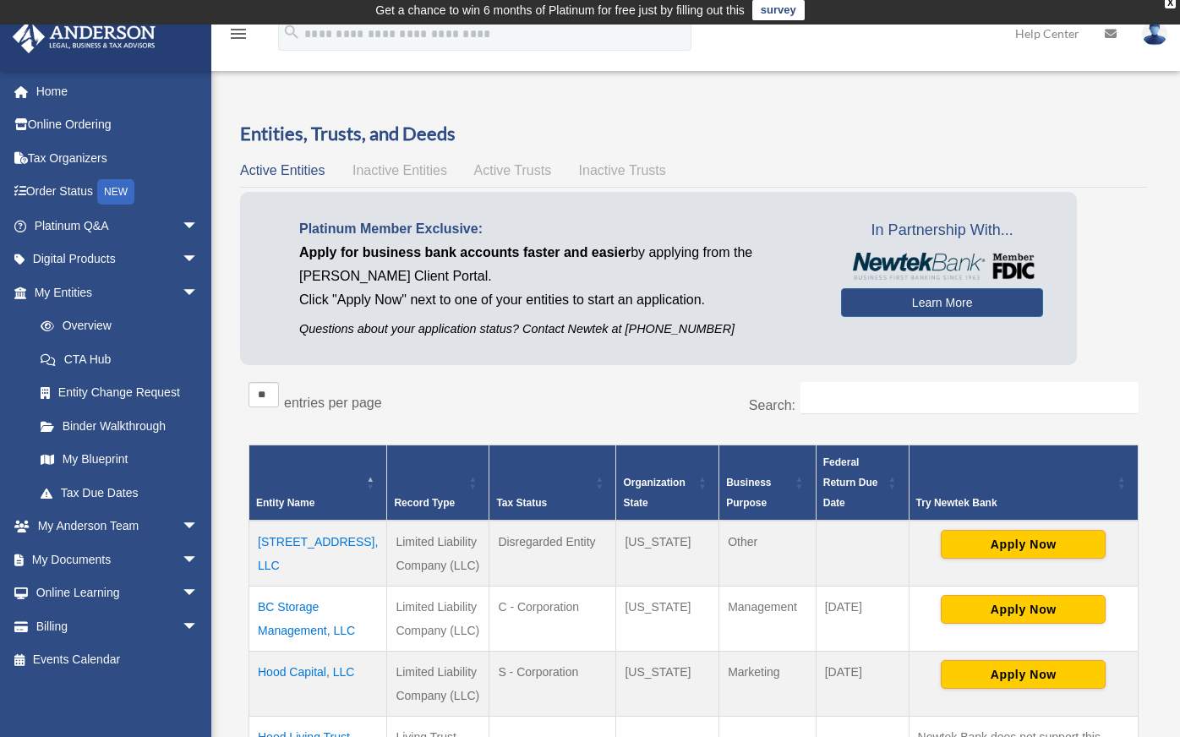
scroll to position [0, 0]
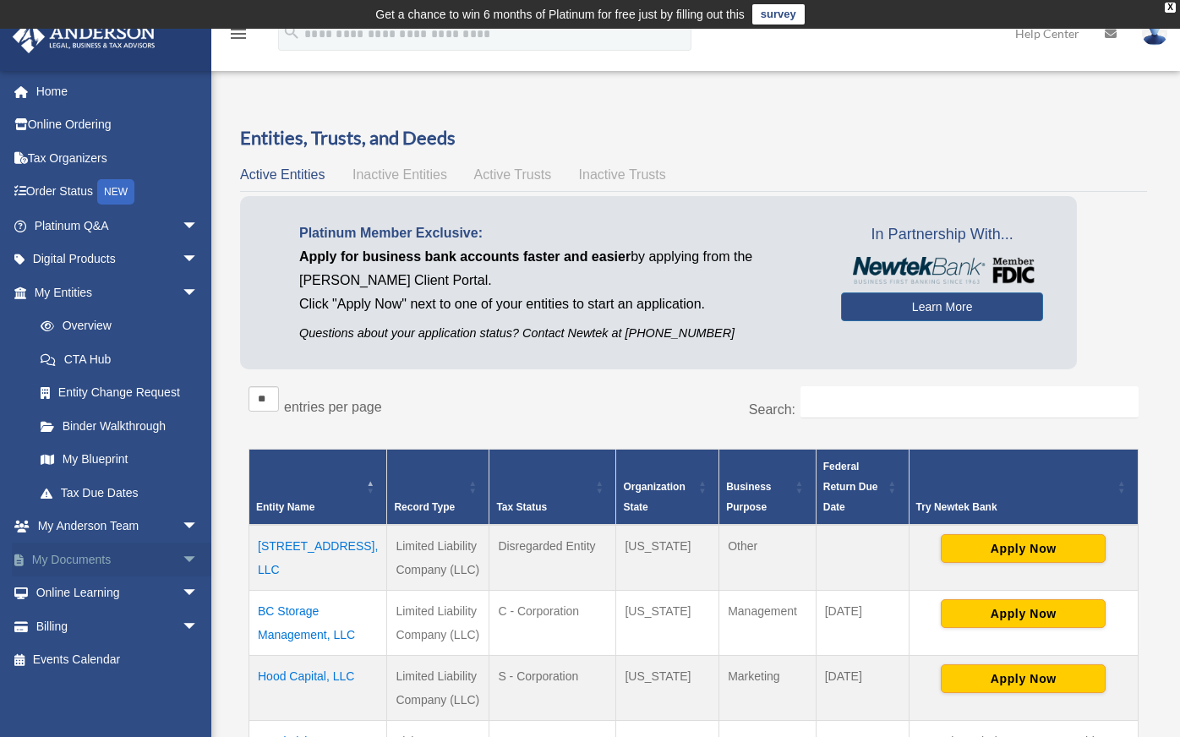
click at [86, 560] on link "My Documents arrow_drop_down" at bounding box center [118, 560] width 212 height 34
click at [182, 561] on span "arrow_drop_down" at bounding box center [199, 560] width 34 height 35
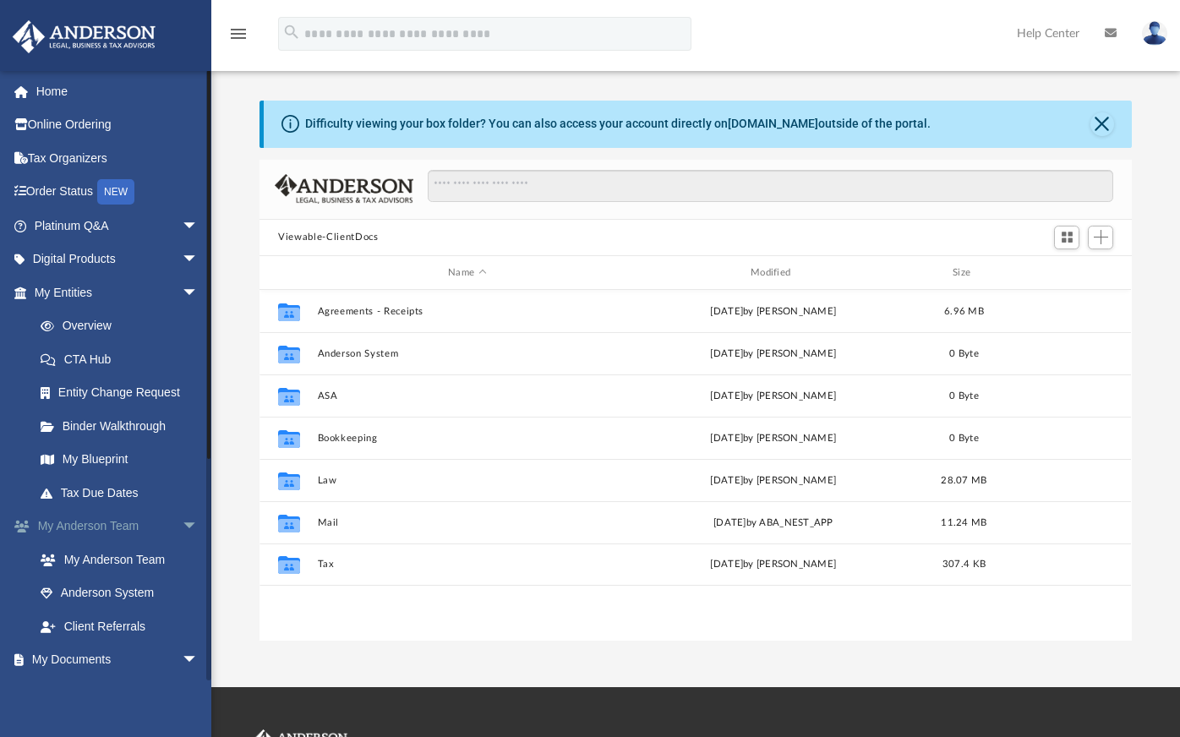
scroll to position [371, 859]
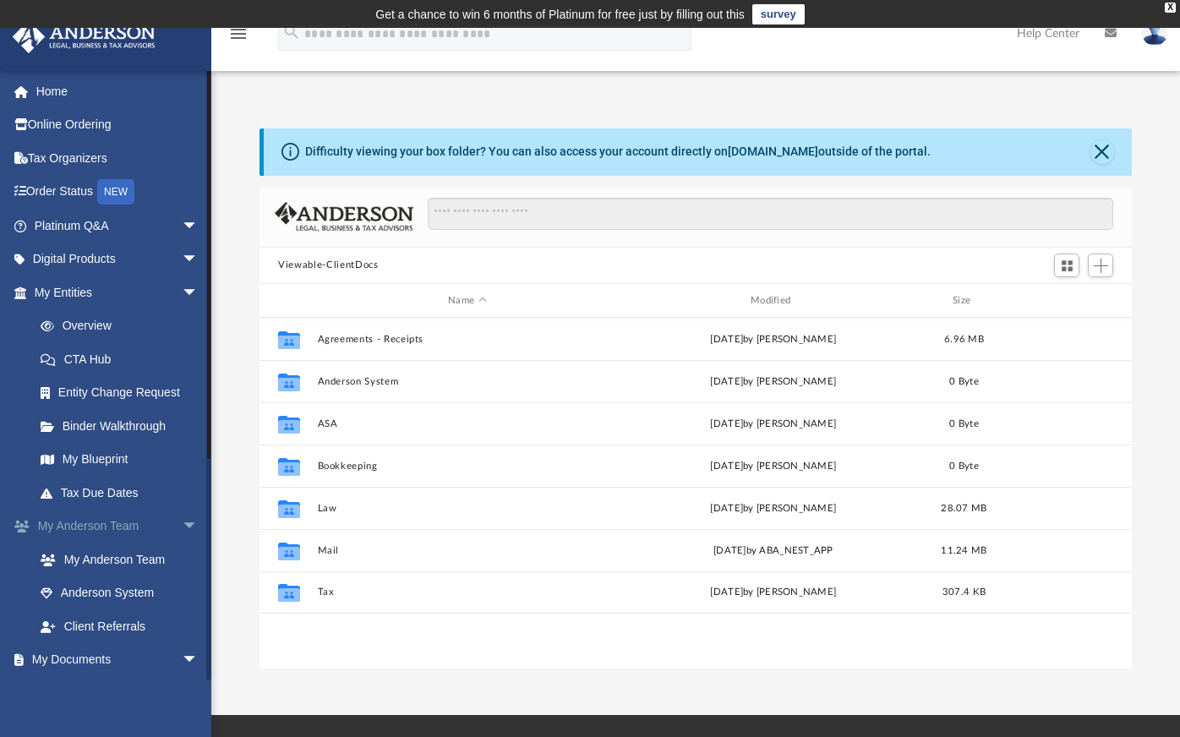
click at [182, 526] on span "arrow_drop_down" at bounding box center [199, 527] width 34 height 35
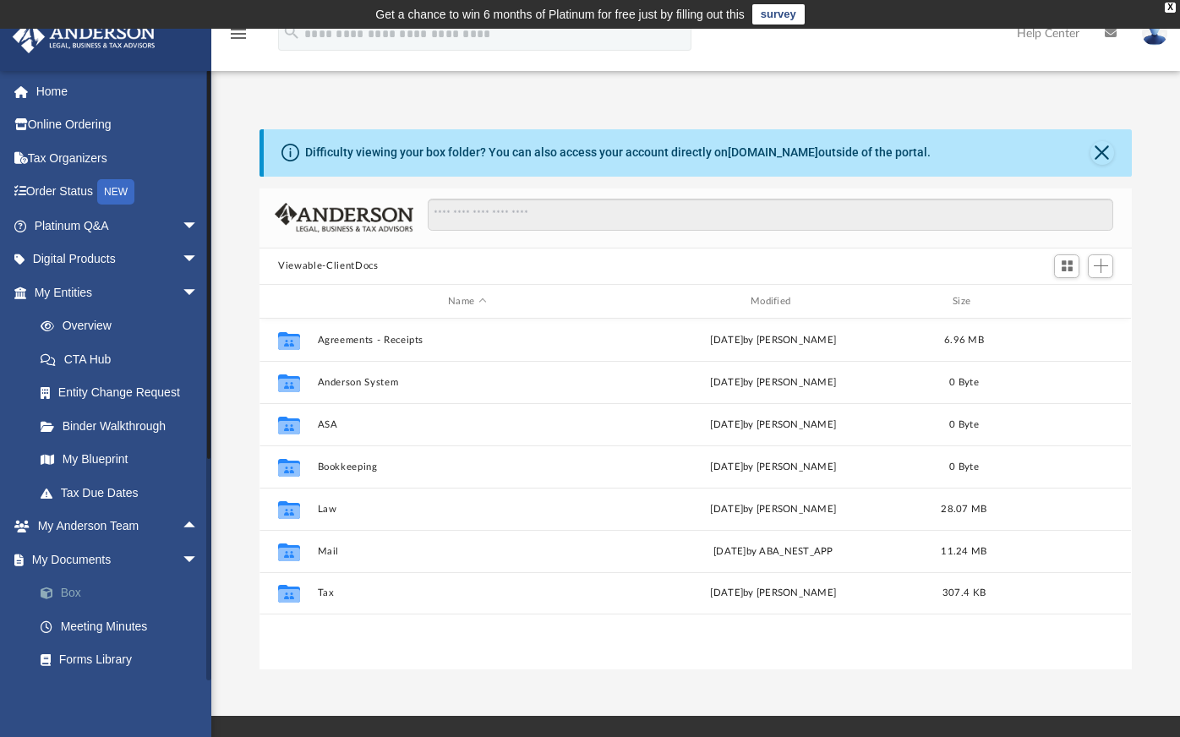
click at [78, 591] on link "Box" at bounding box center [124, 593] width 200 height 34
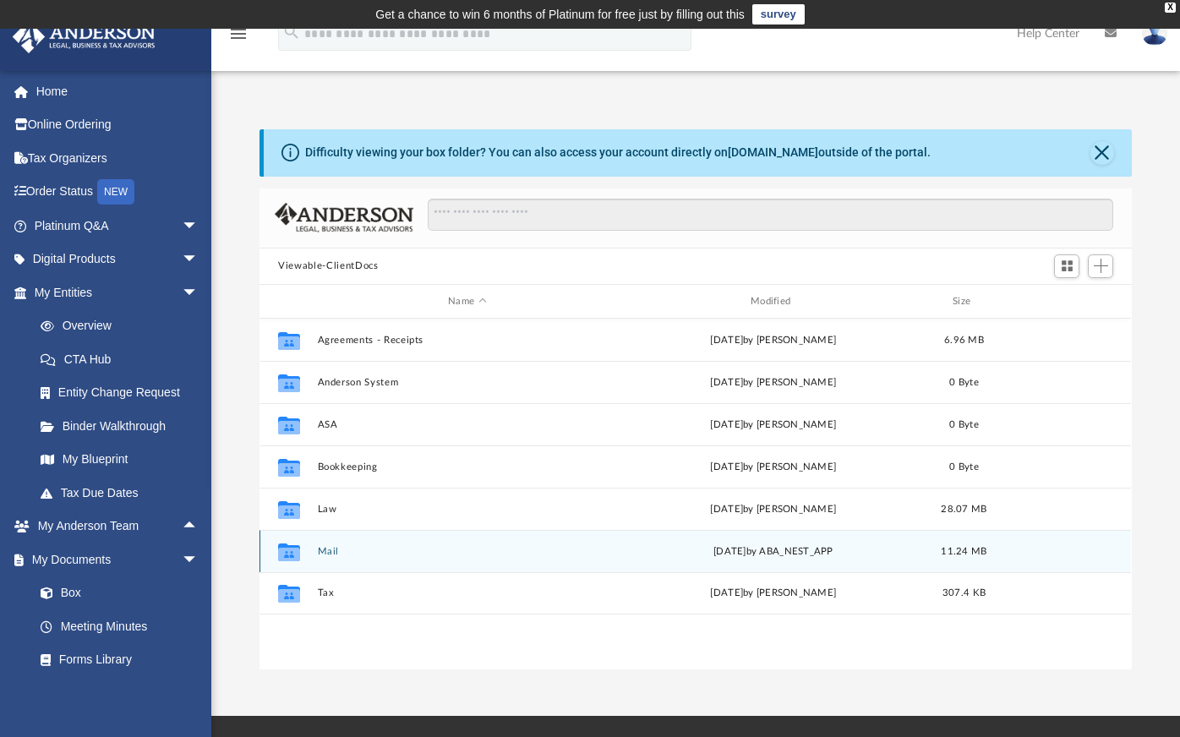
click at [329, 550] on button "Mail" at bounding box center [467, 551] width 299 height 11
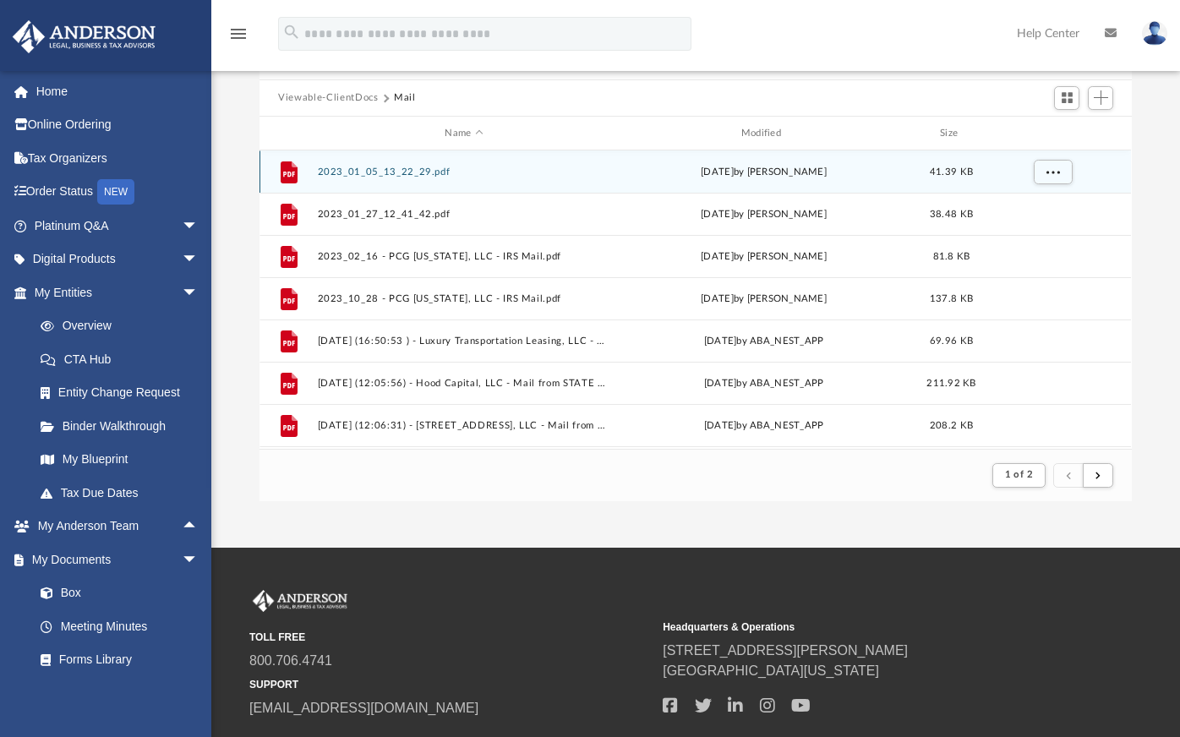
scroll to position [169, 0]
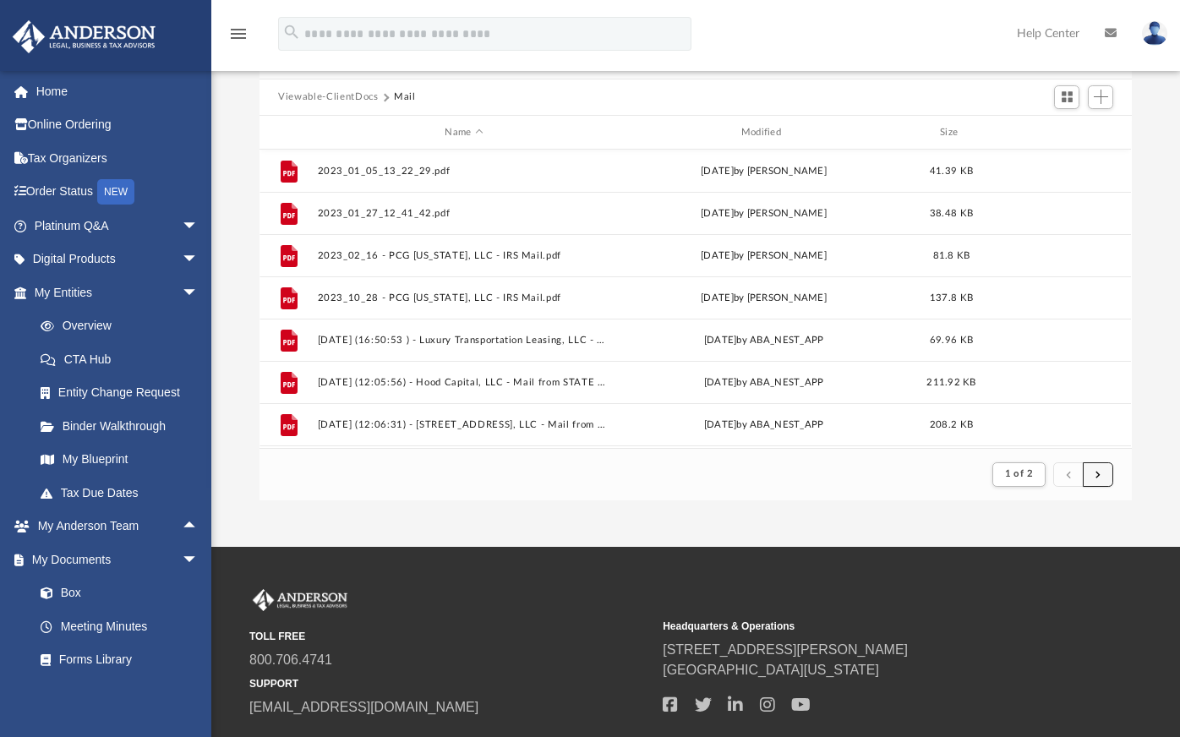
click at [1095, 474] on span "submit" at bounding box center [1097, 473] width 5 height 9
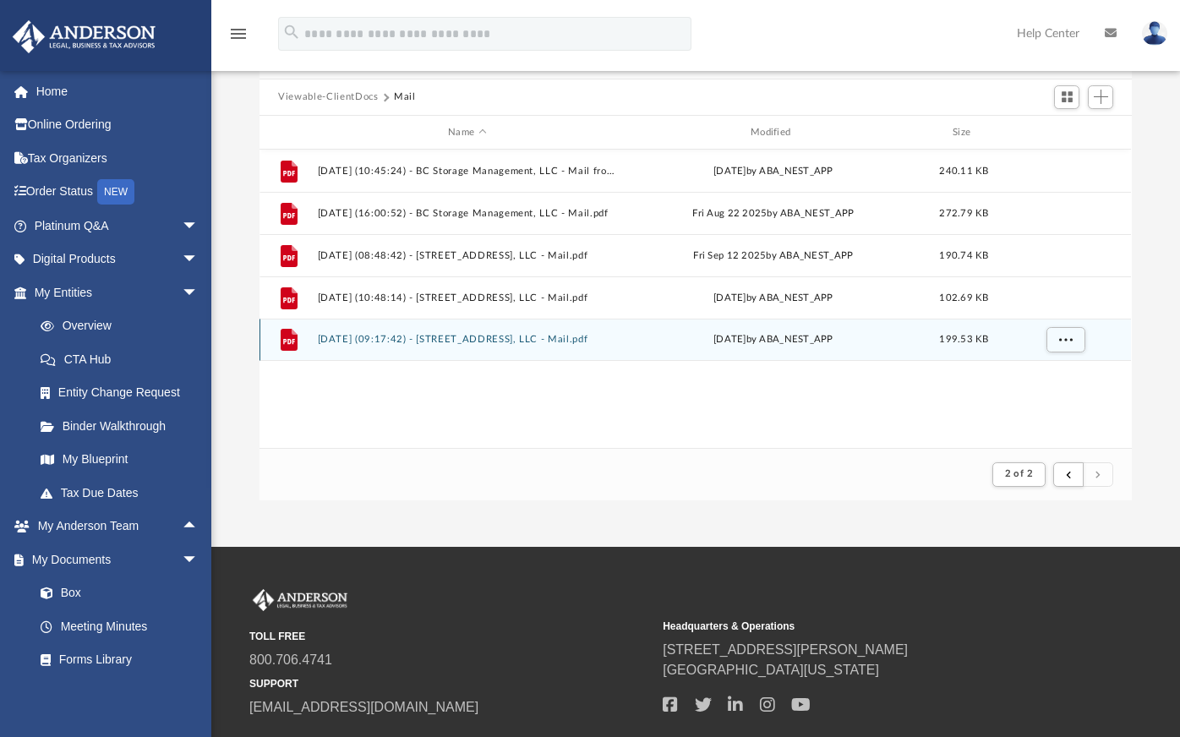
click at [518, 340] on button "[DATE] (09:17:42) - [STREET_ADDRESS], LLC - Mail.pdf" at bounding box center [467, 340] width 299 height 11
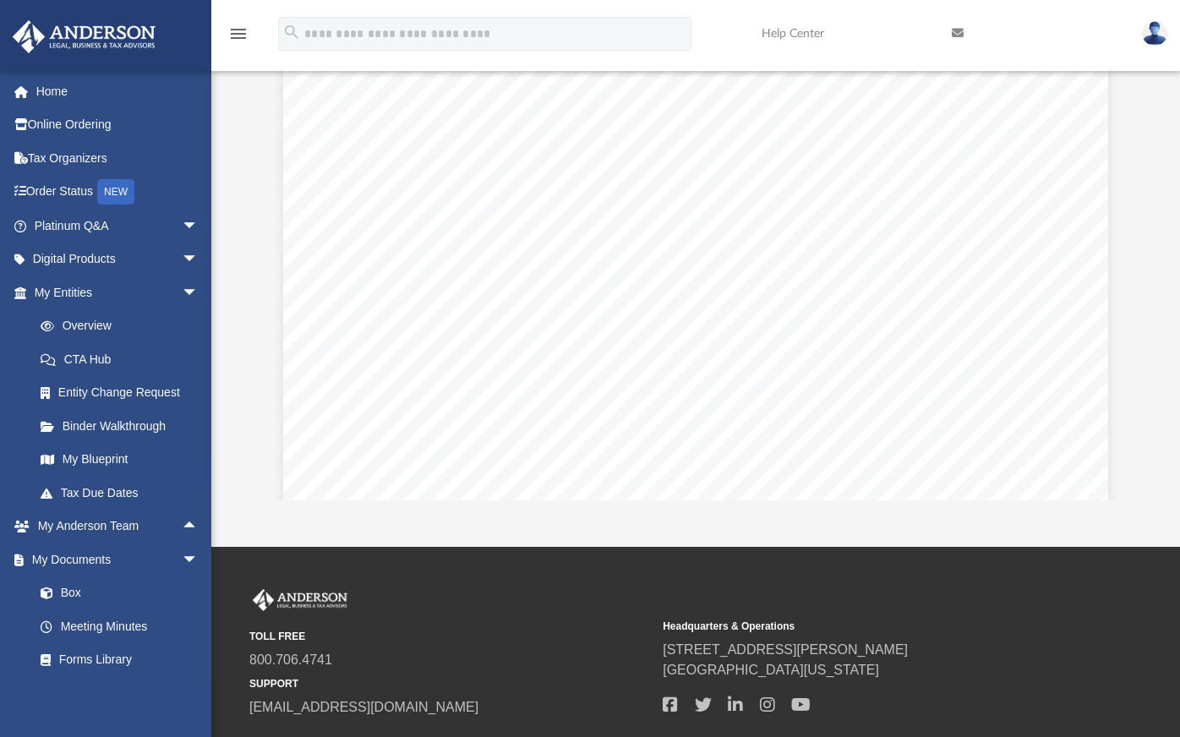
scroll to position [0, 0]
click at [283, 282] on div "Page 1" at bounding box center [695, 608] width 825 height 1065
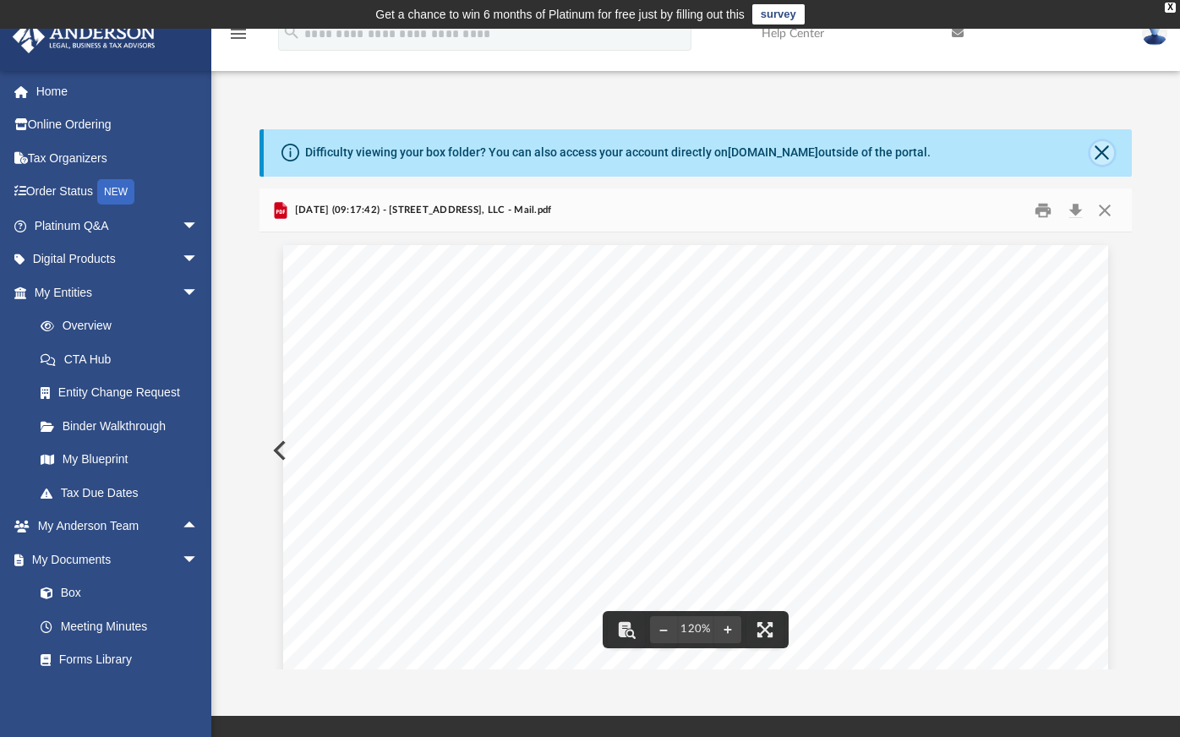
click at [1105, 150] on button "Close" at bounding box center [1102, 153] width 24 height 24
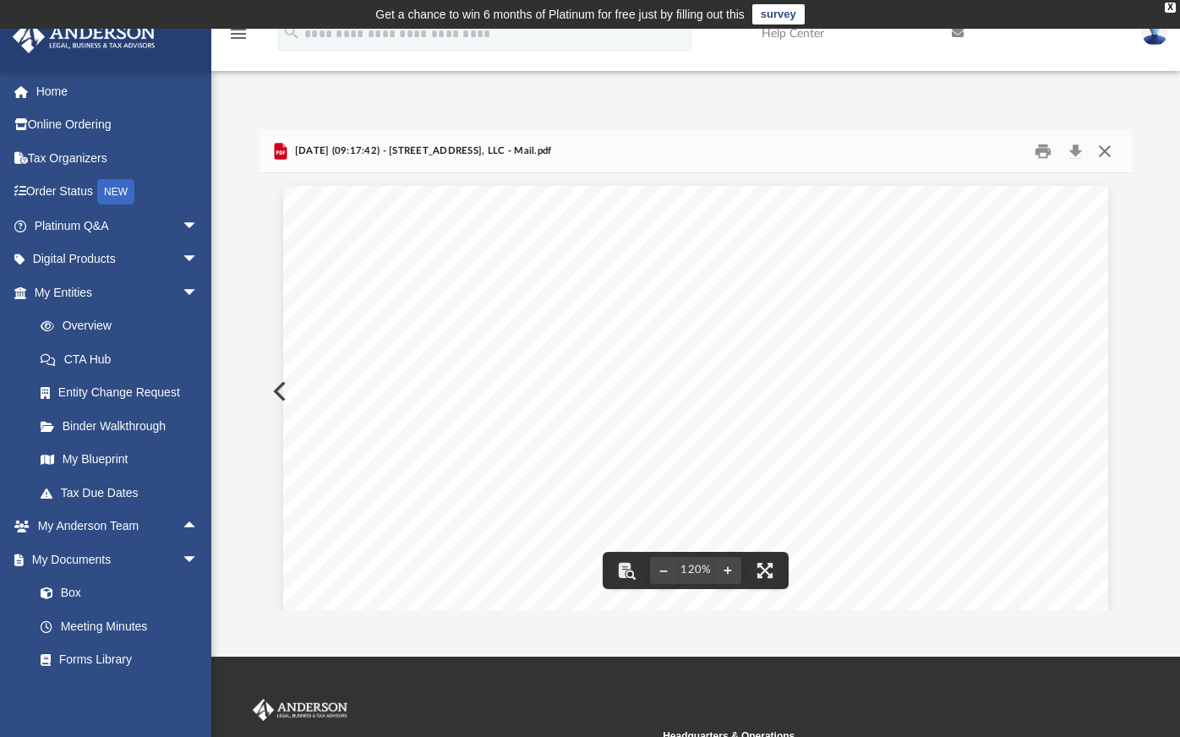
click at [1102, 156] on button "Close" at bounding box center [1105, 151] width 30 height 26
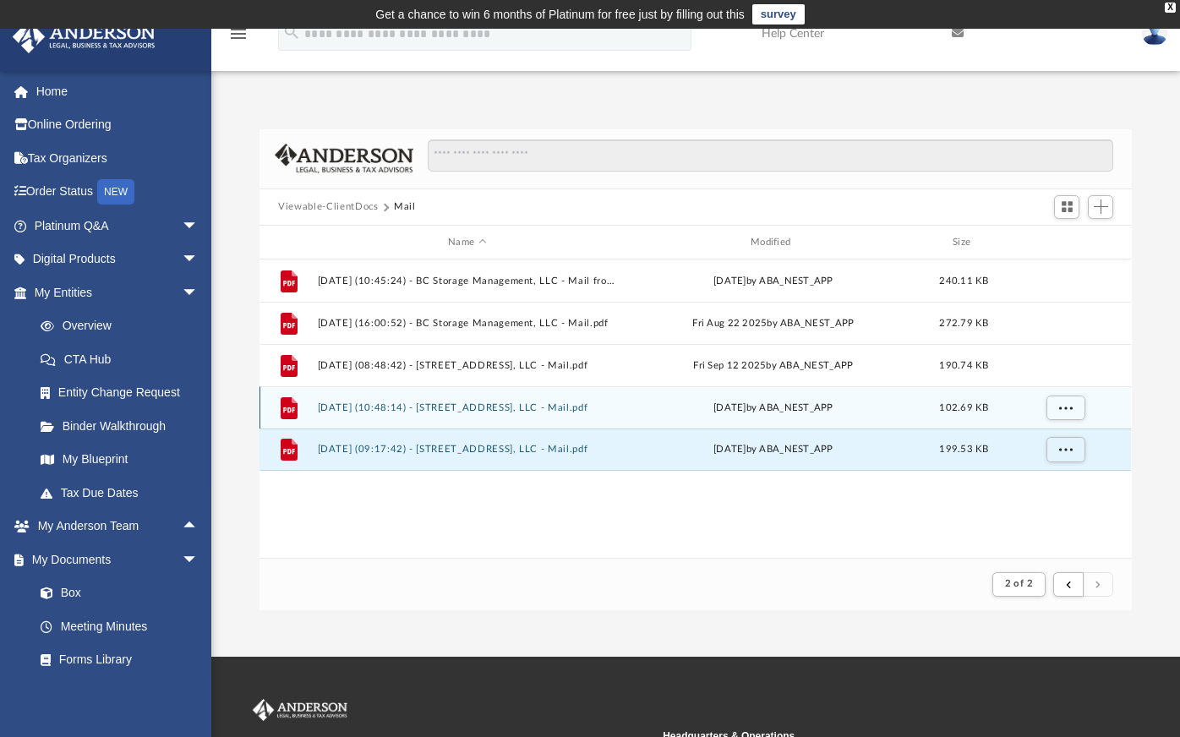
click at [438, 408] on button "[DATE] (10:48:14) - [STREET_ADDRESS], LLC - Mail.pdf" at bounding box center [467, 407] width 299 height 11
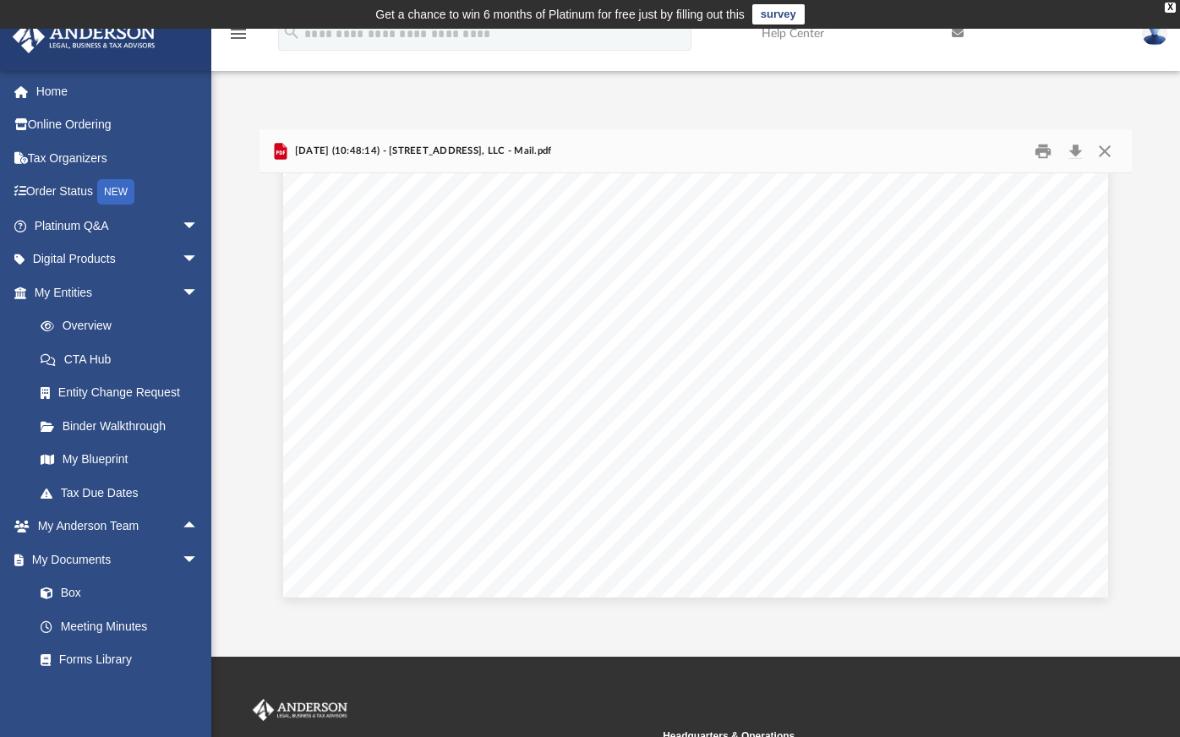
scroll to position [481, 0]
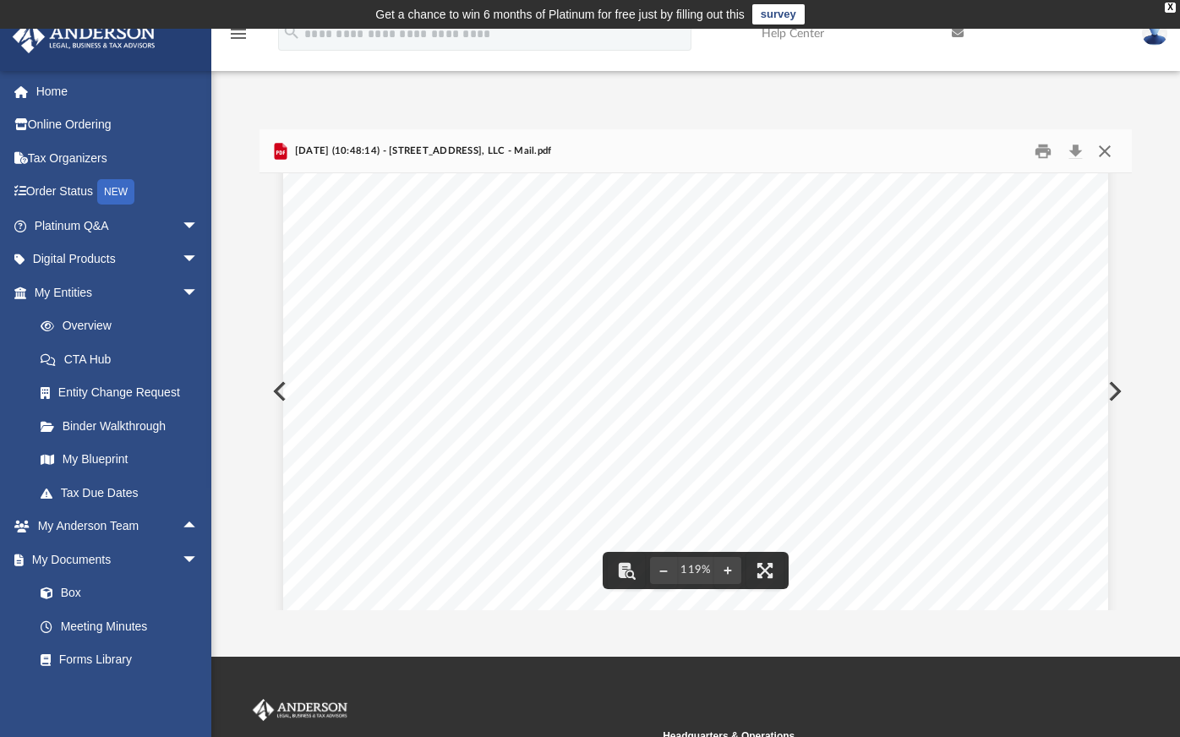
click at [1106, 150] on button "Close" at bounding box center [1105, 151] width 30 height 26
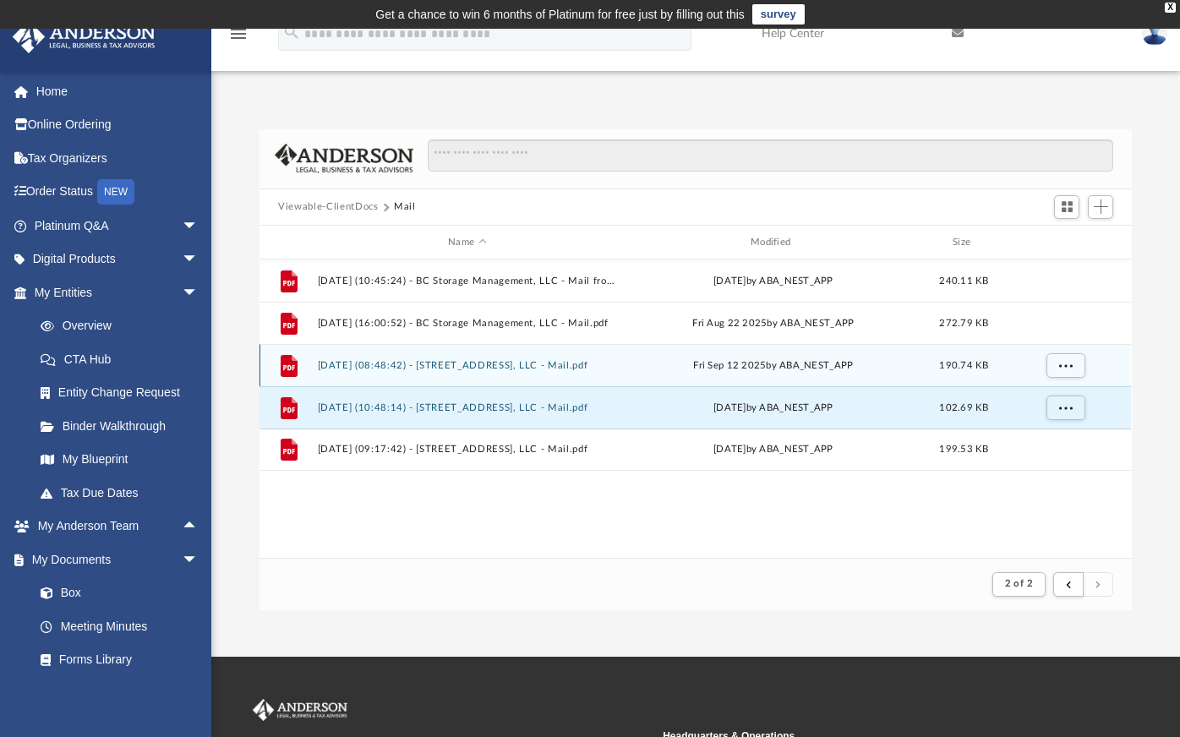
click at [533, 364] on button "[DATE] (08:48:42) - [STREET_ADDRESS], LLC - Mail.pdf" at bounding box center [467, 365] width 299 height 11
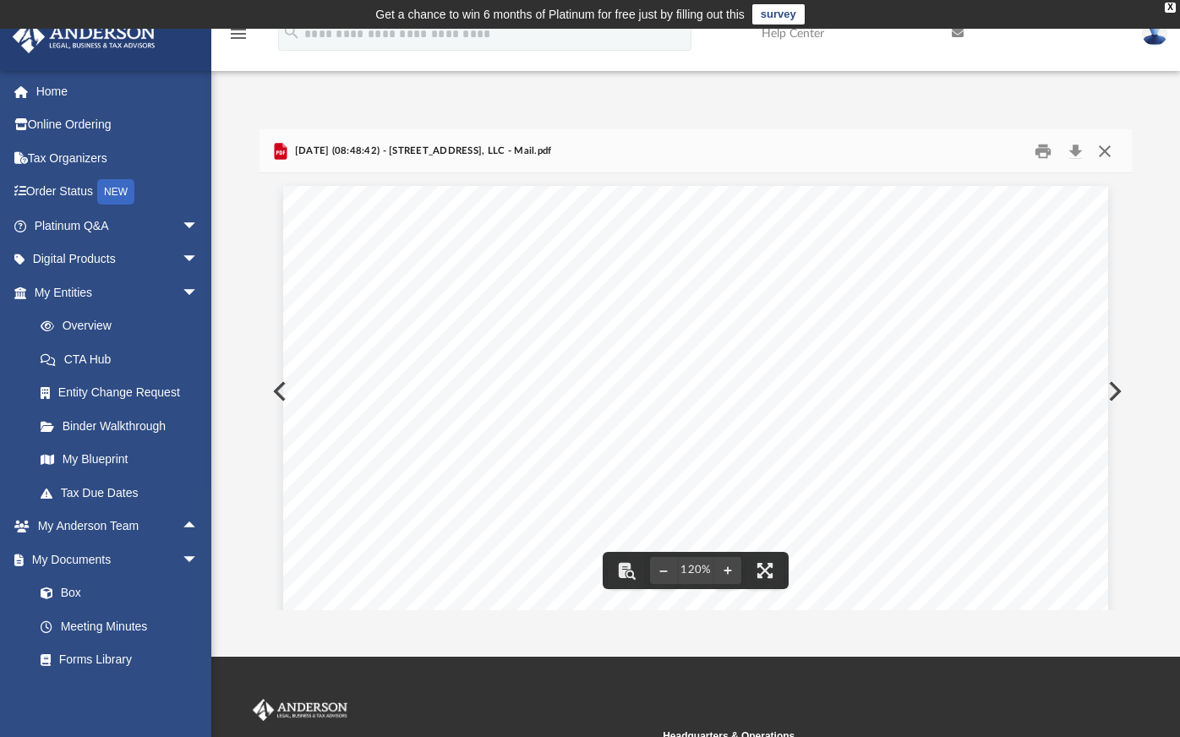
click at [1104, 153] on button "Close" at bounding box center [1105, 151] width 30 height 26
